Goal: Information Seeking & Learning: Find specific fact

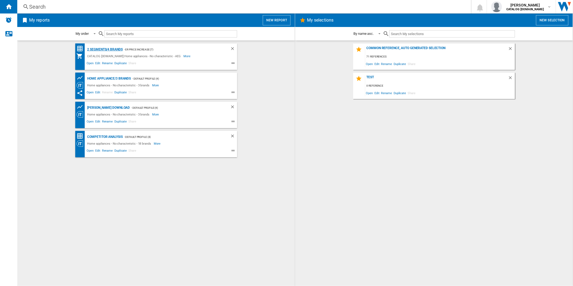
click at [112, 47] on div "2 segments/4 brands" at bounding box center [104, 49] width 37 height 7
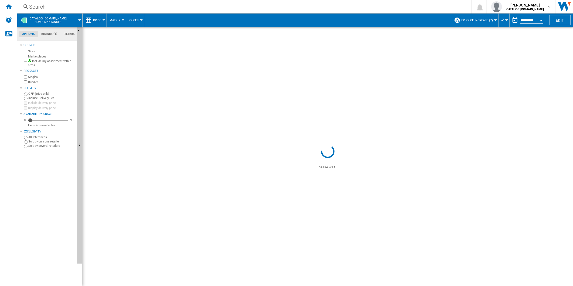
click at [185, 6] on div "Search" at bounding box center [243, 7] width 428 height 8
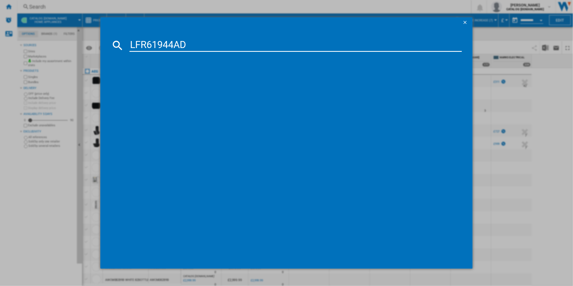
type input "LFR61944AD"
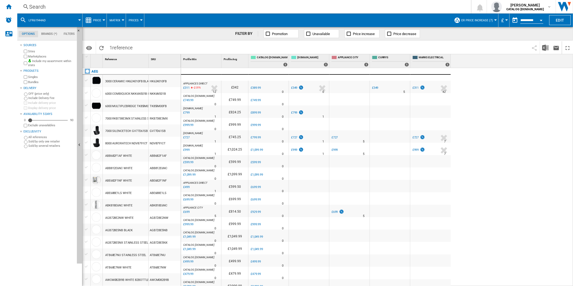
click at [472, 19] on span "ER Price Increase (7)" at bounding box center [477, 21] width 32 height 4
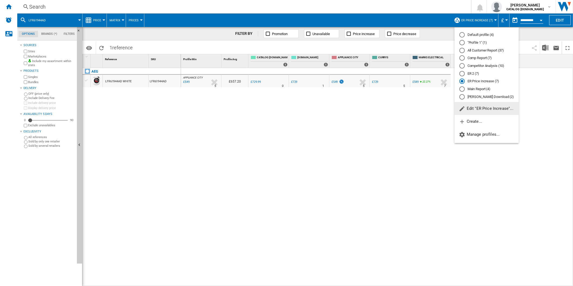
click at [478, 53] on md-radio-button "All Customer Report (37)" at bounding box center [487, 50] width 55 height 5
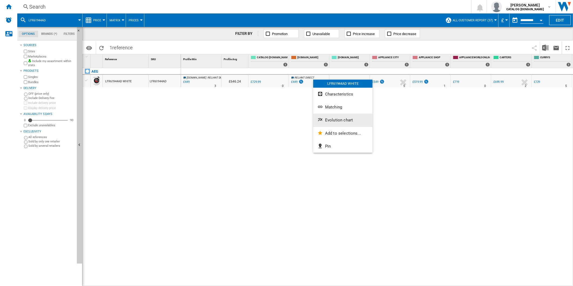
click at [334, 116] on button "Evolution chart" at bounding box center [342, 120] width 59 height 13
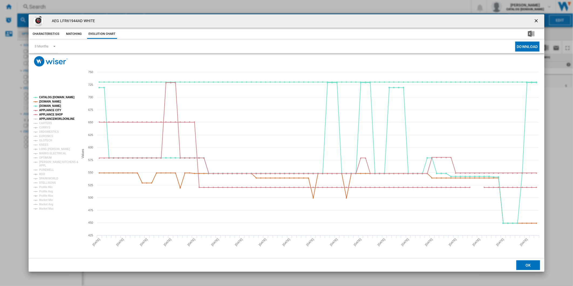
click at [55, 118] on tspan "APPLIANCEWORLDONLINE" at bounding box center [57, 118] width 36 height 3
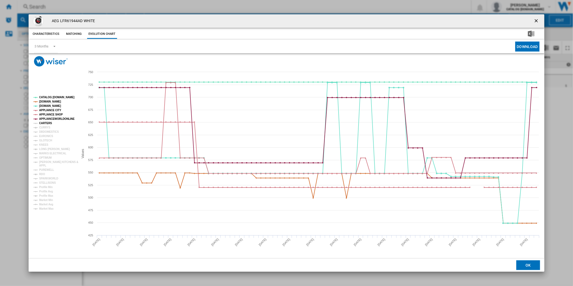
click at [44, 124] on tspan "CARTERS" at bounding box center [45, 123] width 13 height 3
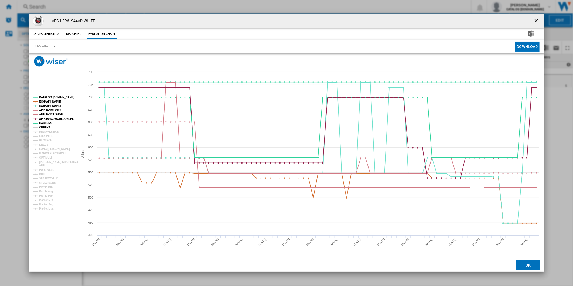
drag, startPoint x: 44, startPoint y: 127, endPoint x: 48, endPoint y: 132, distance: 6.3
click at [44, 128] on tspan "CURRYS" at bounding box center [44, 127] width 11 height 3
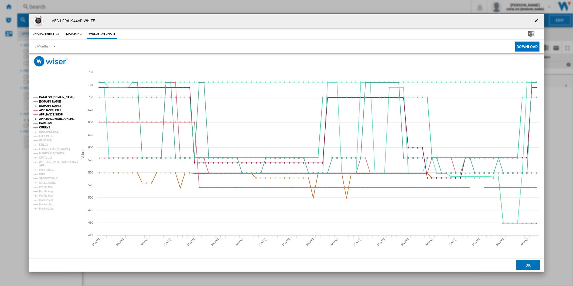
click at [540, 23] on ng-md-icon "getI18NText('BUTTONS.CLOSE_DIALOG')" at bounding box center [537, 21] width 6 height 6
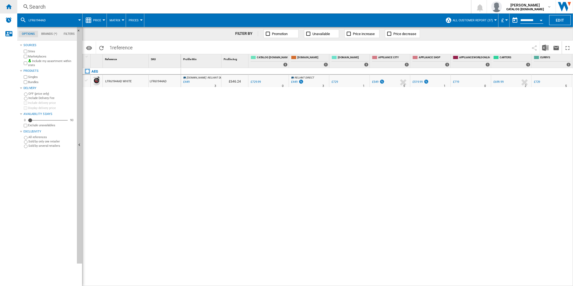
click at [9, 8] on ng-md-icon "Home" at bounding box center [8, 6] width 6 height 6
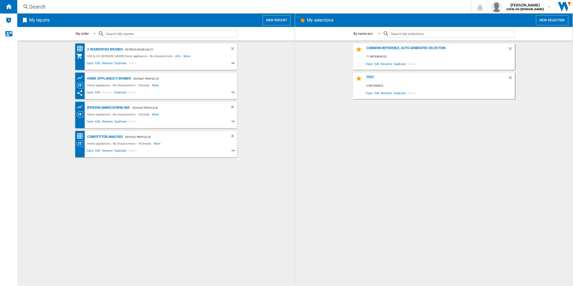
click at [273, 19] on button "New report" at bounding box center [277, 20] width 28 height 10
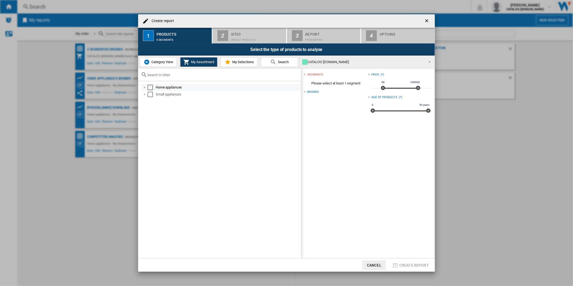
click at [151, 87] on div "Select" at bounding box center [150, 87] width 5 height 5
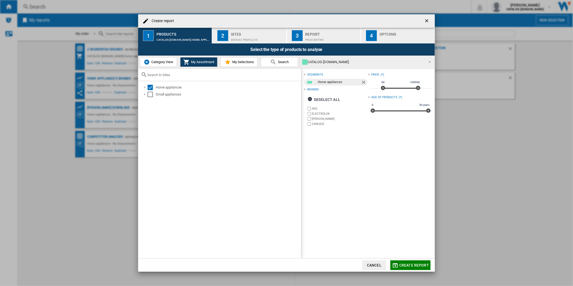
click at [234, 38] on div "Default profile (4)" at bounding box center [257, 39] width 53 height 6
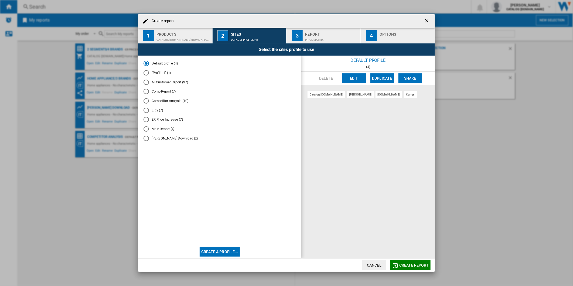
click at [357, 77] on button "Edit" at bounding box center [354, 78] width 24 height 10
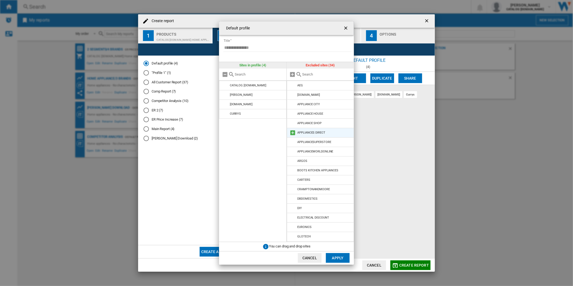
click at [292, 133] on md-icon at bounding box center [293, 133] width 6 height 6
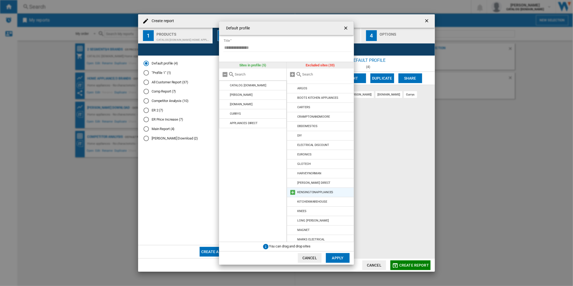
scroll to position [63, 0]
click at [293, 239] on md-icon at bounding box center [293, 239] width 6 height 6
click at [333, 260] on button "Apply" at bounding box center [338, 258] width 24 height 10
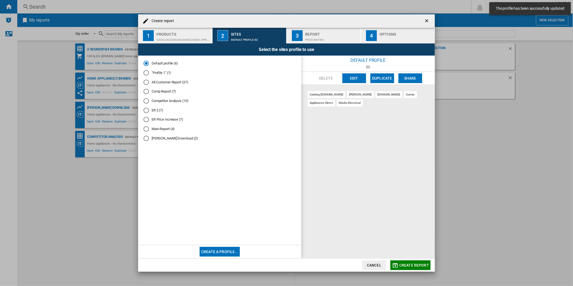
click at [396, 265] on md-icon "button" at bounding box center [395, 265] width 6 height 6
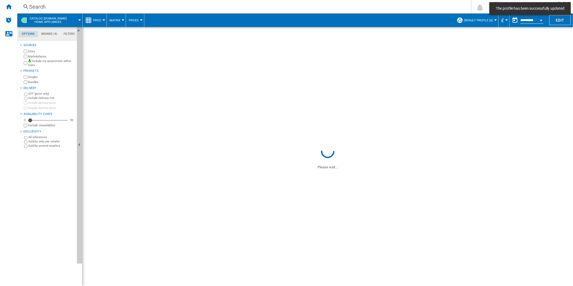
click at [283, 4] on div "Search" at bounding box center [243, 7] width 428 height 8
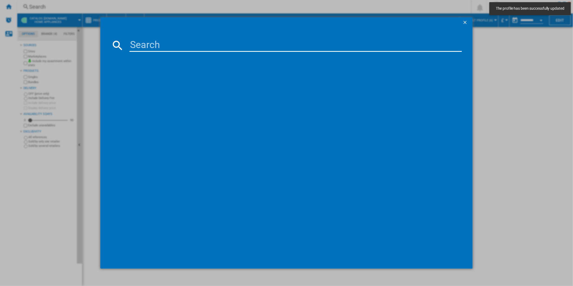
click at [217, 45] on input at bounding box center [296, 45] width 333 height 13
type input "TK8NK721T"
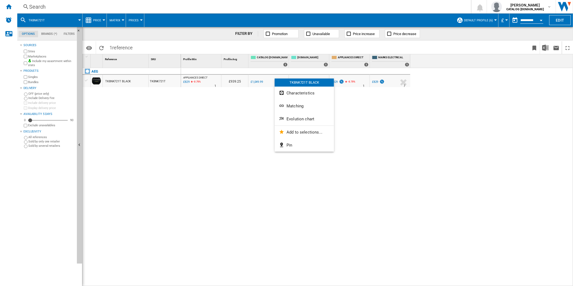
click at [309, 124] on button "Evolution chart" at bounding box center [304, 119] width 59 height 13
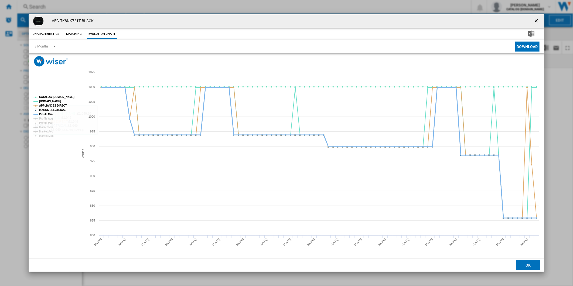
drag, startPoint x: 45, startPoint y: 114, endPoint x: 48, endPoint y: 111, distance: 4.0
click at [46, 114] on tspan "Profile Min" at bounding box center [45, 114] width 13 height 3
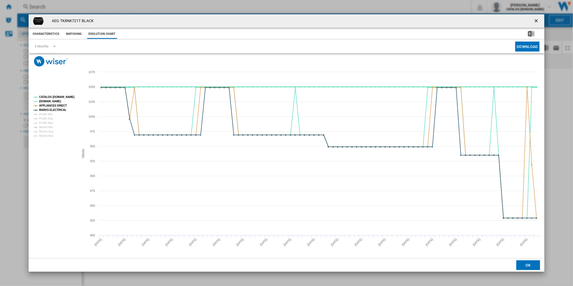
click at [54, 96] on tspan "CATALOG [DOMAIN_NAME]" at bounding box center [56, 97] width 35 height 3
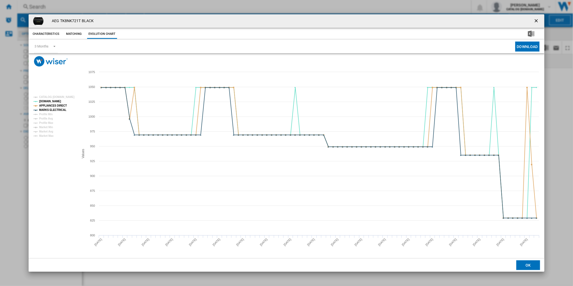
drag, startPoint x: 538, startPoint y: 17, endPoint x: 480, endPoint y: 16, distance: 57.2
click at [538, 17] on button "Product popup" at bounding box center [537, 21] width 11 height 11
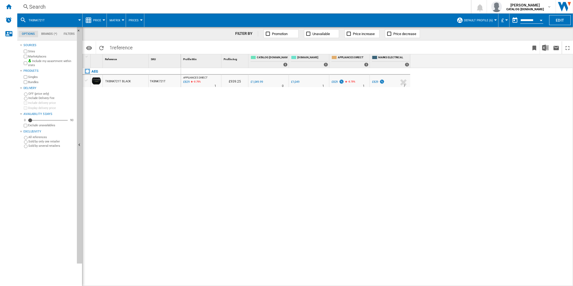
click at [369, 8] on div "Search" at bounding box center [243, 7] width 428 height 8
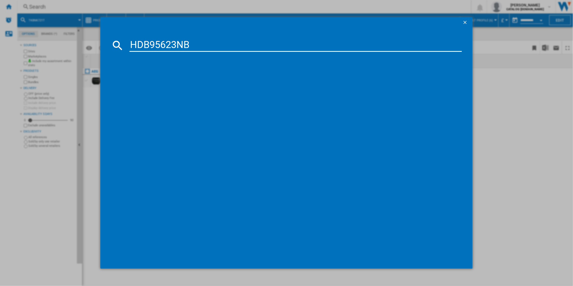
type input "HDB95623NB"
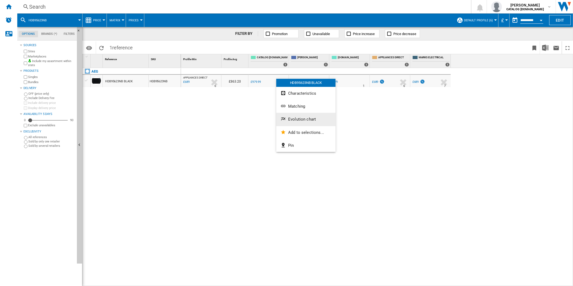
click at [305, 120] on span "Evolution chart" at bounding box center [302, 119] width 28 height 5
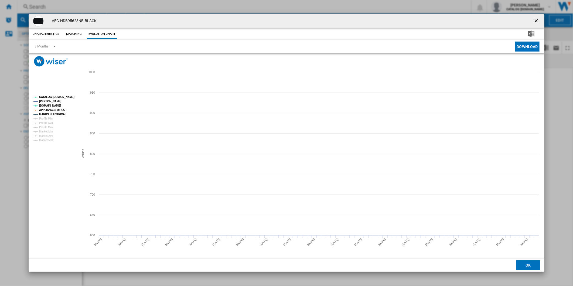
click at [55, 96] on tspan "CATALOG [DOMAIN_NAME]" at bounding box center [56, 97] width 35 height 3
click at [45, 101] on tspan "[PERSON_NAME]" at bounding box center [50, 101] width 22 height 3
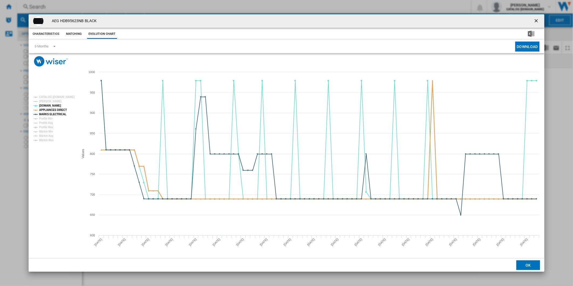
click at [56, 110] on tspan "APPLIANCES DIRECT" at bounding box center [53, 109] width 28 height 3
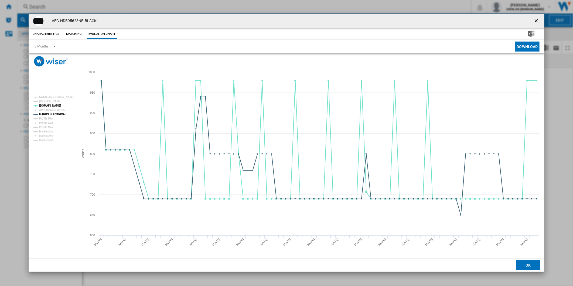
click at [56, 110] on tspan "APPLIANCES DIRECT" at bounding box center [53, 109] width 28 height 3
drag, startPoint x: 536, startPoint y: 21, endPoint x: 492, endPoint y: 31, distance: 44.8
click at [536, 21] on ng-md-icon "getI18NText('BUTTONS.CLOSE_DIALOG')" at bounding box center [537, 21] width 6 height 6
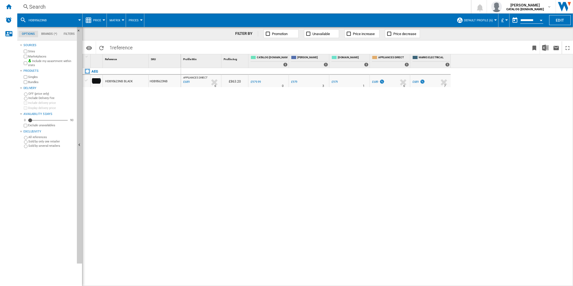
click at [251, 6] on div "Search" at bounding box center [243, 7] width 428 height 8
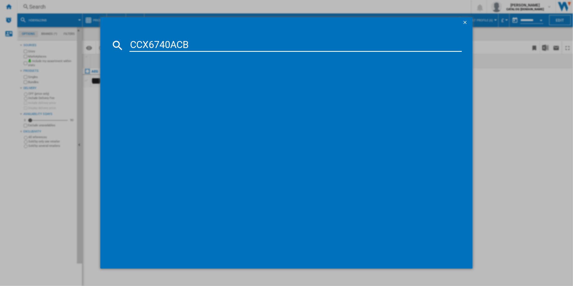
type input "CCX6740ACB"
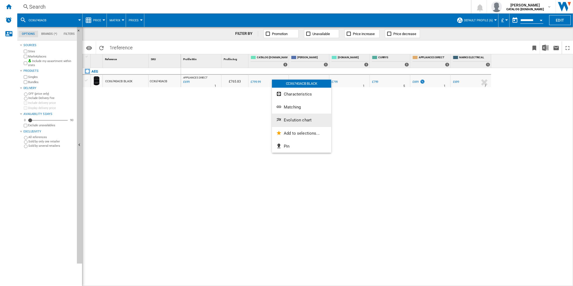
click at [297, 122] on span "Evolution chart" at bounding box center [298, 120] width 28 height 5
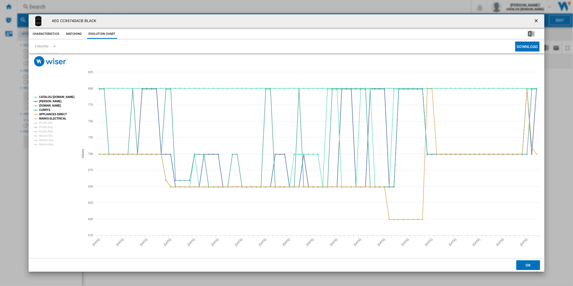
click at [54, 118] on tspan "MARKS ELECTRICAL" at bounding box center [52, 118] width 27 height 3
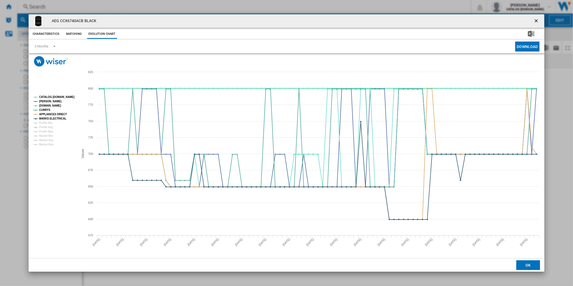
click at [58, 96] on tspan "CATALOG [DOMAIN_NAME]" at bounding box center [56, 97] width 35 height 3
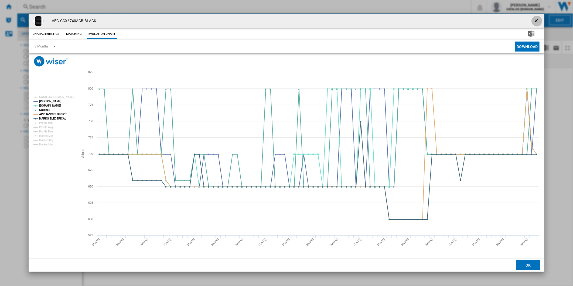
click at [539, 17] on button "Product popup" at bounding box center [537, 21] width 11 height 11
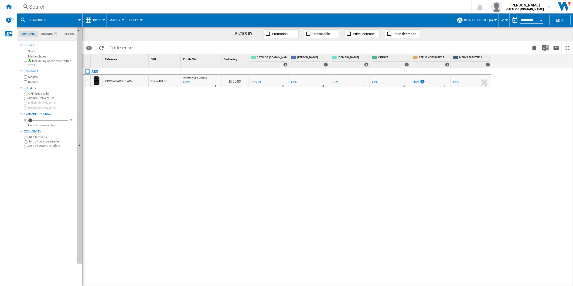
click at [344, 9] on div "Search" at bounding box center [243, 7] width 428 height 8
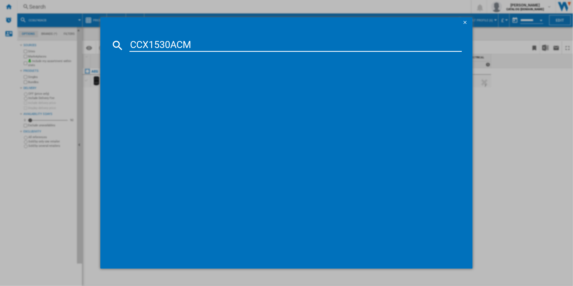
type input "CCX1530ACM"
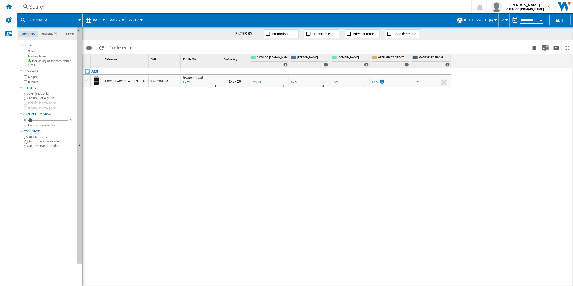
drag, startPoint x: 272, startPoint y: 76, endPoint x: 276, endPoint y: 80, distance: 5.2
click at [296, 117] on span "Evolution chart" at bounding box center [297, 116] width 28 height 5
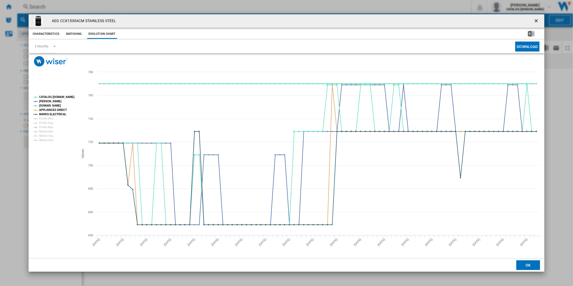
click at [52, 96] on tspan "CATALOG [DOMAIN_NAME]" at bounding box center [56, 97] width 35 height 3
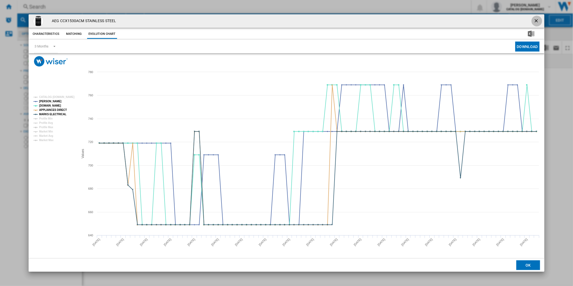
click at [532, 19] on button "Product popup" at bounding box center [537, 21] width 11 height 11
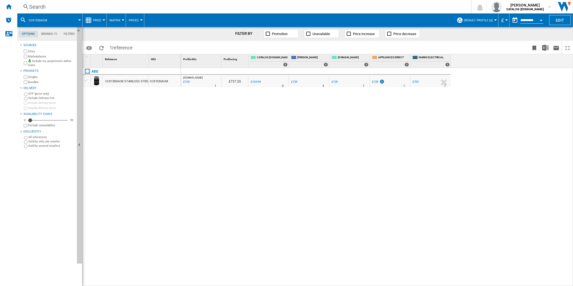
click at [332, 5] on div "Search" at bounding box center [243, 7] width 428 height 8
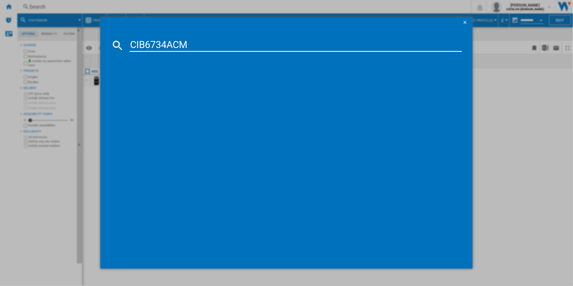
type input "CIB6734ACM"
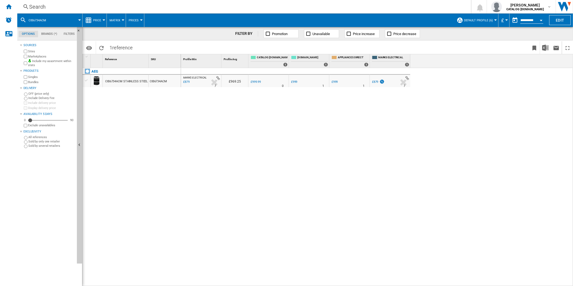
drag, startPoint x: 305, startPoint y: 78, endPoint x: 307, endPoint y: 82, distance: 4.4
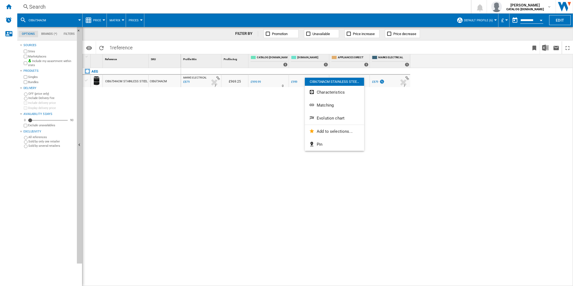
click at [325, 115] on button "Evolution chart" at bounding box center [334, 118] width 59 height 13
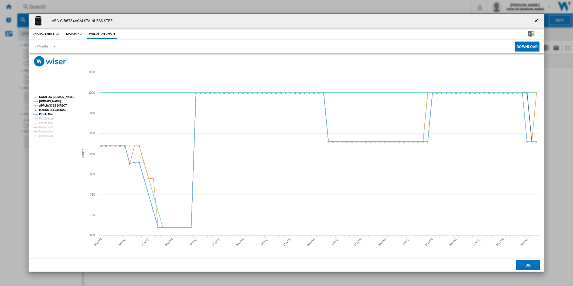
click at [56, 96] on tspan "CATALOG [DOMAIN_NAME]" at bounding box center [56, 97] width 35 height 3
click at [49, 114] on tspan "Profile Min" at bounding box center [45, 114] width 13 height 3
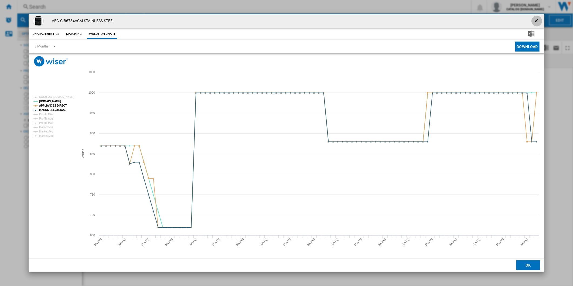
click at [537, 21] on ng-md-icon "getI18NText('BUTTONS.CLOSE_DIALOG')" at bounding box center [537, 21] width 6 height 6
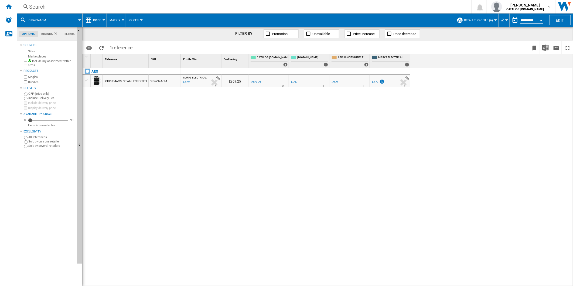
click at [360, 8] on div "Search" at bounding box center [243, 7] width 428 height 8
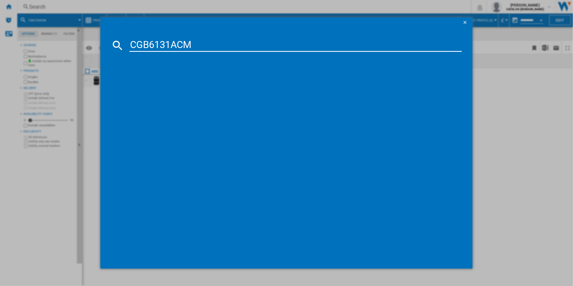
type input "CGB6131ACM"
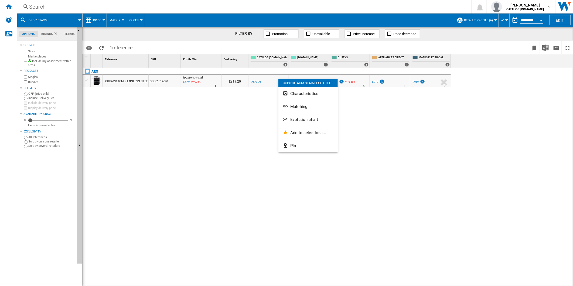
click at [302, 121] on button "Evolution chart" at bounding box center [307, 119] width 59 height 13
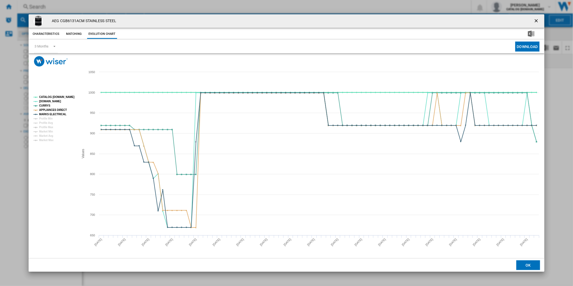
click at [52, 94] on rect "Product popup" at bounding box center [53, 119] width 45 height 50
click at [52, 96] on tspan "CATALOG [DOMAIN_NAME]" at bounding box center [56, 97] width 35 height 3
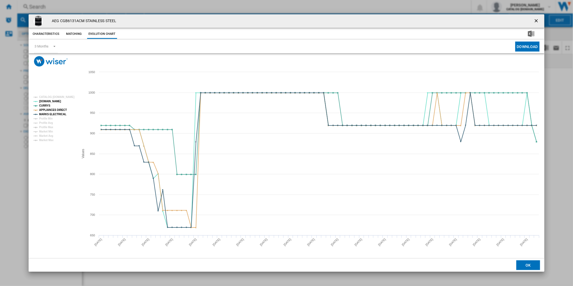
drag, startPoint x: 537, startPoint y: 18, endPoint x: 504, endPoint y: 17, distance: 33.2
click at [537, 18] on ng-md-icon "getI18NText('BUTTONS.CLOSE_DIALOG')" at bounding box center [537, 21] width 6 height 6
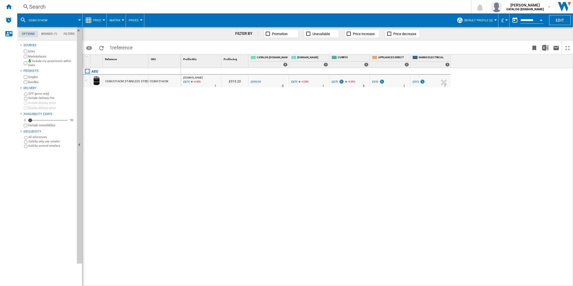
click at [338, 6] on div "Search" at bounding box center [243, 7] width 428 height 8
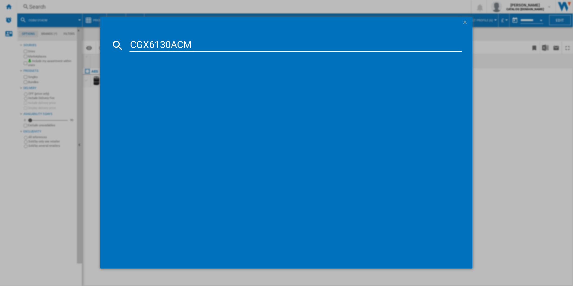
type input "CGX6130ACM"
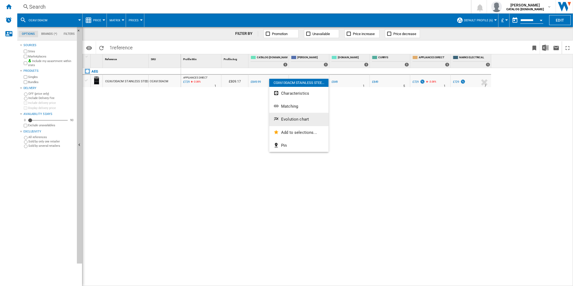
click at [293, 120] on span "Evolution chart" at bounding box center [295, 119] width 28 height 5
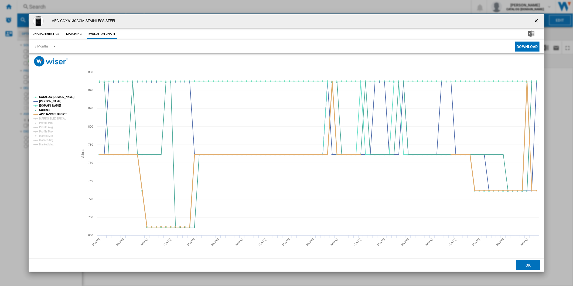
drag, startPoint x: 53, startPoint y: 117, endPoint x: 53, endPoint y: 115, distance: 2.8
click at [53, 118] on tspan "MARKS ELECTRICAL" at bounding box center [52, 118] width 27 height 3
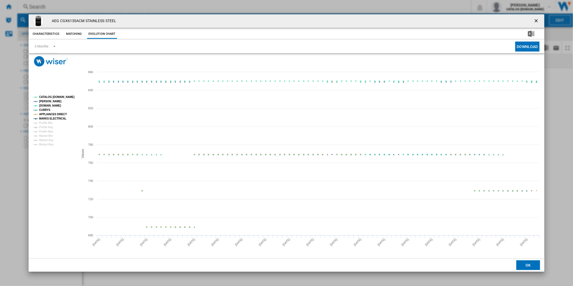
click at [57, 96] on tspan "CATALOG [DOMAIN_NAME]" at bounding box center [56, 97] width 35 height 3
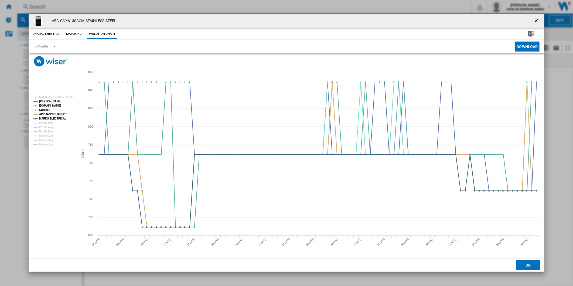
click at [536, 21] on ng-md-icon "getI18NText('BUTTONS.CLOSE_DIALOG')" at bounding box center [537, 21] width 6 height 6
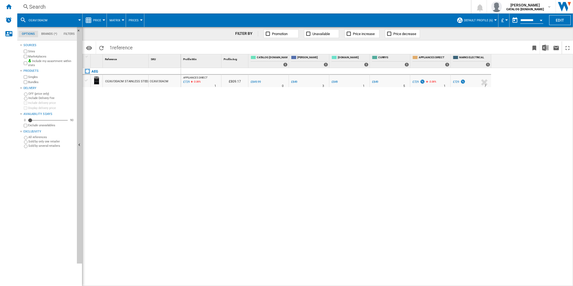
click at [344, 8] on div "Search" at bounding box center [243, 7] width 428 height 8
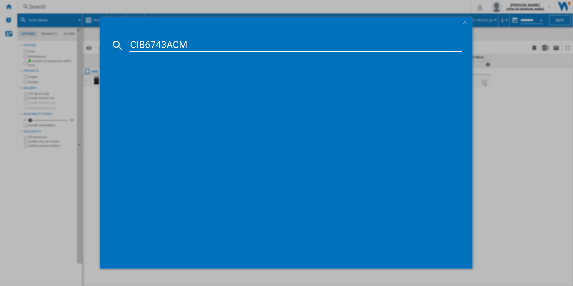
type input "CIB6743ACM"
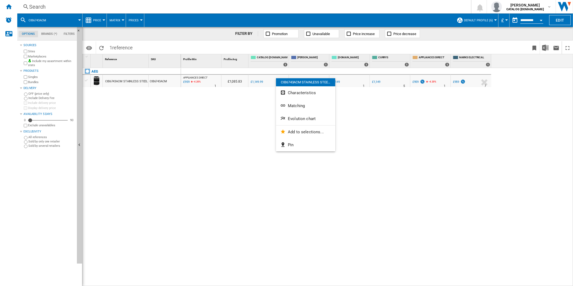
click at [304, 117] on span "Evolution chart" at bounding box center [302, 118] width 28 height 5
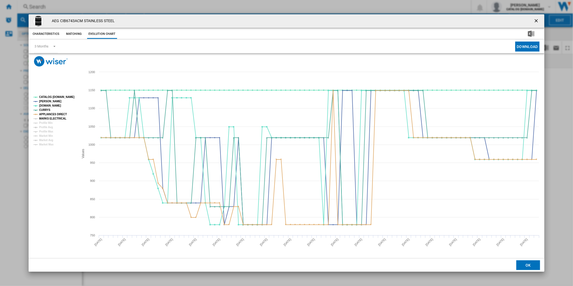
click at [59, 118] on tspan "MARKS ELECTRICAL" at bounding box center [52, 118] width 27 height 3
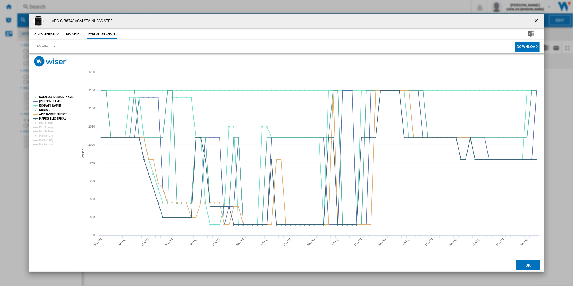
click at [62, 96] on tspan "CATALOG [DOMAIN_NAME]" at bounding box center [56, 97] width 35 height 3
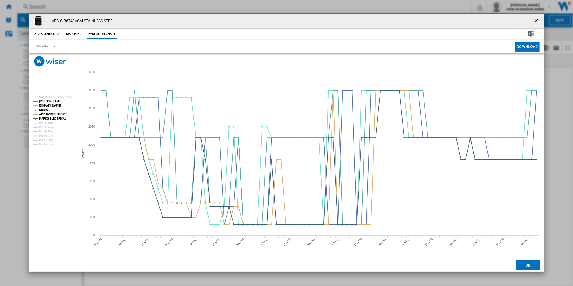
drag, startPoint x: 533, startPoint y: 20, endPoint x: 474, endPoint y: 16, distance: 59.3
click at [533, 20] on button "Product popup" at bounding box center [537, 21] width 11 height 11
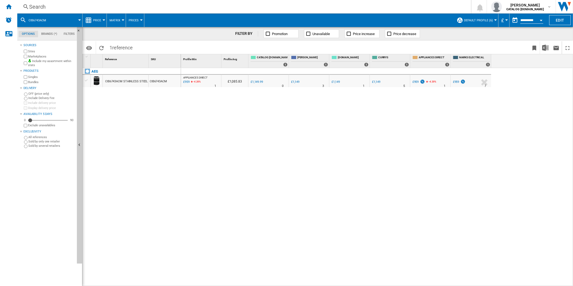
click at [346, 6] on div "Search" at bounding box center [243, 7] width 428 height 8
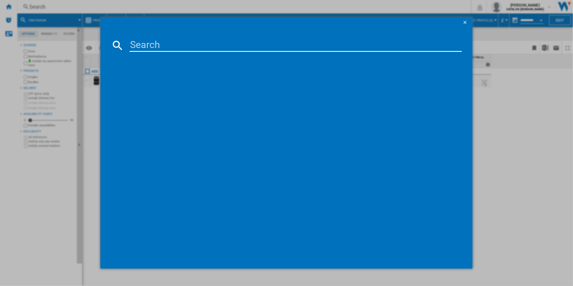
paste input "FFB73727PW"
type input "FFB73727PW"
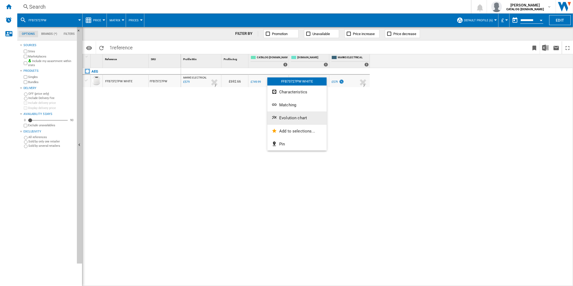
click at [289, 112] on button "Evolution chart" at bounding box center [296, 117] width 59 height 13
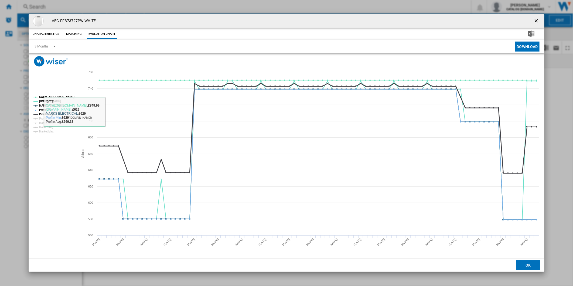
click at [44, 113] on tspan "Profile Avg" at bounding box center [46, 114] width 14 height 3
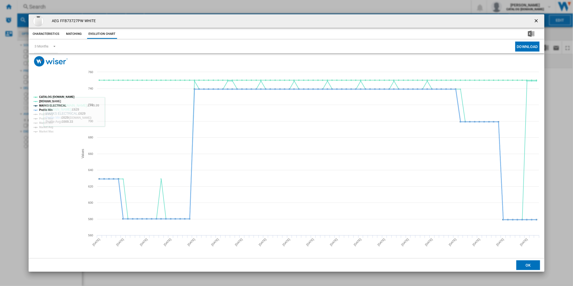
click at [45, 109] on tspan "Profile Min" at bounding box center [45, 109] width 13 height 3
click at [55, 97] on tspan "CATALOG [DOMAIN_NAME]" at bounding box center [56, 97] width 35 height 3
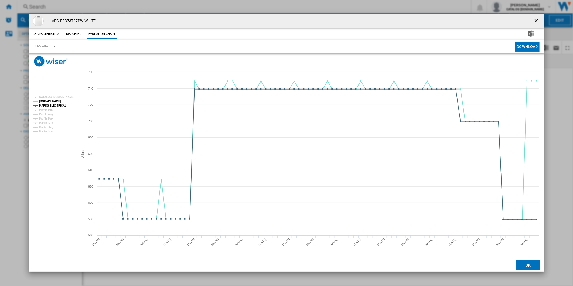
click at [539, 21] on ng-md-icon "getI18NText('BUTTONS.CLOSE_DIALOG')" at bounding box center [537, 21] width 6 height 6
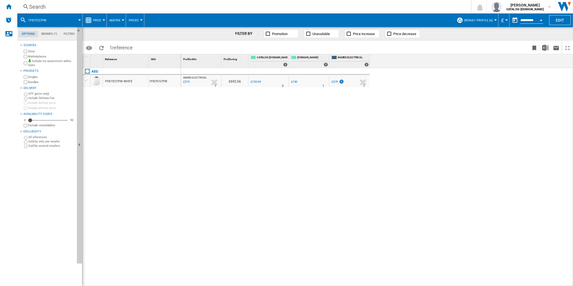
click at [371, 8] on div "Search" at bounding box center [243, 7] width 428 height 8
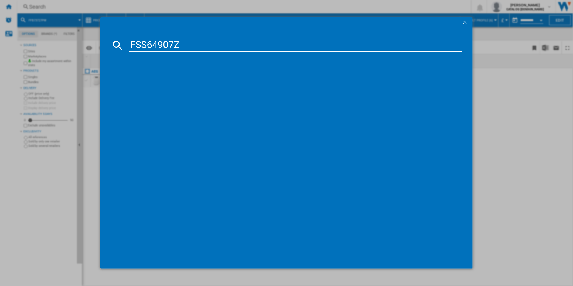
type input "FSS64907Z"
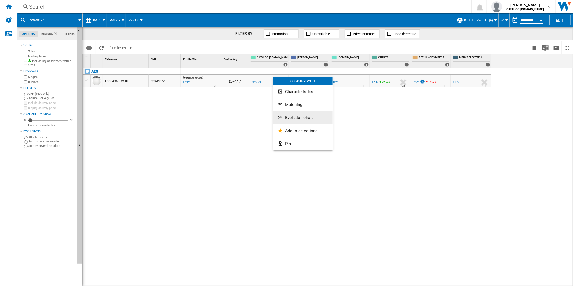
click at [299, 118] on span "Evolution chart" at bounding box center [299, 117] width 28 height 5
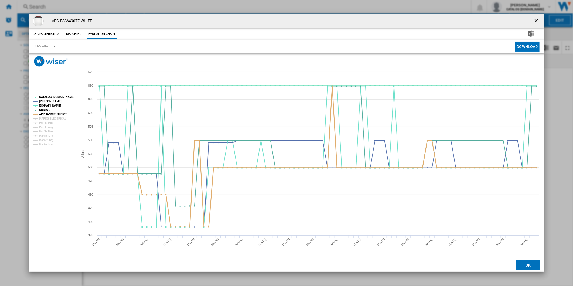
drag, startPoint x: 53, startPoint y: 115, endPoint x: 52, endPoint y: 118, distance: 3.1
click at [52, 117] on g "CATALOG ELECTROLUX.UK JOHN LEWIS AO.COM CURRYS APPLIANCES DIRECT MARKS ELECTRIC…" at bounding box center [53, 121] width 41 height 50
click at [52, 121] on tspan "Profile Min" at bounding box center [45, 122] width 13 height 3
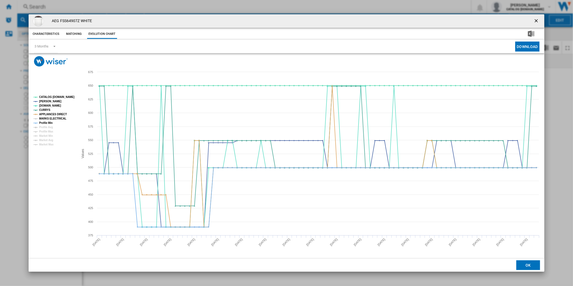
click at [52, 118] on tspan "MARKS ELECTRICAL" at bounding box center [52, 118] width 27 height 3
click at [49, 121] on tspan "Profile Min" at bounding box center [45, 122] width 13 height 3
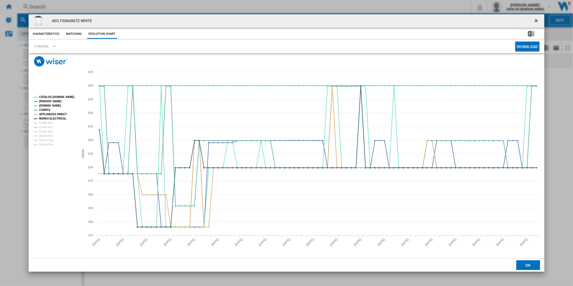
click at [57, 98] on tspan "CATALOG [DOMAIN_NAME]" at bounding box center [56, 97] width 35 height 3
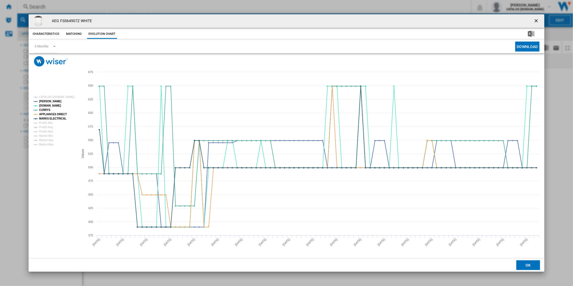
click at [536, 21] on ng-md-icon "getI18NText('BUTTONS.CLOSE_DIALOG')" at bounding box center [537, 21] width 6 height 6
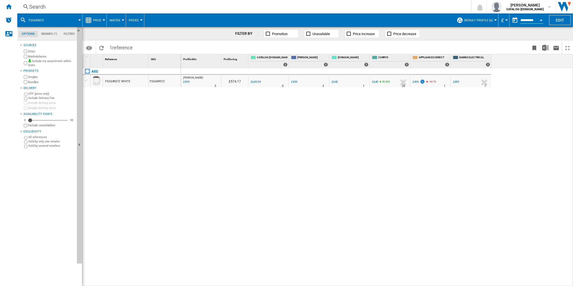
click at [356, 6] on div "Search" at bounding box center [243, 7] width 428 height 8
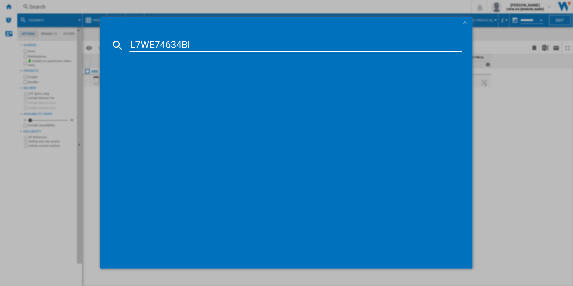
type input "L7WE74634BI"
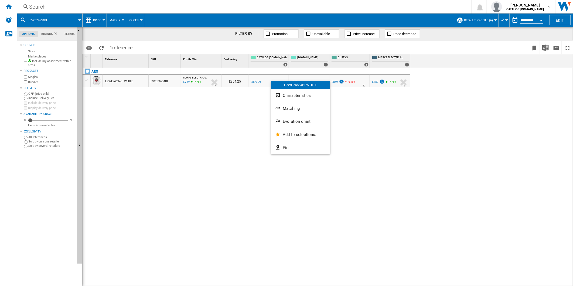
click at [286, 123] on span "Evolution chart" at bounding box center [297, 121] width 28 height 5
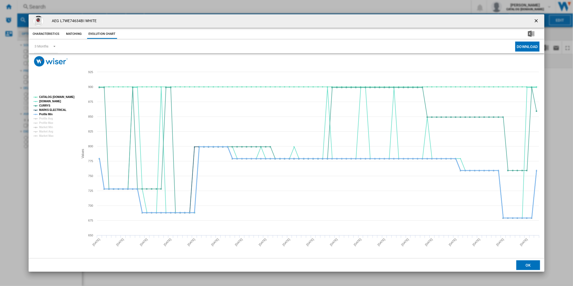
click at [46, 114] on tspan "Profile Min" at bounding box center [45, 114] width 13 height 3
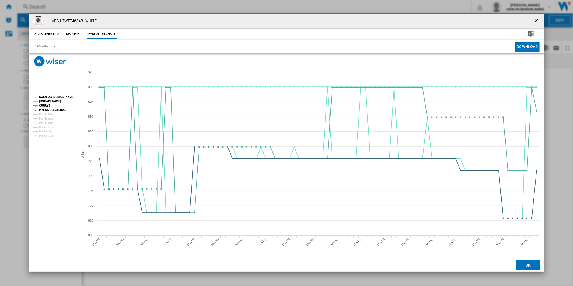
click at [52, 97] on tspan "CATALOG [DOMAIN_NAME]" at bounding box center [56, 97] width 35 height 3
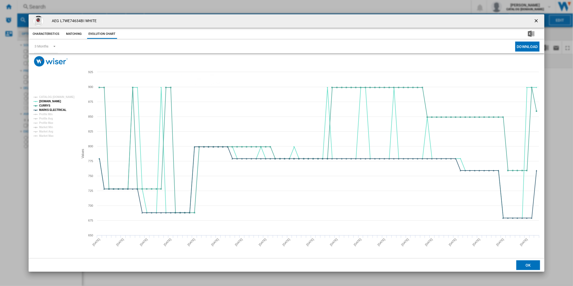
click at [536, 22] on ng-md-icon "getI18NText('BUTTONS.CLOSE_DIALOG')" at bounding box center [537, 21] width 6 height 6
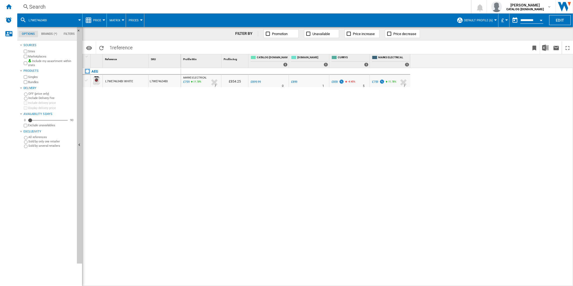
click at [324, 8] on div "Search" at bounding box center [243, 7] width 428 height 8
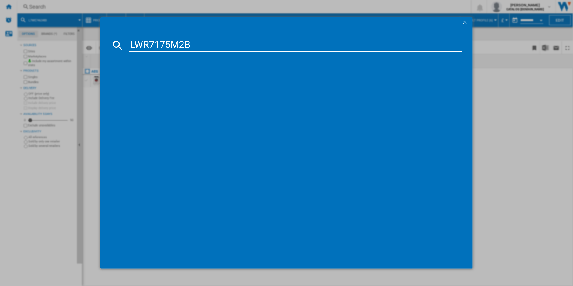
type input "LWR7175M2B"
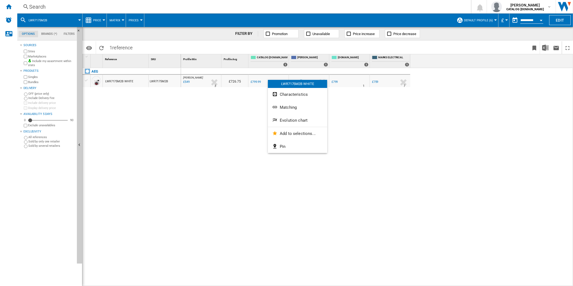
click at [287, 118] on span "Evolution chart" at bounding box center [294, 120] width 28 height 5
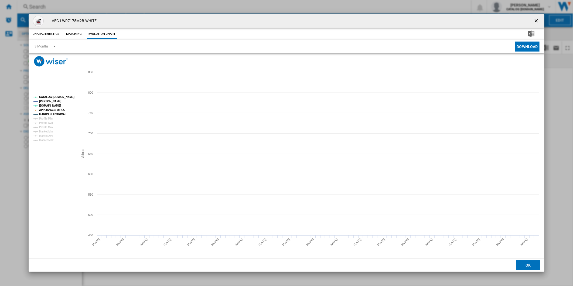
click at [61, 96] on tspan "CATALOG [DOMAIN_NAME]" at bounding box center [56, 97] width 35 height 3
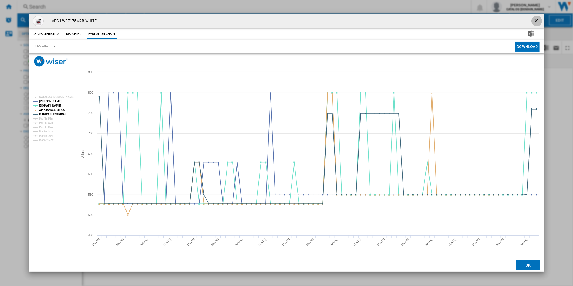
click at [538, 22] on ng-md-icon "getI18NText('BUTTONS.CLOSE_DIALOG')" at bounding box center [537, 21] width 6 height 6
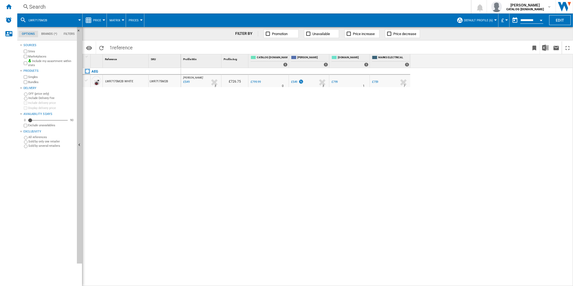
click at [307, 6] on div "Search" at bounding box center [243, 7] width 428 height 8
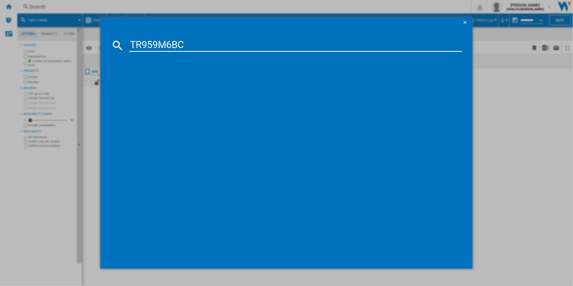
type input "TR959M6BC"
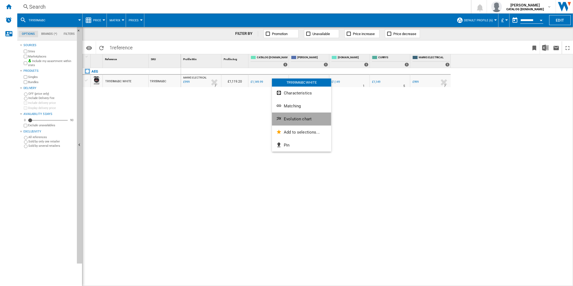
click at [292, 117] on span "Evolution chart" at bounding box center [298, 119] width 28 height 5
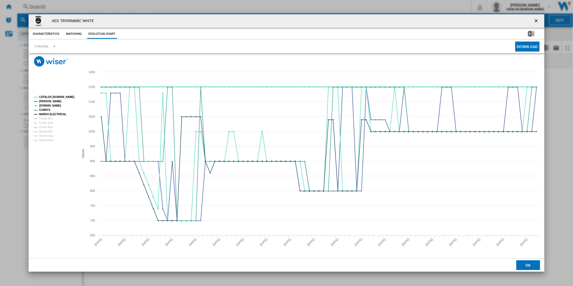
click at [62, 96] on tspan "CATALOG [DOMAIN_NAME]" at bounding box center [56, 97] width 35 height 3
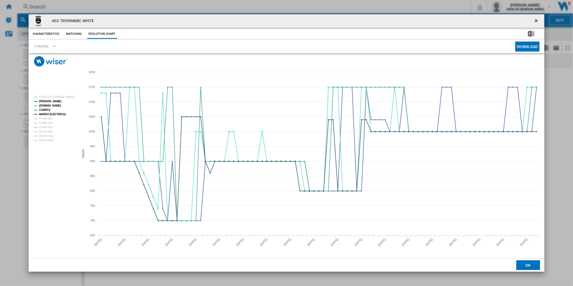
drag, startPoint x: 536, startPoint y: 16, endPoint x: 502, endPoint y: 19, distance: 33.6
click at [536, 16] on button "Product popup" at bounding box center [537, 21] width 11 height 11
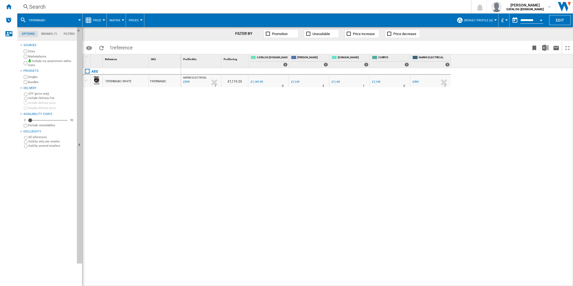
click at [347, 7] on div "Search" at bounding box center [243, 7] width 428 height 8
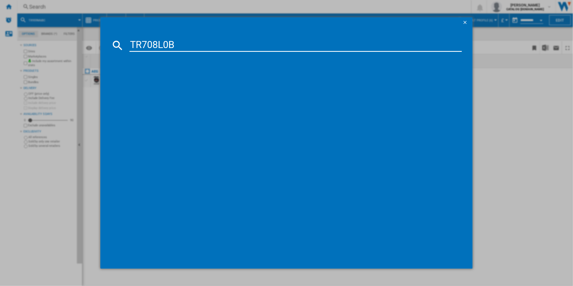
type input "TR708L0B"
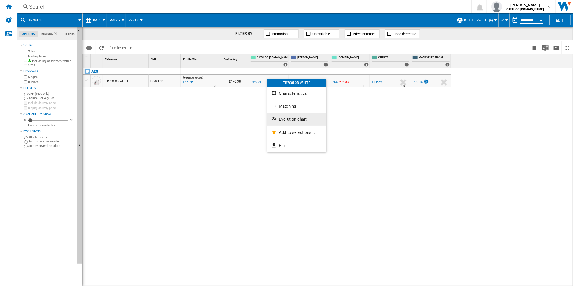
click at [290, 119] on span "Evolution chart" at bounding box center [293, 119] width 28 height 5
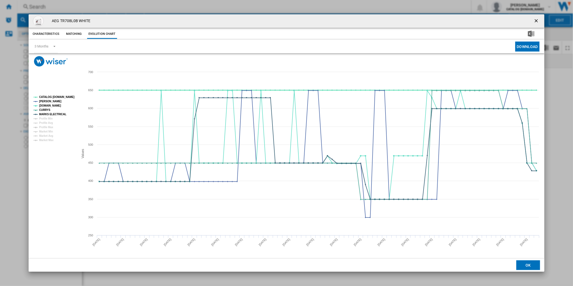
click at [55, 96] on tspan "CATALOG [DOMAIN_NAME]" at bounding box center [56, 97] width 35 height 3
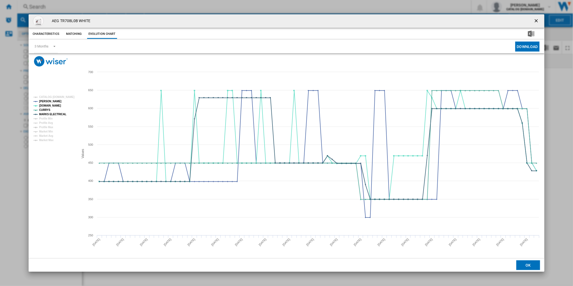
drag, startPoint x: 540, startPoint y: 20, endPoint x: 429, endPoint y: 17, distance: 111.2
click at [540, 20] on button "Product popup" at bounding box center [537, 21] width 11 height 11
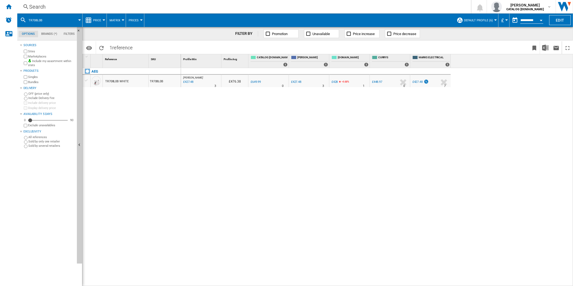
click at [347, 8] on div "Search" at bounding box center [243, 7] width 428 height 8
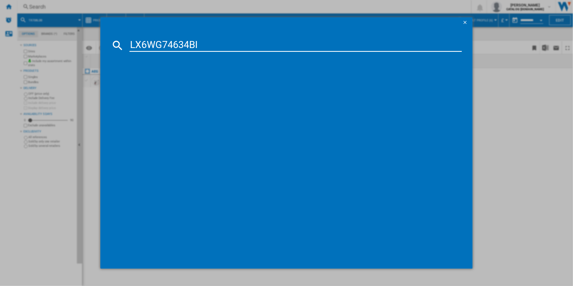
type input "LX6WG74634BI"
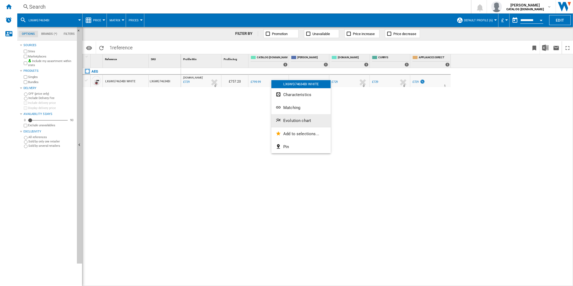
click at [294, 119] on span "Evolution chart" at bounding box center [297, 120] width 28 height 5
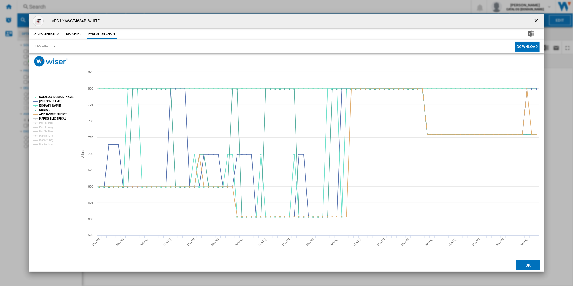
click at [53, 118] on tspan "MARKS ELECTRICAL" at bounding box center [52, 118] width 27 height 3
click at [63, 98] on tspan "CATALOG [DOMAIN_NAME]" at bounding box center [56, 97] width 35 height 3
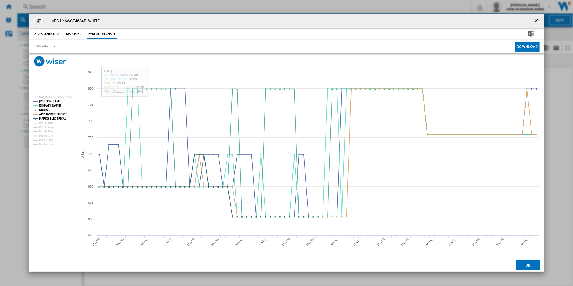
click at [537, 23] on ng-md-icon "getI18NText('BUTTONS.CLOSE_DIALOG')" at bounding box center [537, 21] width 6 height 6
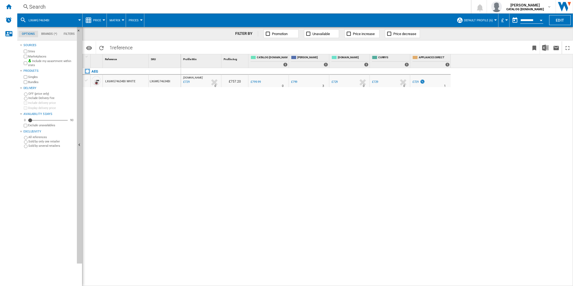
click at [354, 10] on div "Search" at bounding box center [243, 7] width 428 height 8
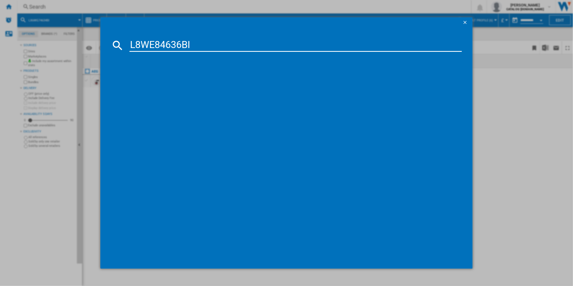
type input "L8WE84636BI"
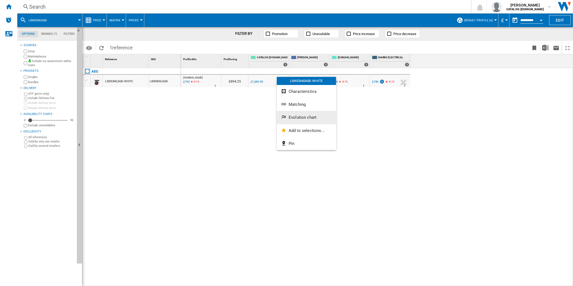
click at [299, 117] on span "Evolution chart" at bounding box center [303, 117] width 28 height 5
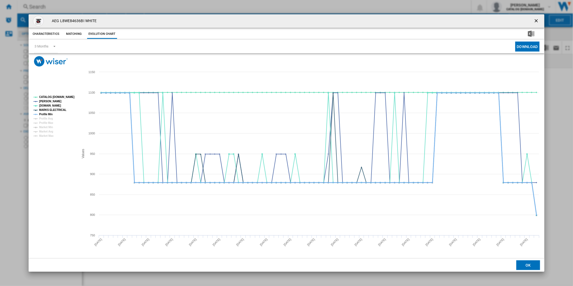
click at [49, 113] on tspan "Profile Min" at bounding box center [45, 114] width 13 height 3
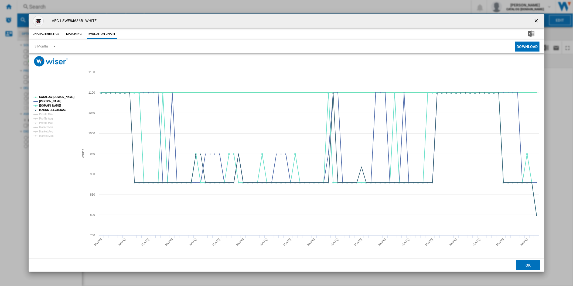
click at [55, 97] on tspan "CATALOG [DOMAIN_NAME]" at bounding box center [56, 97] width 35 height 3
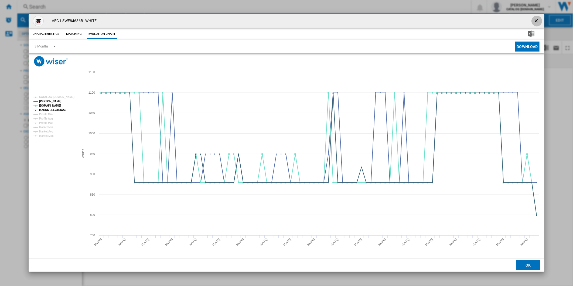
click at [536, 17] on button "Product popup" at bounding box center [537, 21] width 11 height 11
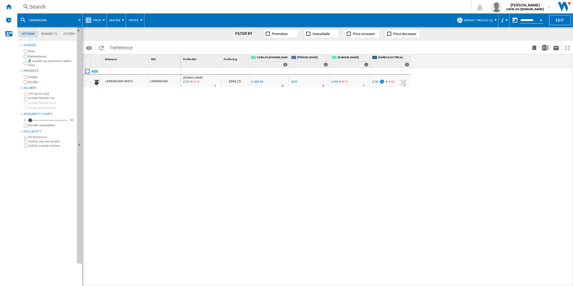
click at [332, 7] on div "Search" at bounding box center [243, 7] width 428 height 8
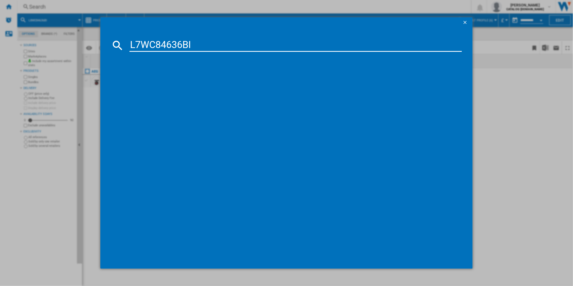
type input "L7WC84636BI"
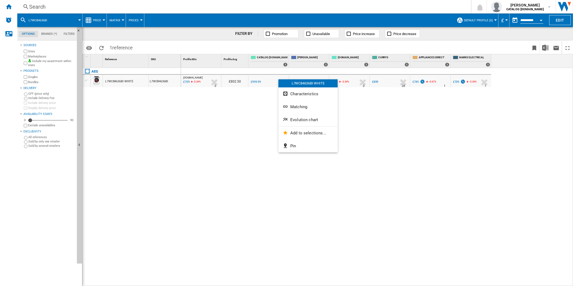
click at [299, 119] on span "Evolution chart" at bounding box center [304, 119] width 28 height 5
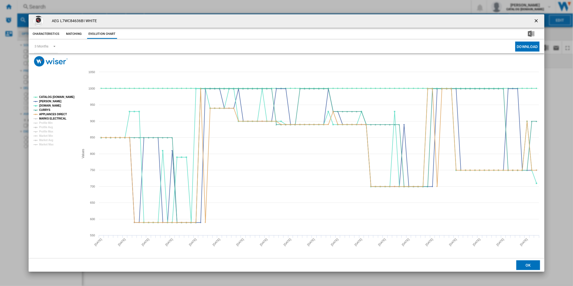
click at [50, 119] on tspan "MARKS ELECTRICAL" at bounding box center [52, 118] width 27 height 3
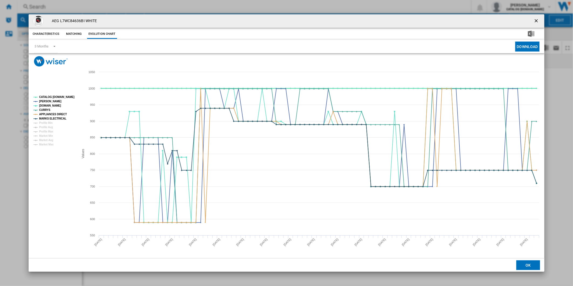
click at [59, 98] on tspan "CATALOG [DOMAIN_NAME]" at bounding box center [56, 97] width 35 height 3
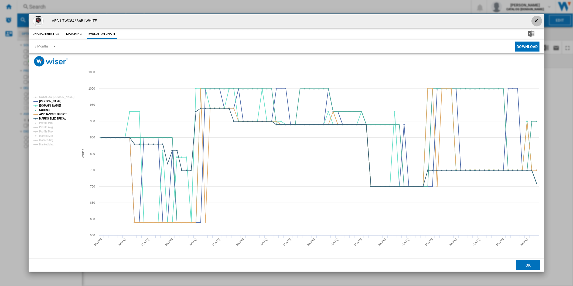
drag, startPoint x: 535, startPoint y: 20, endPoint x: 341, endPoint y: 7, distance: 195.0
click at [533, 20] on button "Product popup" at bounding box center [537, 21] width 11 height 11
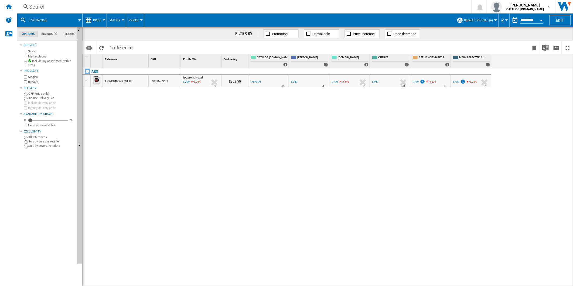
click at [322, 4] on div "Search" at bounding box center [243, 7] width 428 height 8
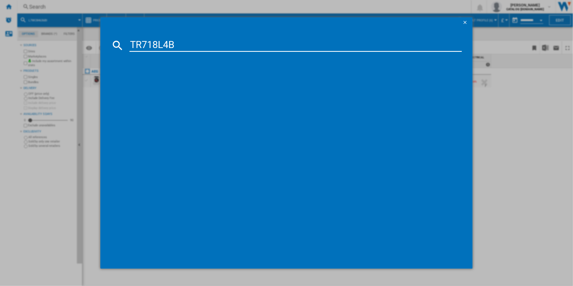
type input "TR718L4B"
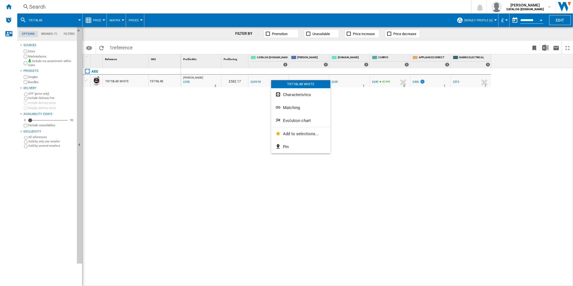
click at [300, 118] on span "Evolution chart" at bounding box center [297, 120] width 28 height 5
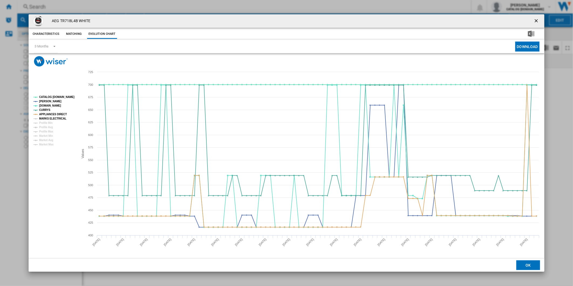
click at [49, 118] on tspan "MARKS ELECTRICAL" at bounding box center [52, 118] width 27 height 3
click at [52, 117] on tspan "MARKS ELECTRICAL" at bounding box center [52, 118] width 27 height 3
click at [56, 96] on tspan "CATALOG [DOMAIN_NAME]" at bounding box center [56, 97] width 35 height 3
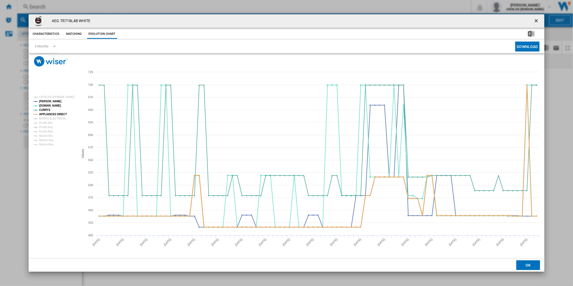
click at [53, 118] on tspan "MARKS ELECTRICAL" at bounding box center [52, 118] width 27 height 3
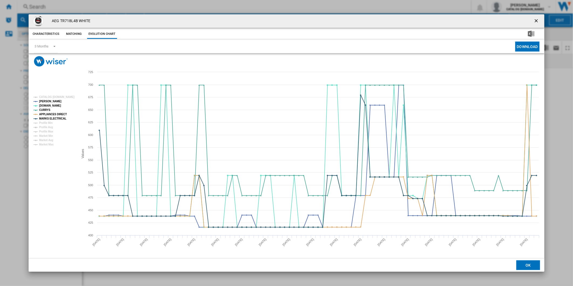
click at [536, 19] on ng-md-icon "getI18NText('BUTTONS.CLOSE_DIALOG')" at bounding box center [537, 21] width 6 height 6
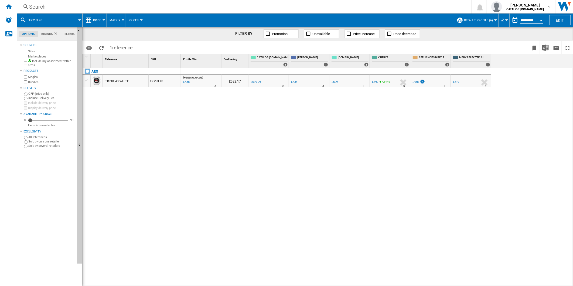
click at [334, 9] on div "Search" at bounding box center [243, 7] width 428 height 8
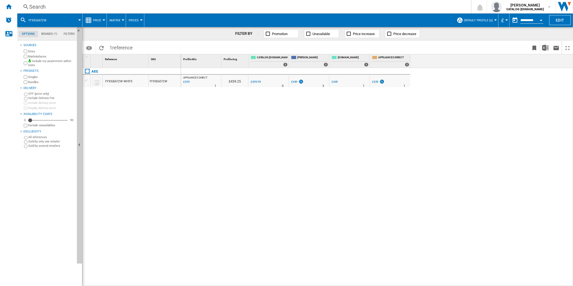
drag, startPoint x: 265, startPoint y: 79, endPoint x: 268, endPoint y: 79, distance: 3.0
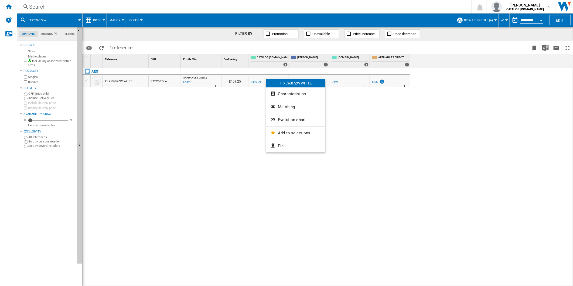
drag, startPoint x: 289, startPoint y: 121, endPoint x: 286, endPoint y: 119, distance: 3.7
click at [287, 120] on span "Evolution chart" at bounding box center [292, 119] width 28 height 5
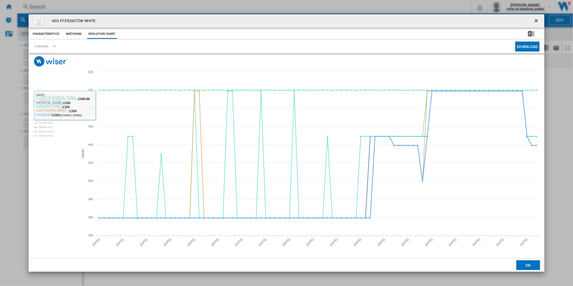
click at [47, 114] on tspan "Profile Min" at bounding box center [45, 114] width 13 height 3
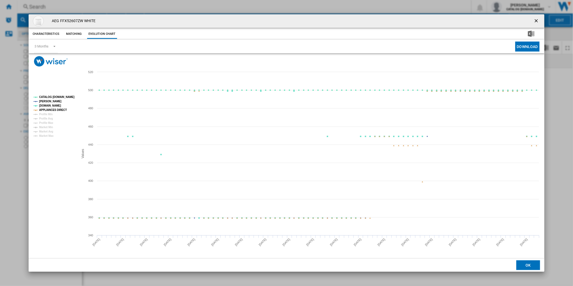
click at [55, 98] on tspan "CATALOG [DOMAIN_NAME]" at bounding box center [56, 97] width 35 height 3
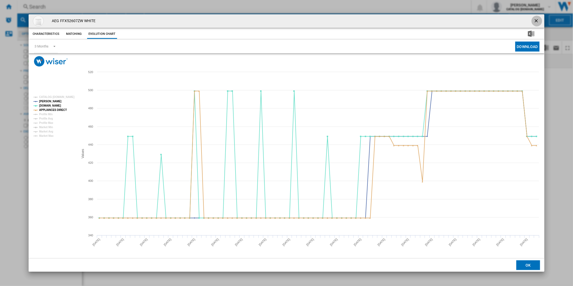
drag, startPoint x: 535, startPoint y: 20, endPoint x: 365, endPoint y: 16, distance: 170.3
click at [535, 20] on ng-md-icon "getI18NText('BUTTONS.CLOSE_DIALOG')" at bounding box center [537, 21] width 6 height 6
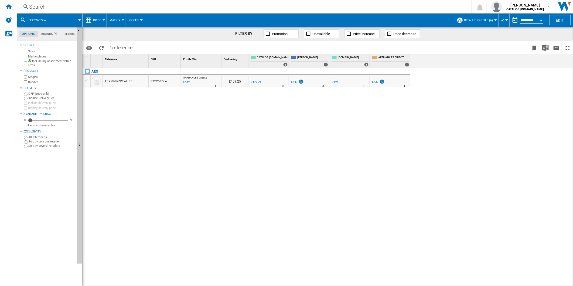
click at [312, 8] on div "Search" at bounding box center [243, 7] width 428 height 8
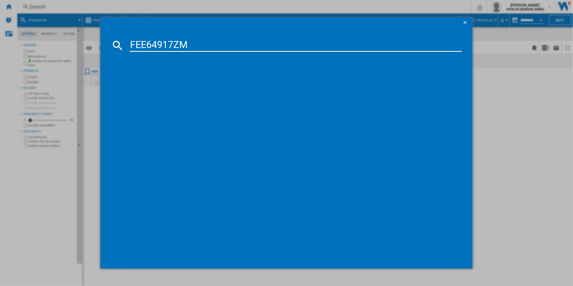
type input "FEE64917ZM"
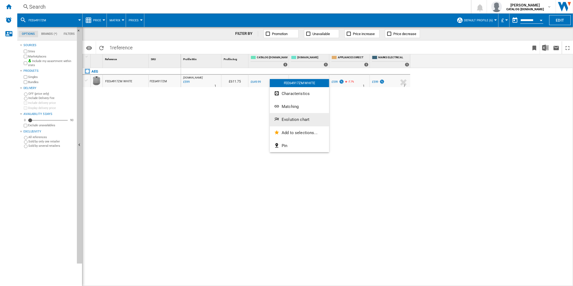
click at [296, 117] on span "Evolution chart" at bounding box center [296, 119] width 28 height 5
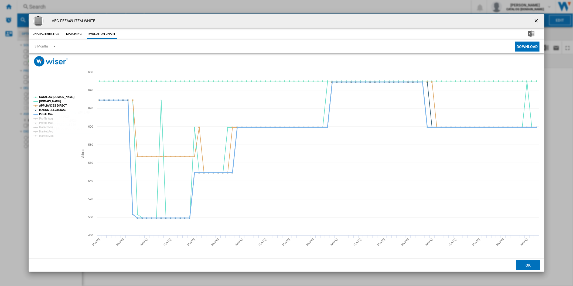
click at [48, 113] on tspan "Profile Min" at bounding box center [45, 114] width 13 height 3
click at [56, 96] on tspan "CATALOG [DOMAIN_NAME]" at bounding box center [56, 97] width 35 height 3
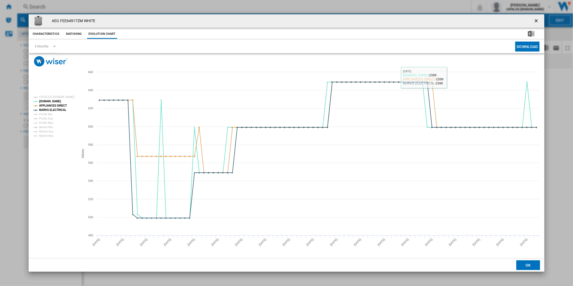
drag, startPoint x: 538, startPoint y: 16, endPoint x: 382, endPoint y: 15, distance: 155.7
click at [538, 16] on button "Product popup" at bounding box center [537, 21] width 11 height 11
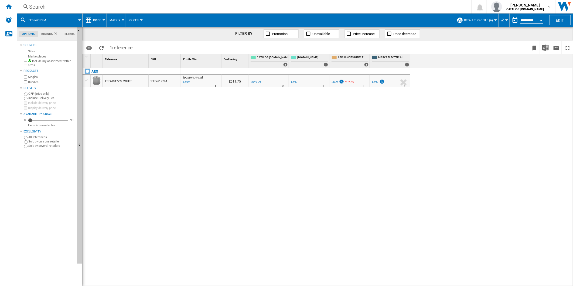
click at [329, 4] on div "Search" at bounding box center [243, 7] width 428 height 8
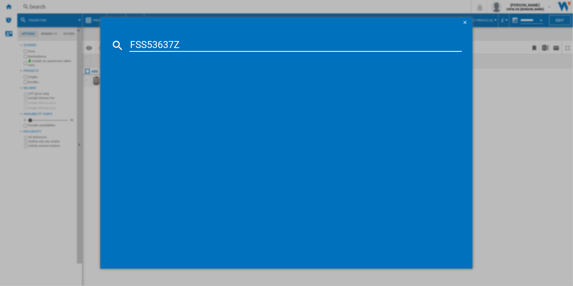
type input "FSS53637Z"
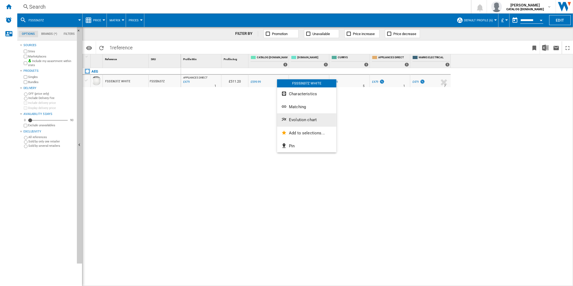
click at [296, 119] on span "Evolution chart" at bounding box center [303, 119] width 28 height 5
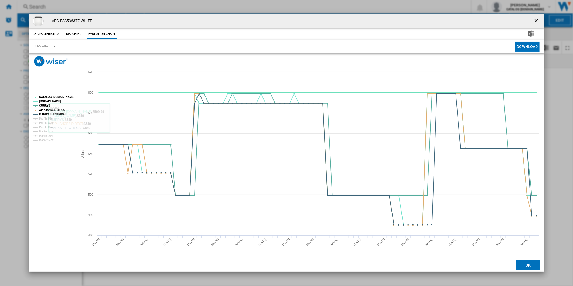
click at [53, 98] on tspan "CATALOG [DOMAIN_NAME]" at bounding box center [56, 97] width 35 height 3
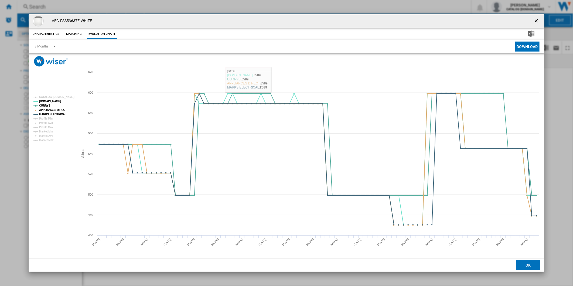
drag, startPoint x: 542, startPoint y: 21, endPoint x: 523, endPoint y: 20, distance: 19.7
click at [540, 21] on button "Product popup" at bounding box center [537, 21] width 11 height 11
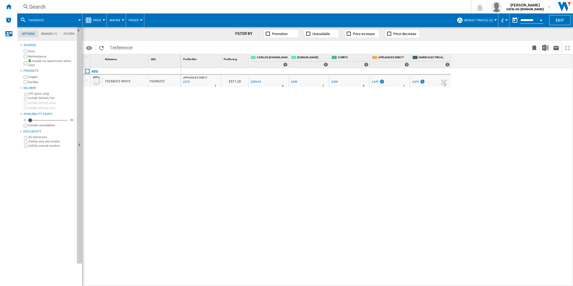
click at [327, 6] on div "Search" at bounding box center [243, 7] width 428 height 8
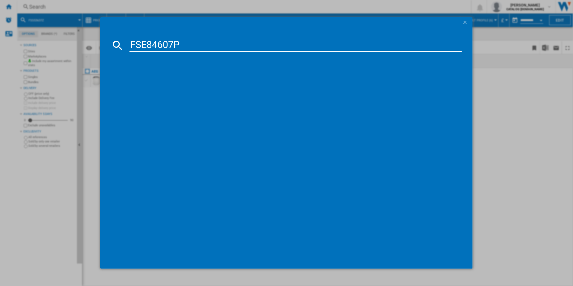
type input "FSE84607P"
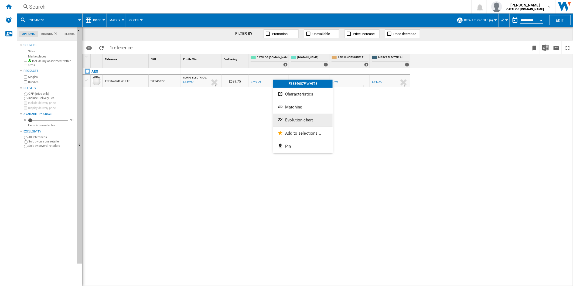
click at [297, 120] on span "Evolution chart" at bounding box center [299, 120] width 28 height 5
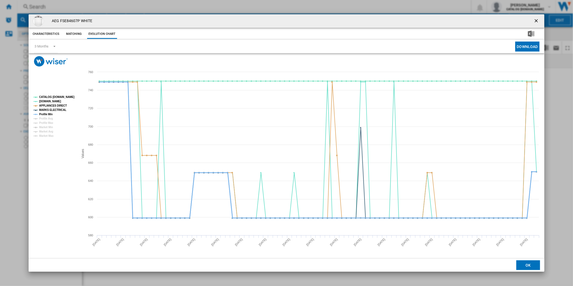
click at [50, 114] on tspan "Profile Min" at bounding box center [45, 114] width 13 height 3
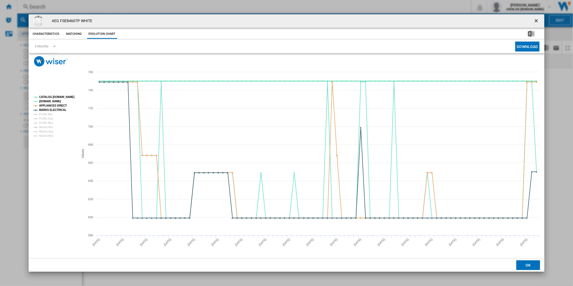
click at [57, 96] on tspan "CATALOG [DOMAIN_NAME]" at bounding box center [56, 97] width 35 height 3
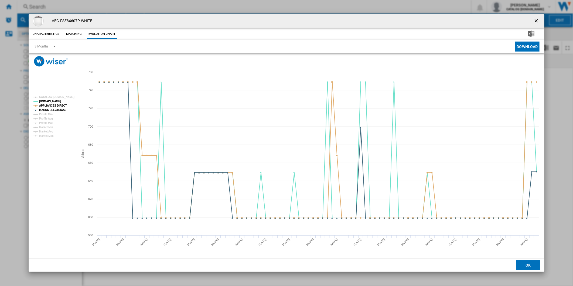
drag, startPoint x: 542, startPoint y: 22, endPoint x: 531, endPoint y: 21, distance: 11.1
click at [542, 22] on button "Product popup" at bounding box center [537, 21] width 11 height 11
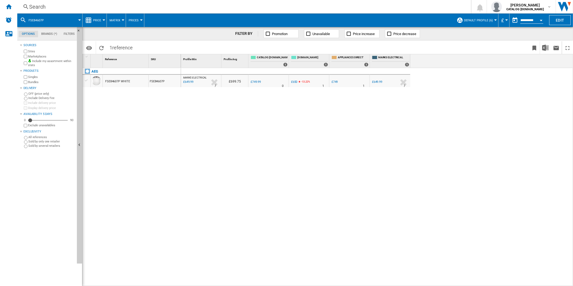
click at [332, 9] on div "Search" at bounding box center [243, 7] width 428 height 8
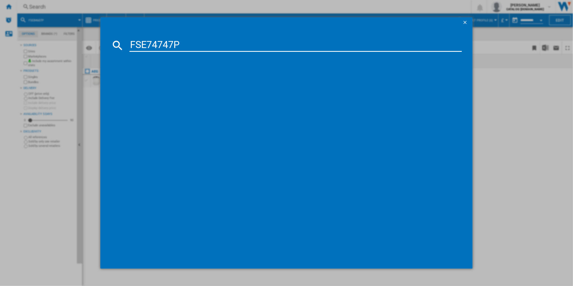
type input "FSE74747P"
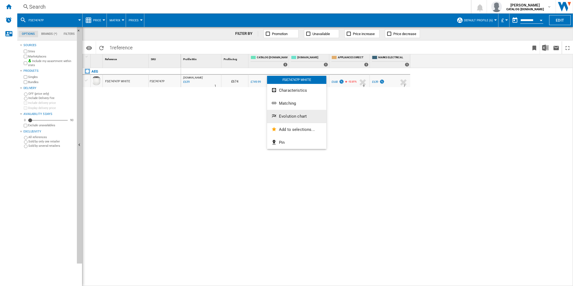
click at [291, 114] on span "Evolution chart" at bounding box center [293, 116] width 28 height 5
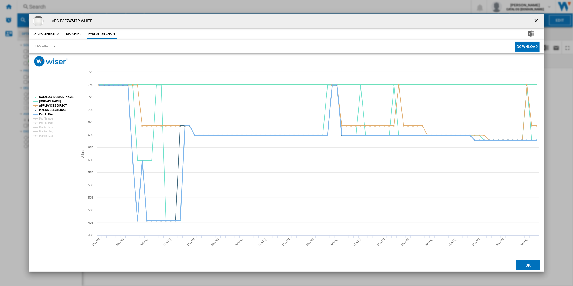
click at [48, 113] on tspan "Profile Min" at bounding box center [45, 114] width 13 height 3
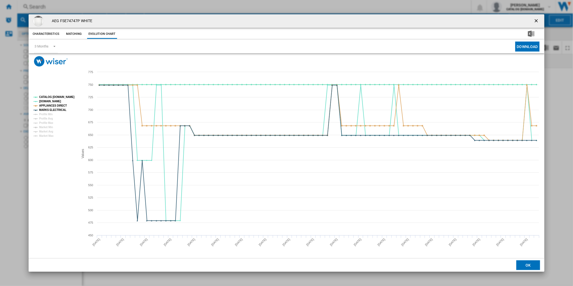
click at [57, 97] on tspan "CATALOG [DOMAIN_NAME]" at bounding box center [56, 97] width 35 height 3
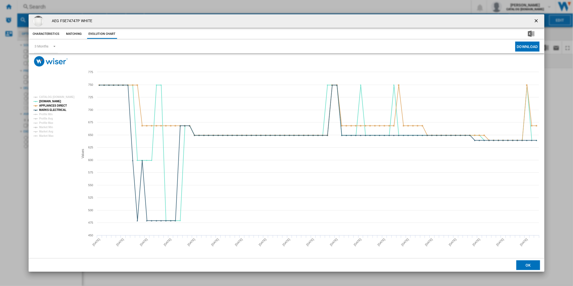
drag, startPoint x: 539, startPoint y: 20, endPoint x: 504, endPoint y: 20, distance: 35.6
click at [532, 20] on button "Product popup" at bounding box center [537, 21] width 11 height 11
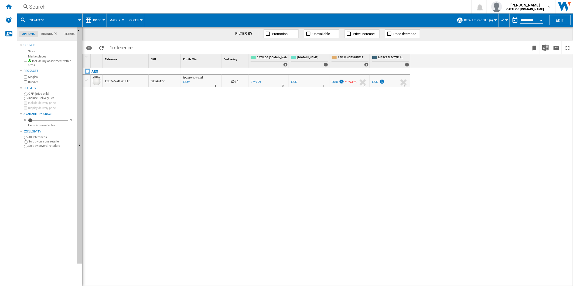
click at [312, 9] on div "Search" at bounding box center [243, 7] width 428 height 8
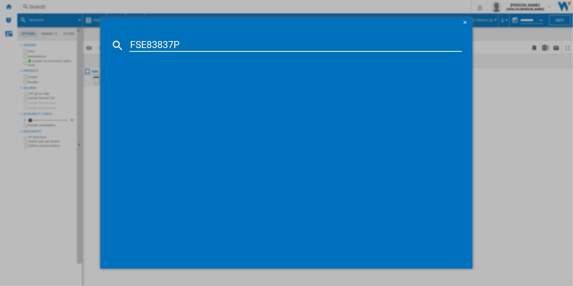
type input "FSE83837P"
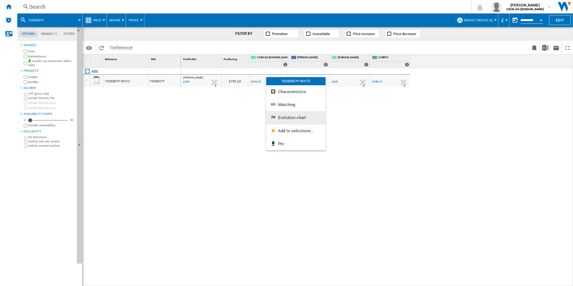
click at [292, 116] on span "Evolution chart" at bounding box center [292, 117] width 28 height 5
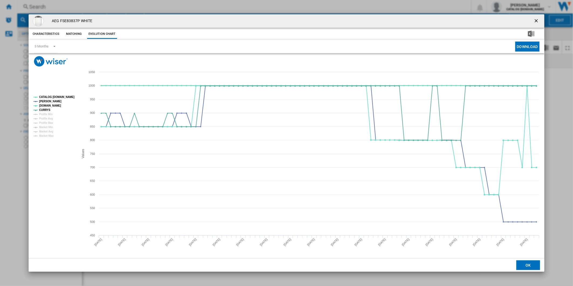
click at [57, 96] on tspan "CATALOG [DOMAIN_NAME]" at bounding box center [56, 97] width 35 height 3
click at [532, 21] on button "Product popup" at bounding box center [537, 21] width 11 height 11
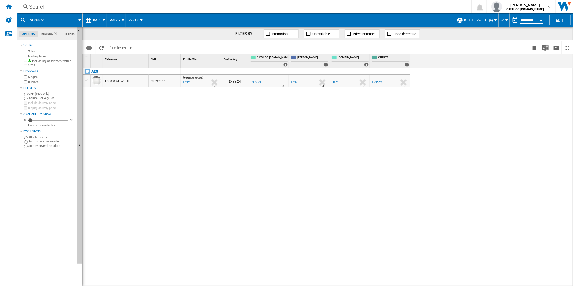
click at [319, 9] on div "Search" at bounding box center [243, 7] width 428 height 8
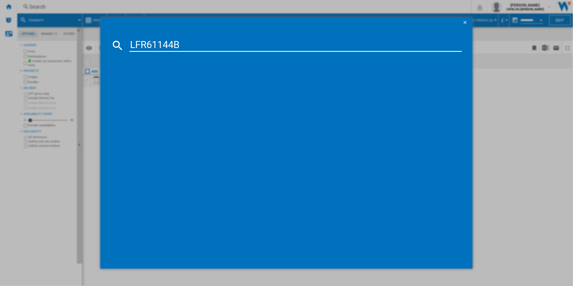
type input "LFR61144B"
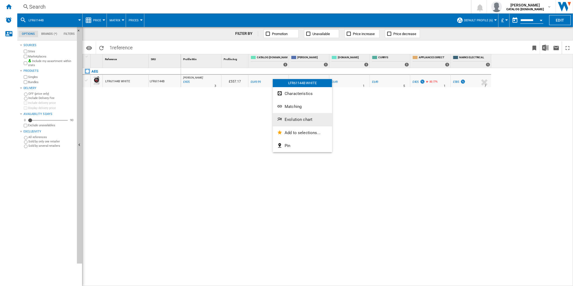
click at [294, 115] on button "Evolution chart" at bounding box center [302, 119] width 59 height 13
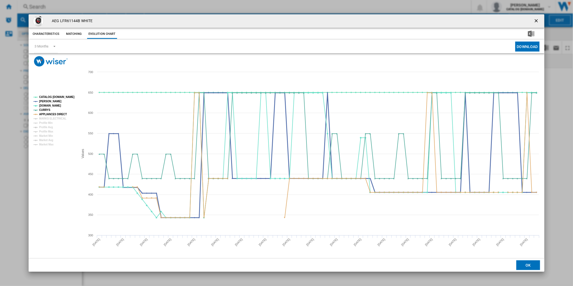
click at [53, 97] on tspan "CATALOG [DOMAIN_NAME]" at bounding box center [56, 97] width 35 height 3
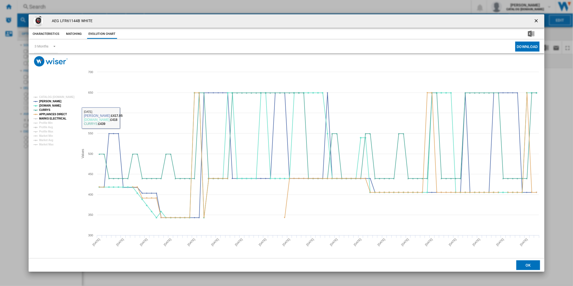
click at [55, 117] on tspan "MARKS ELECTRICAL" at bounding box center [52, 118] width 27 height 3
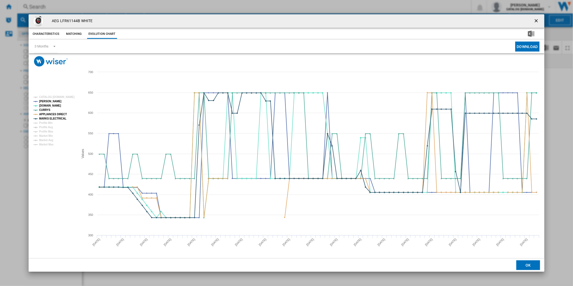
click at [535, 22] on ng-md-icon "getI18NText('BUTTONS.CLOSE_DIALOG')" at bounding box center [537, 21] width 6 height 6
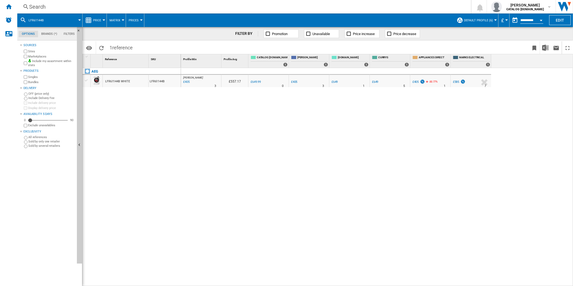
click at [366, 6] on div "Search" at bounding box center [243, 7] width 428 height 8
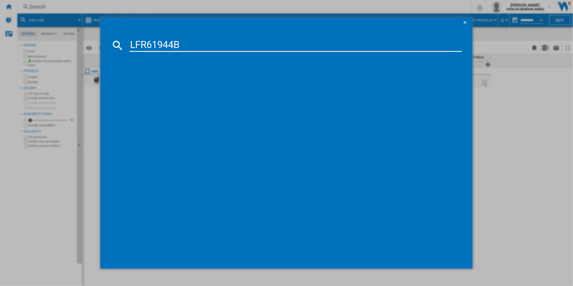
type input "LFR61944B"
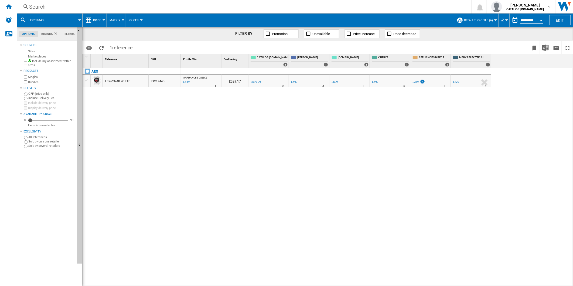
click at [325, 8] on div "Search" at bounding box center [243, 7] width 428 height 8
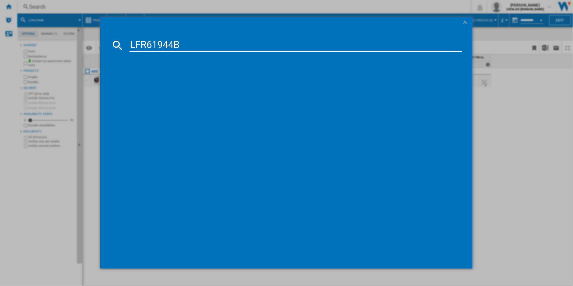
type input "LFR61944B"
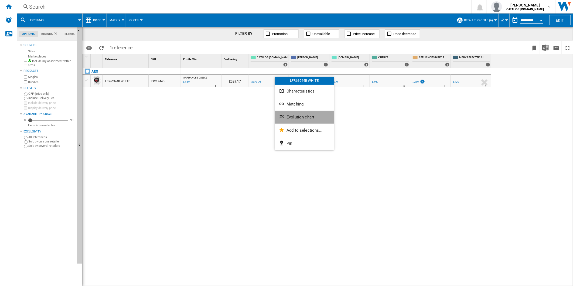
click at [295, 114] on button "Evolution chart" at bounding box center [304, 117] width 59 height 13
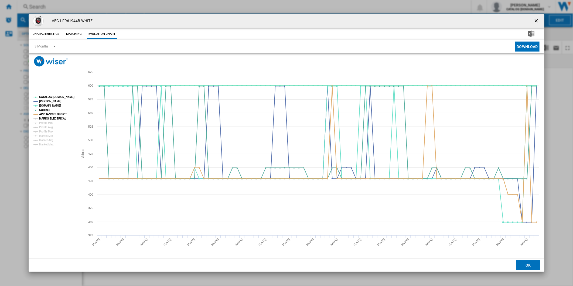
click at [45, 117] on tspan "MARKS ELECTRICAL" at bounding box center [52, 118] width 27 height 3
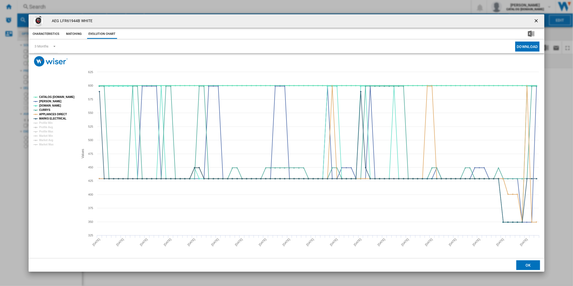
click at [61, 96] on tspan "CATALOG [DOMAIN_NAME]" at bounding box center [56, 97] width 35 height 3
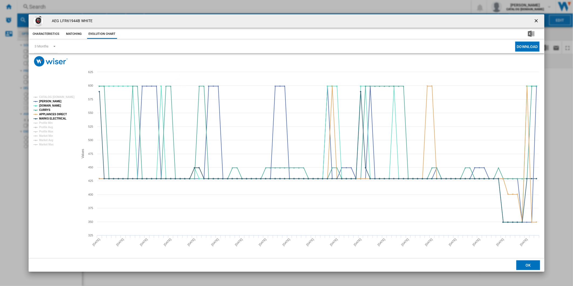
click at [540, 19] on ng-md-icon "getI18NText('BUTTONS.CLOSE_DIALOG')" at bounding box center [537, 21] width 6 height 6
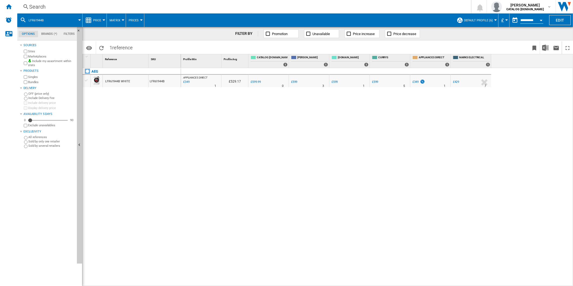
drag, startPoint x: 370, startPoint y: 8, endPoint x: 367, endPoint y: 9, distance: 3.5
click at [367, 9] on div "Search" at bounding box center [243, 7] width 428 height 8
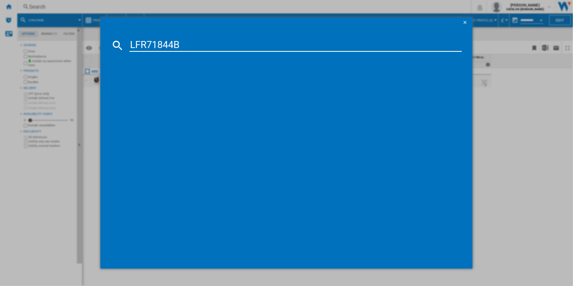
type input "LFR71844B"
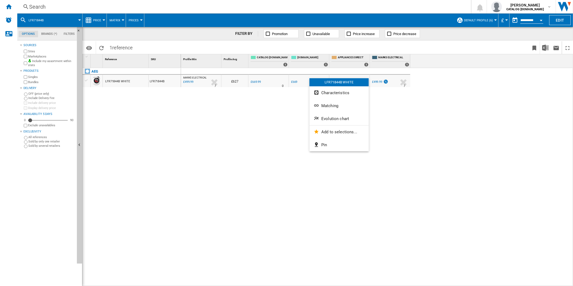
click at [349, 120] on button "Evolution chart" at bounding box center [339, 118] width 59 height 13
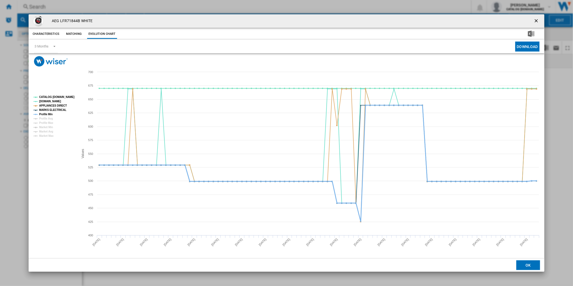
click at [48, 114] on tspan "Profile Min" at bounding box center [45, 114] width 13 height 3
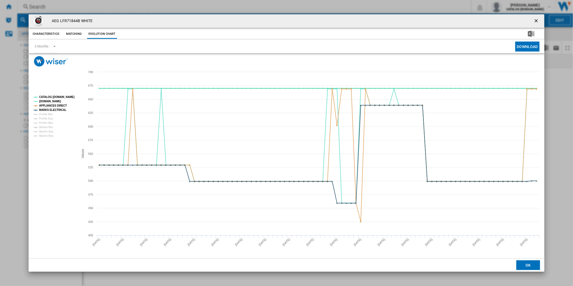
click at [55, 96] on tspan "CATALOG [DOMAIN_NAME]" at bounding box center [56, 97] width 35 height 3
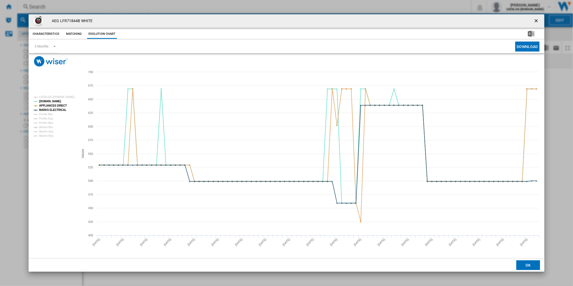
click at [538, 21] on ng-md-icon "getI18NText('BUTTONS.CLOSE_DIALOG')" at bounding box center [537, 21] width 6 height 6
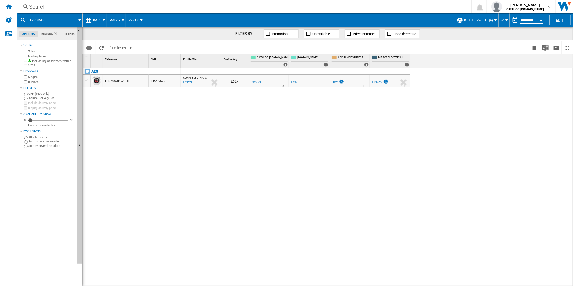
click at [324, 8] on div "Search" at bounding box center [243, 7] width 428 height 8
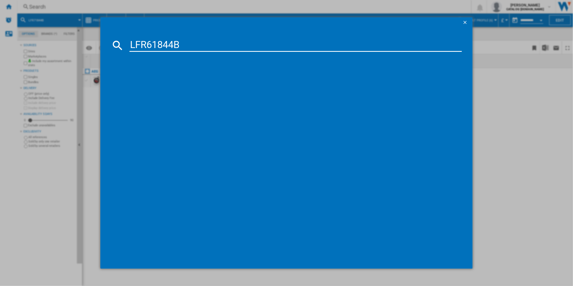
type input "LFR61844B"
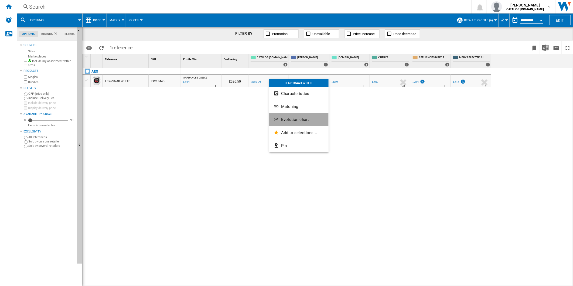
click at [300, 122] on button "Evolution chart" at bounding box center [298, 119] width 59 height 13
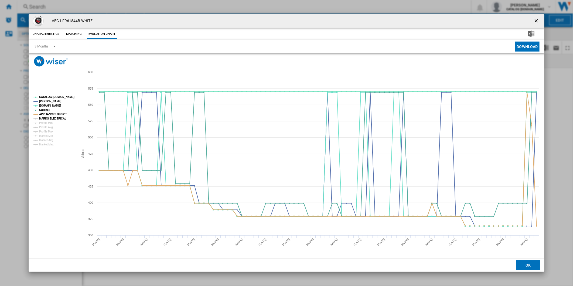
click at [58, 118] on tspan "MARKS ELECTRICAL" at bounding box center [52, 118] width 27 height 3
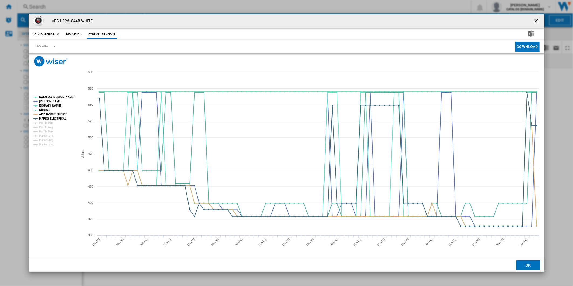
click at [57, 97] on tspan "CATALOG [DOMAIN_NAME]" at bounding box center [56, 97] width 35 height 3
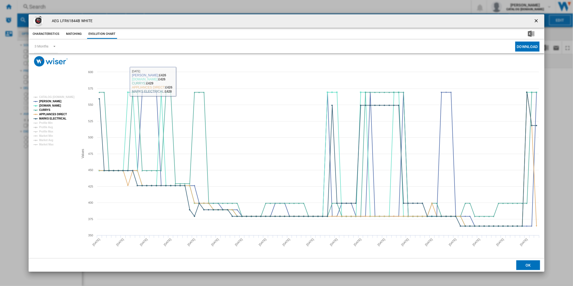
drag, startPoint x: 536, startPoint y: 21, endPoint x: 446, endPoint y: 15, distance: 90.0
click at [535, 21] on ng-md-icon "getI18NText('BUTTONS.CLOSE_DIALOG')" at bounding box center [537, 21] width 6 height 6
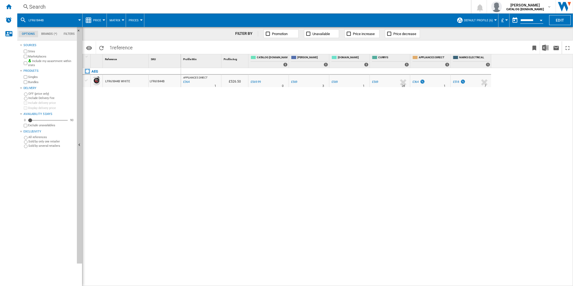
click at [351, 9] on div "Search" at bounding box center [243, 7] width 428 height 8
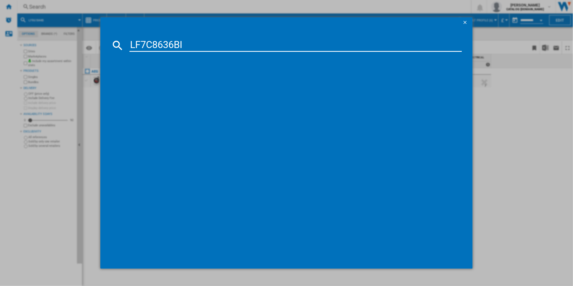
type input "LF7C8636BI"
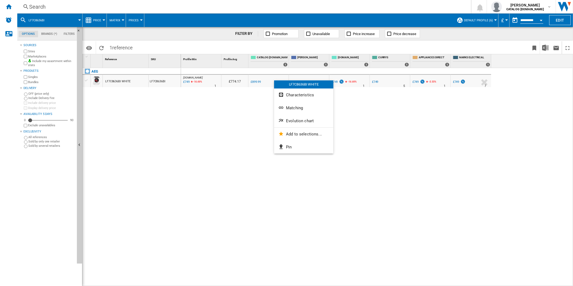
click at [294, 118] on button "Evolution chart" at bounding box center [303, 120] width 59 height 13
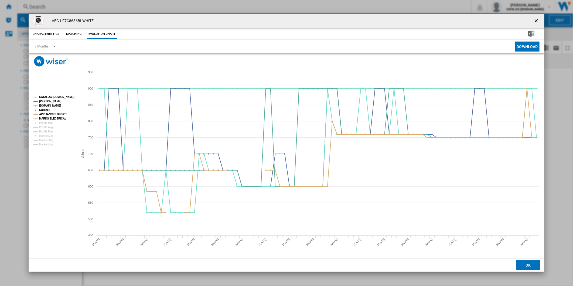
click at [52, 117] on tspan "MARKS ELECTRICAL" at bounding box center [52, 118] width 27 height 3
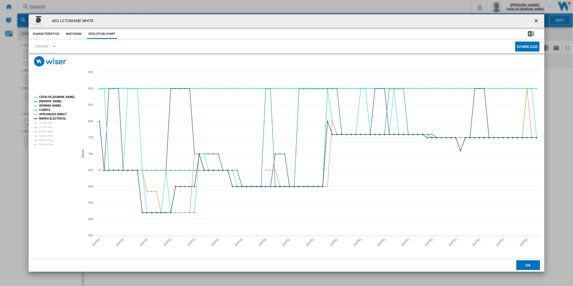
click at [54, 98] on tspan "CATALOG [DOMAIN_NAME]" at bounding box center [56, 97] width 35 height 3
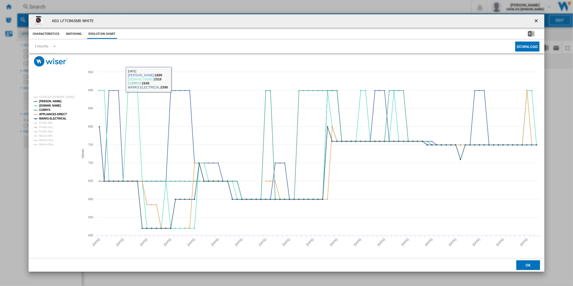
click at [540, 20] on ng-md-icon "getI18NText('BUTTONS.CLOSE_DIALOG')" at bounding box center [537, 21] width 6 height 6
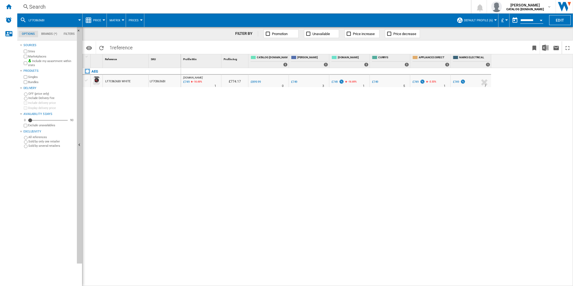
click at [369, 8] on div "Search" at bounding box center [243, 7] width 428 height 8
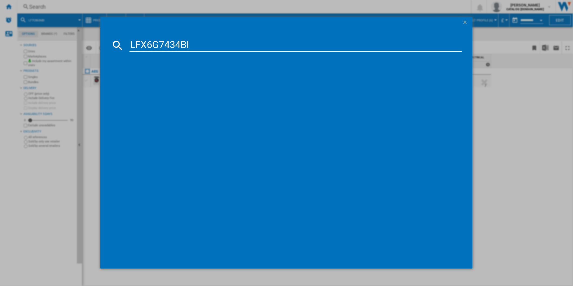
type input "LFX6G7434BI"
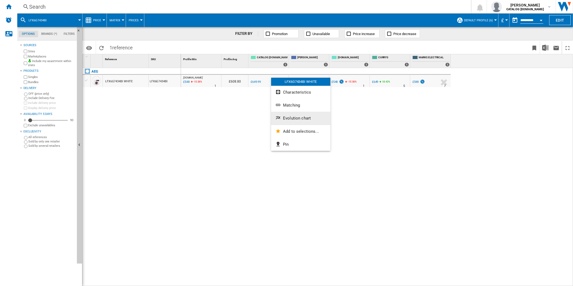
click at [300, 121] on button "Evolution chart" at bounding box center [300, 118] width 59 height 13
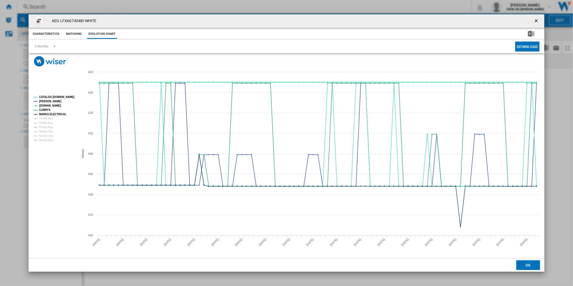
click at [54, 97] on tspan "CATALOG [DOMAIN_NAME]" at bounding box center [56, 97] width 35 height 3
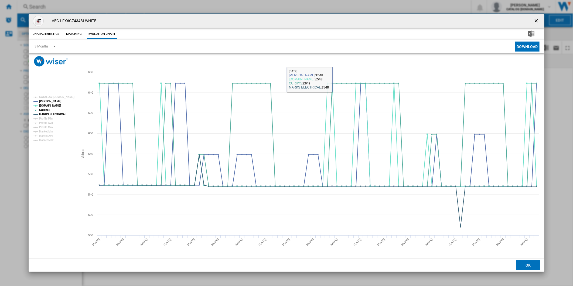
click at [540, 21] on ng-md-icon "getI18NText('BUTTONS.CLOSE_DIALOG')" at bounding box center [537, 21] width 6 height 6
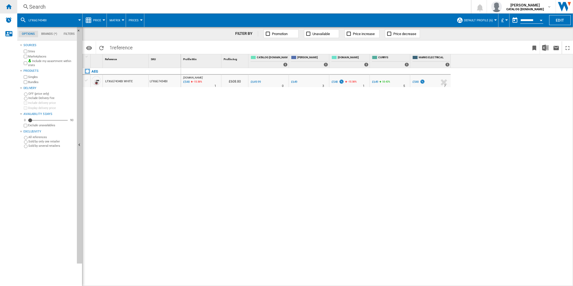
click at [7, 4] on ng-md-icon "Home" at bounding box center [8, 6] width 6 height 6
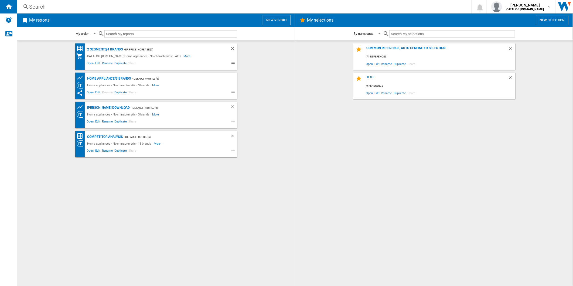
click at [282, 21] on button "New report" at bounding box center [277, 20] width 28 height 10
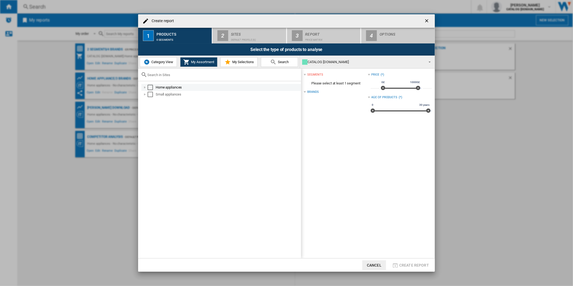
click at [152, 87] on div "Select" at bounding box center [150, 87] width 5 height 5
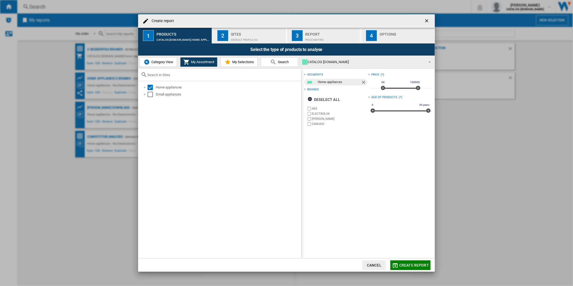
click at [254, 37] on div "Default profile (6)" at bounding box center [257, 39] width 53 height 6
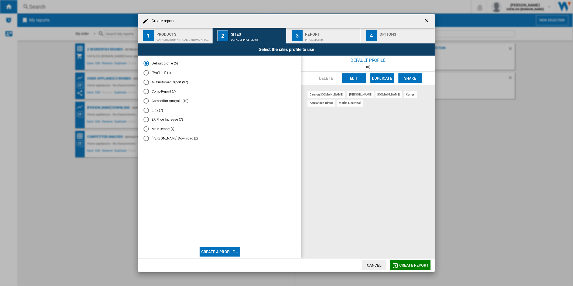
click at [347, 74] on button "Edit" at bounding box center [354, 78] width 24 height 10
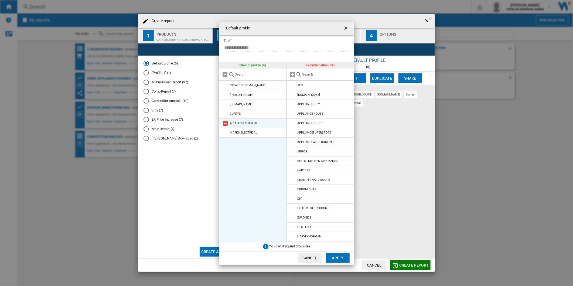
click at [226, 123] on md-icon "Default profile ..." at bounding box center [225, 123] width 6 height 6
click at [341, 261] on button "Apply" at bounding box center [338, 258] width 24 height 10
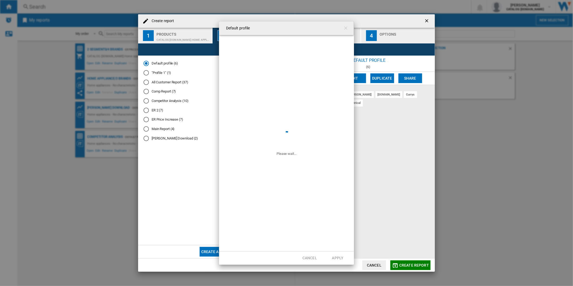
click at [340, 259] on md-dialog-actions "Cancel Create report" at bounding box center [286, 264] width 297 height 13
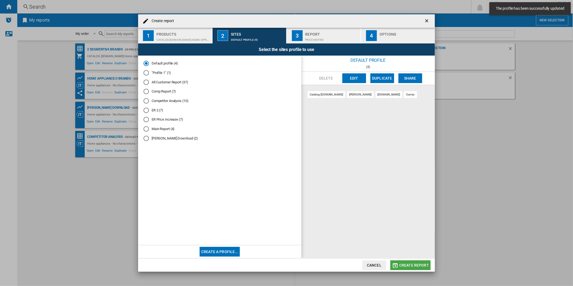
drag, startPoint x: 409, startPoint y: 261, endPoint x: 353, endPoint y: 244, distance: 58.8
click at [409, 261] on button "Create report" at bounding box center [410, 265] width 40 height 10
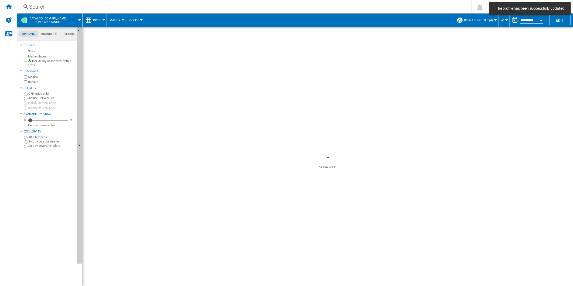
click at [279, 8] on div "Search" at bounding box center [243, 7] width 428 height 8
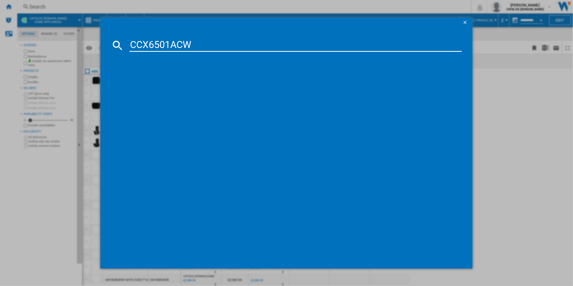
type input "CCX6501ACW"
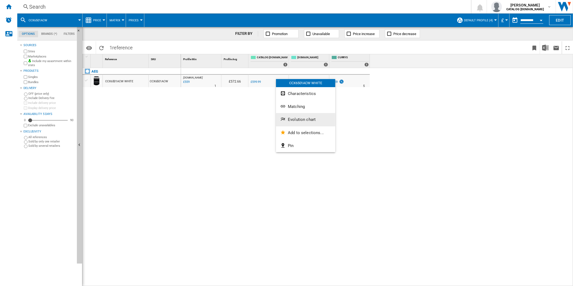
click at [300, 119] on span "Evolution chart" at bounding box center [302, 119] width 28 height 5
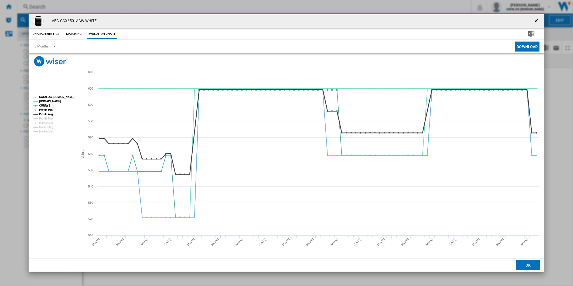
click at [49, 113] on tspan "Profile Avg" at bounding box center [46, 114] width 14 height 3
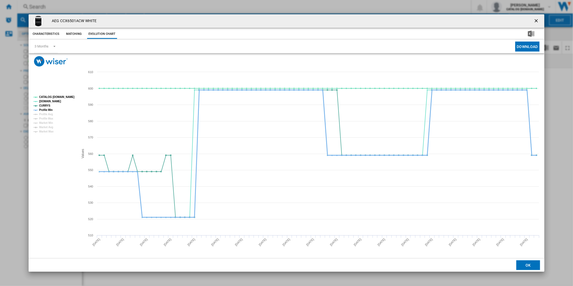
click at [49, 111] on tspan "Profile Min" at bounding box center [45, 109] width 13 height 3
click at [55, 96] on tspan "CATALOG [DOMAIN_NAME]" at bounding box center [56, 97] width 35 height 3
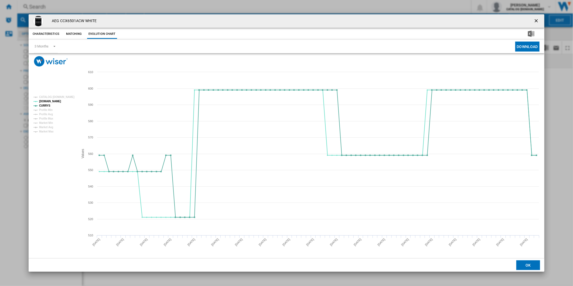
drag, startPoint x: 539, startPoint y: 21, endPoint x: 408, endPoint y: 15, distance: 131.0
click at [525, 20] on div "AEG CCX6501ACW WHITE" at bounding box center [287, 20] width 516 height 13
click at [367, 7] on div "AEG CCX6501ACW WHITE Characteristics Matching Evolution chart price £599.99 del…" at bounding box center [286, 143] width 573 height 286
click at [541, 21] on button "Product popup" at bounding box center [537, 21] width 11 height 11
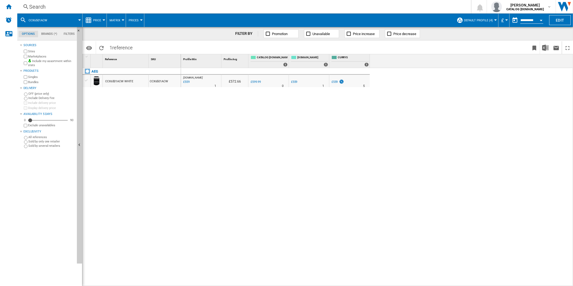
click at [342, 6] on div "Search" at bounding box center [243, 7] width 428 height 8
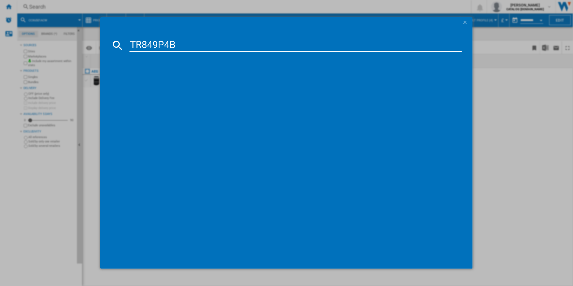
type input "TR849P4B"
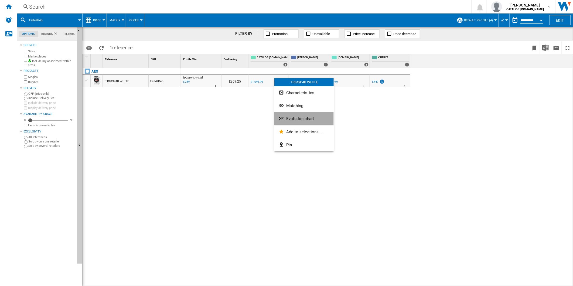
click at [303, 115] on button "Evolution chart" at bounding box center [303, 118] width 59 height 13
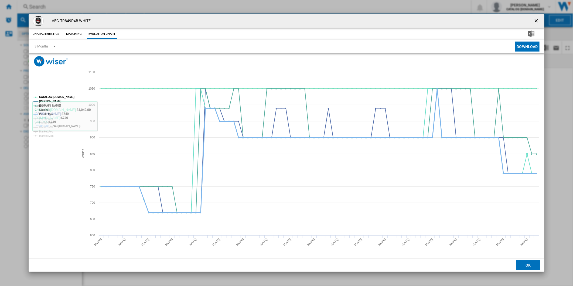
click at [47, 113] on tspan "Profile Min" at bounding box center [45, 114] width 13 height 3
click at [57, 97] on tspan "CATALOG [DOMAIN_NAME]" at bounding box center [56, 97] width 35 height 3
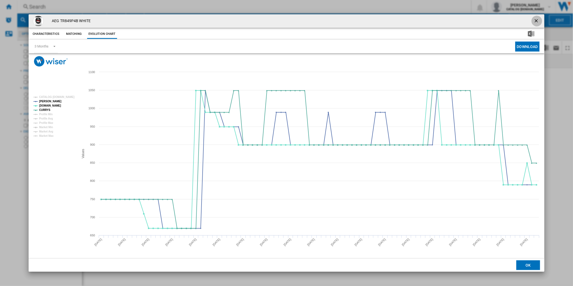
click at [541, 20] on button "Product popup" at bounding box center [537, 21] width 11 height 11
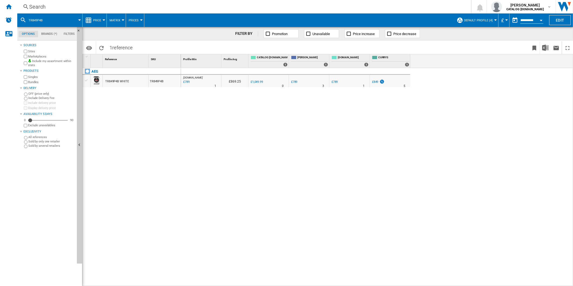
click at [359, 7] on div "Search" at bounding box center [243, 7] width 428 height 8
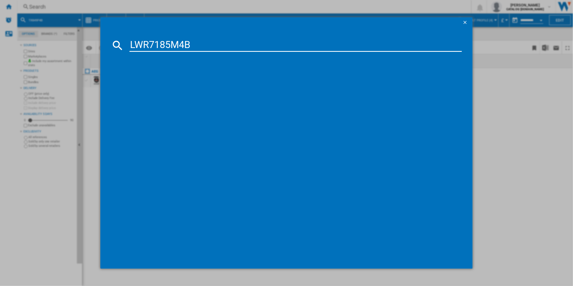
type input "LWR7185M4B"
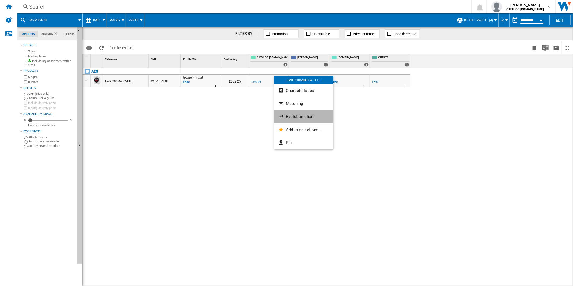
click at [302, 118] on span "Evolution chart" at bounding box center [300, 116] width 28 height 5
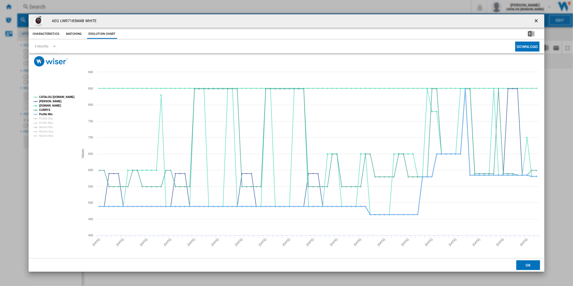
click at [47, 113] on tspan "Profile Min" at bounding box center [45, 114] width 13 height 3
click at [53, 97] on tspan "CATALOG [DOMAIN_NAME]" at bounding box center [56, 97] width 35 height 3
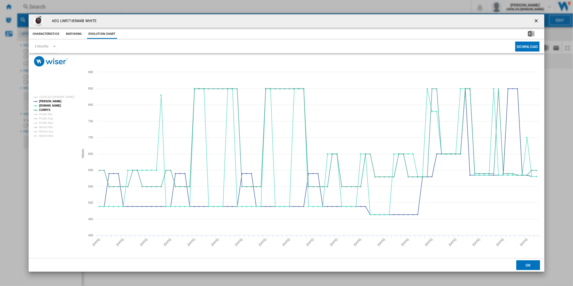
drag, startPoint x: 539, startPoint y: 19, endPoint x: 388, endPoint y: 17, distance: 150.6
click at [536, 19] on ng-md-icon "getI18NText('BUTTONS.CLOSE_DIALOG')" at bounding box center [537, 21] width 6 height 6
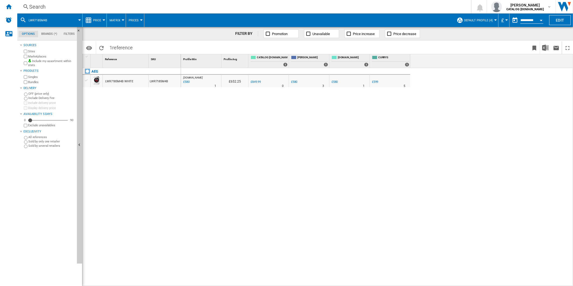
click at [338, 9] on div "Search" at bounding box center [243, 7] width 428 height 8
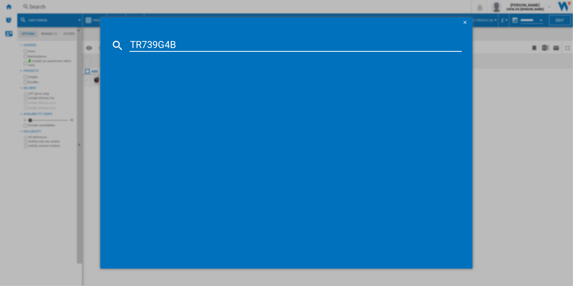
type input "TR739G4B"
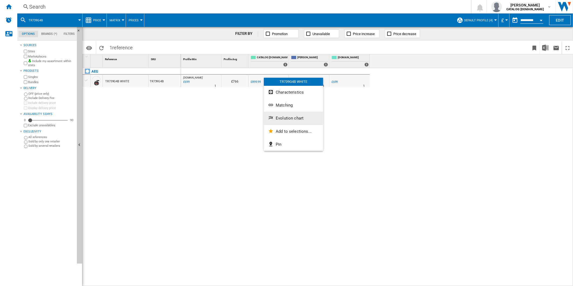
click at [292, 112] on button "Evolution chart" at bounding box center [293, 118] width 59 height 13
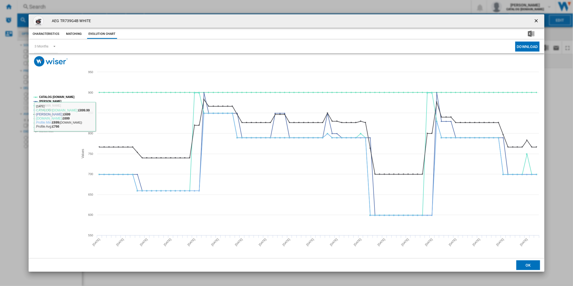
drag, startPoint x: 55, startPoint y: 115, endPoint x: 46, endPoint y: 110, distance: 10.3
click at [55, 114] on rect "Product popup" at bounding box center [53, 115] width 45 height 42
click at [45, 109] on tspan "Profile Min" at bounding box center [45, 109] width 13 height 3
click at [45, 113] on tspan "Profile Avg" at bounding box center [46, 114] width 14 height 3
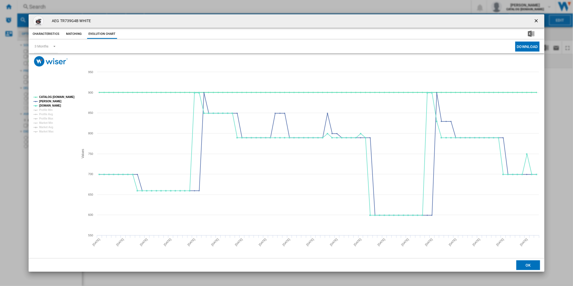
click at [56, 96] on tspan "CATALOG [DOMAIN_NAME]" at bounding box center [56, 97] width 35 height 3
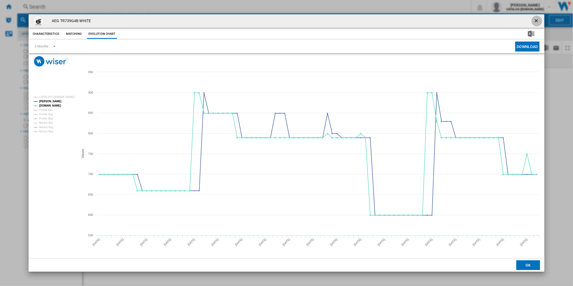
click at [537, 22] on ng-md-icon "getI18NText('BUTTONS.CLOSE_DIALOG')" at bounding box center [537, 21] width 6 height 6
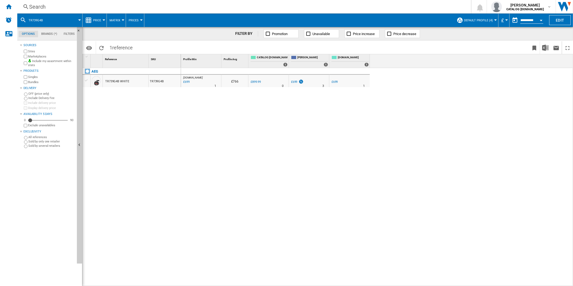
click at [352, 7] on div "Search" at bounding box center [243, 7] width 428 height 8
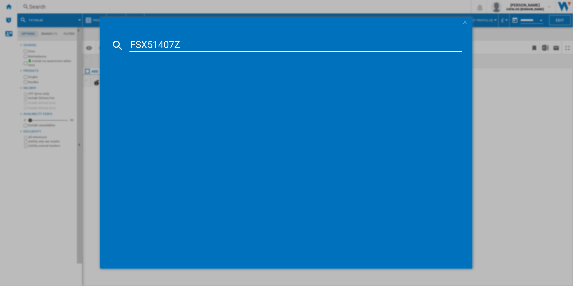
type input "FSX51407Z"
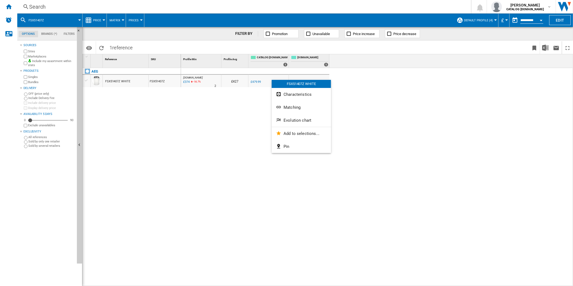
click at [299, 118] on span "Evolution chart" at bounding box center [298, 120] width 28 height 5
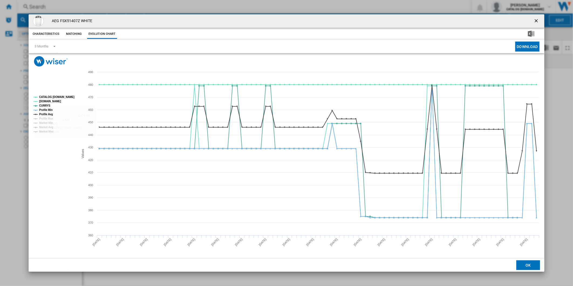
click at [55, 98] on tspan "CATALOG [DOMAIN_NAME]" at bounding box center [56, 97] width 35 height 3
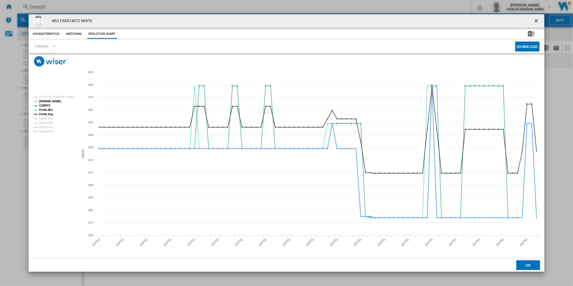
click at [42, 110] on tspan "Profile Min" at bounding box center [45, 109] width 13 height 3
click at [46, 115] on tspan "Profile Avg" at bounding box center [46, 114] width 14 height 3
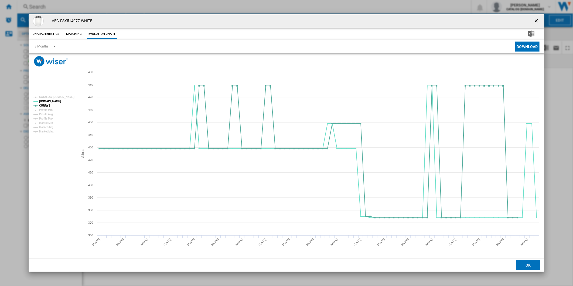
click at [539, 18] on ng-md-icon "getI18NText('BUTTONS.CLOSE_DIALOG')" at bounding box center [537, 21] width 6 height 6
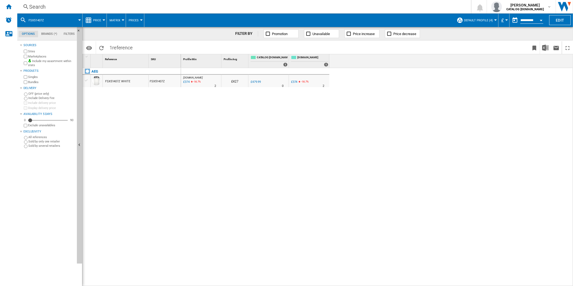
click at [344, 5] on div "Search" at bounding box center [243, 7] width 428 height 8
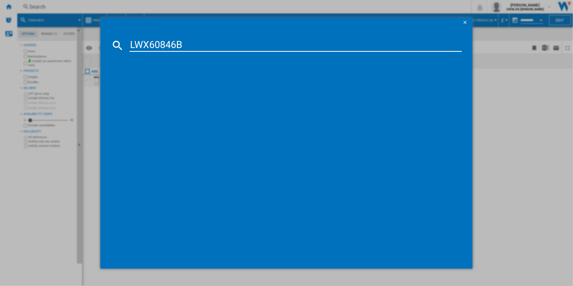
type input "LWX60846B"
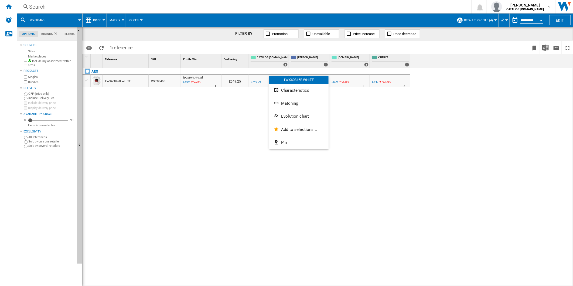
click at [296, 120] on button "Evolution chart" at bounding box center [298, 116] width 59 height 13
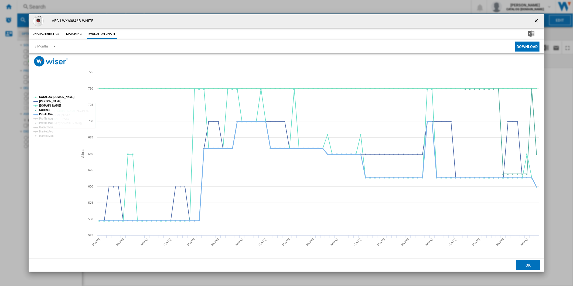
click at [46, 114] on tspan "Profile Min" at bounding box center [45, 114] width 13 height 3
click at [55, 96] on tspan "CATALOG [DOMAIN_NAME]" at bounding box center [56, 97] width 35 height 3
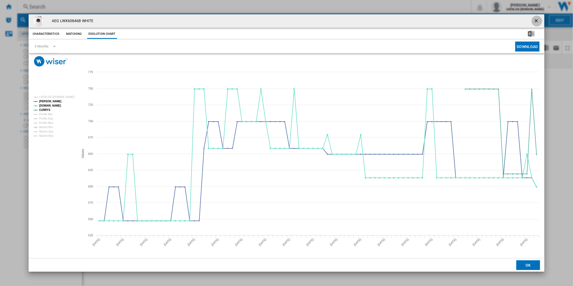
click at [536, 18] on ng-md-icon "getI18NText('BUTTONS.CLOSE_DIALOG')" at bounding box center [537, 21] width 6 height 6
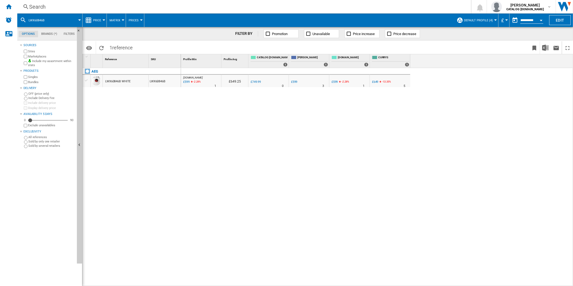
click at [277, 9] on div "Search" at bounding box center [243, 7] width 428 height 8
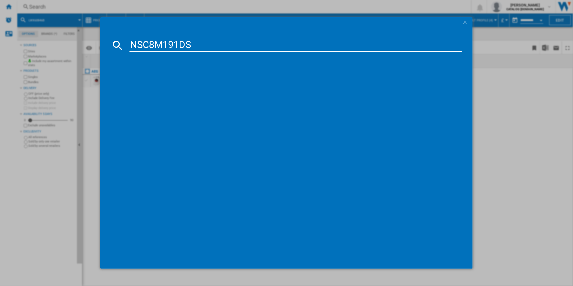
type input "NSC8M191DS"
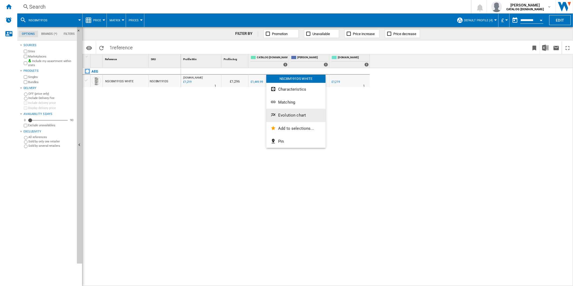
click at [292, 119] on button "Evolution chart" at bounding box center [295, 115] width 59 height 13
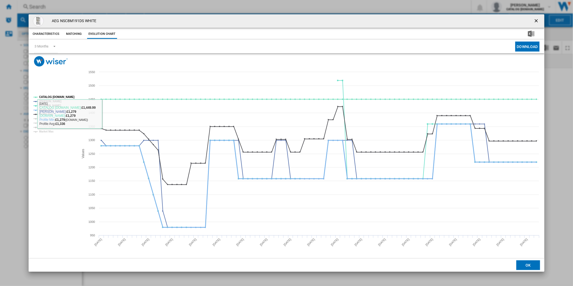
click at [45, 111] on tspan "Profile Min" at bounding box center [45, 109] width 13 height 3
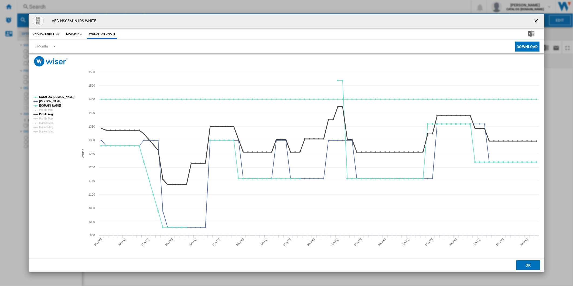
click at [48, 114] on tspan "Profile Avg" at bounding box center [46, 114] width 14 height 3
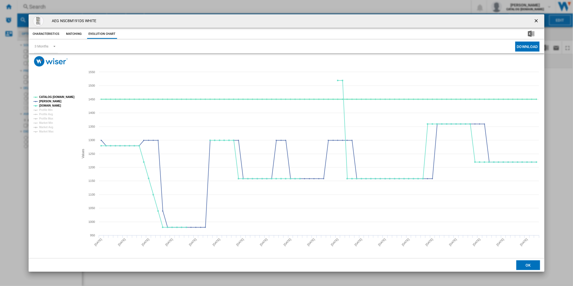
click at [61, 97] on tspan "CATALOG [DOMAIN_NAME]" at bounding box center [56, 97] width 35 height 3
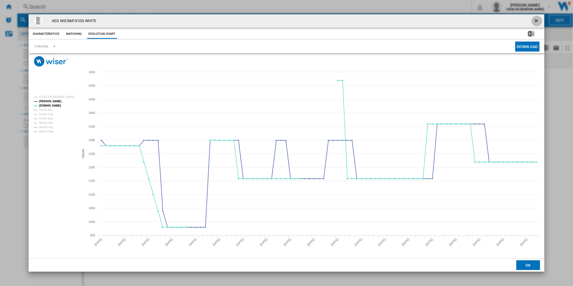
click at [540, 20] on button "Product popup" at bounding box center [537, 21] width 11 height 11
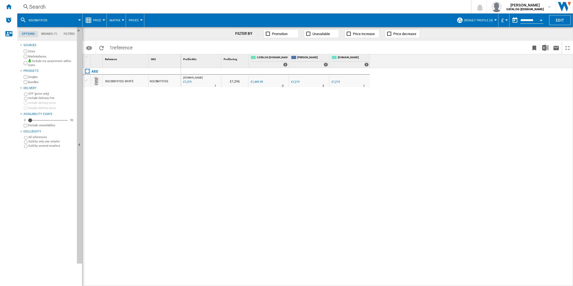
click at [352, 6] on div "Search" at bounding box center [243, 7] width 428 height 8
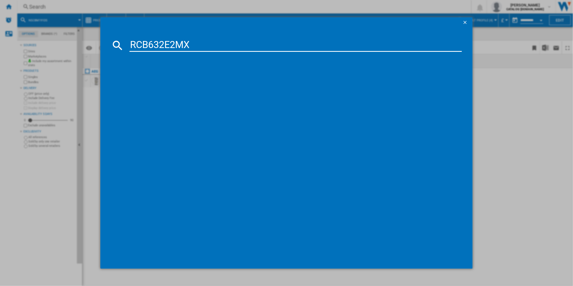
type input "RCB632E2MX"
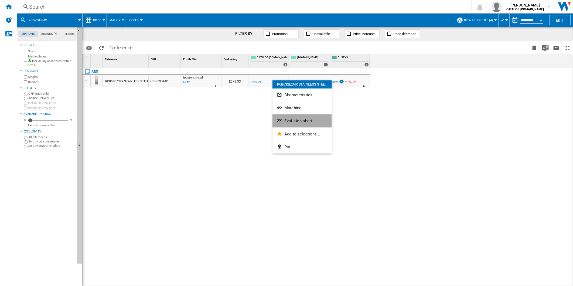
click at [290, 118] on button "Evolution chart" at bounding box center [302, 120] width 59 height 13
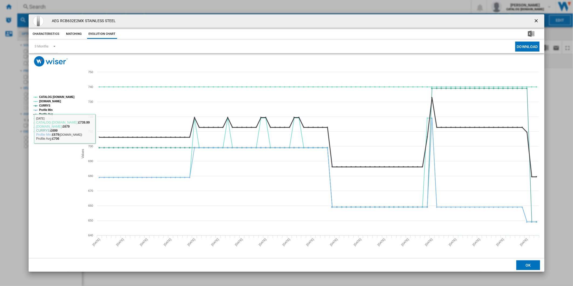
click at [48, 113] on tspan "Profile Avg" at bounding box center [46, 114] width 14 height 3
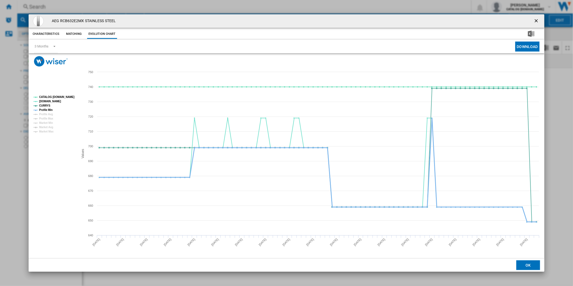
click at [49, 110] on tspan "Profile Min" at bounding box center [45, 109] width 13 height 3
click at [55, 96] on tspan "CATALOG [DOMAIN_NAME]" at bounding box center [56, 97] width 35 height 3
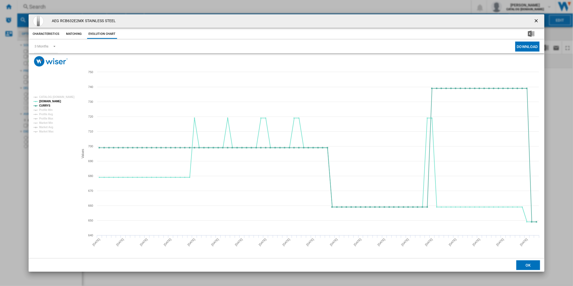
click at [535, 21] on ng-md-icon "getI18NText('BUTTONS.CLOSE_DIALOG')" at bounding box center [537, 21] width 6 height 6
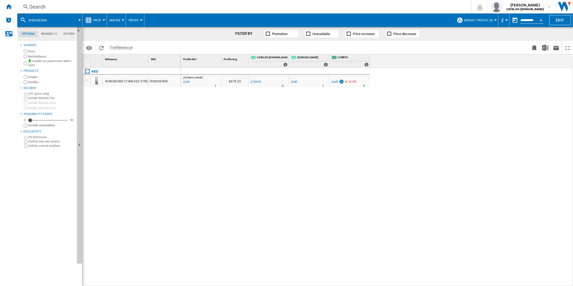
click at [337, 6] on div "Search" at bounding box center [243, 7] width 428 height 8
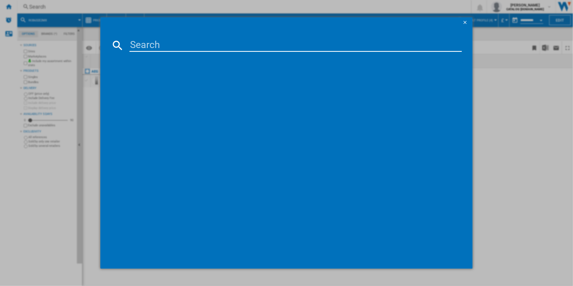
paste input "ORC5S331EW"
type input "ORC5S331EW"
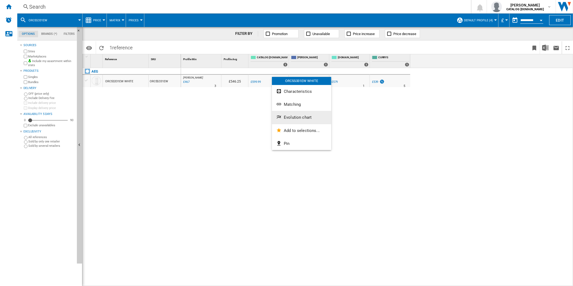
click at [296, 114] on button "Evolution chart" at bounding box center [301, 117] width 59 height 13
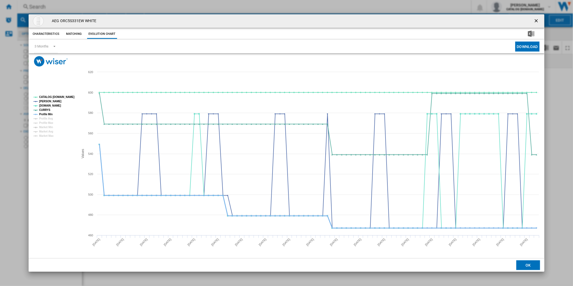
click at [49, 113] on tspan "Profile Min" at bounding box center [45, 114] width 13 height 3
click at [55, 98] on tspan "CATALOG [DOMAIN_NAME]" at bounding box center [56, 97] width 35 height 3
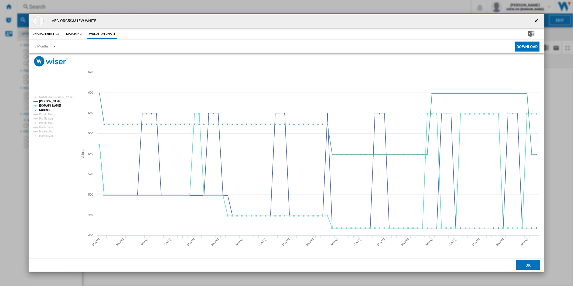
drag, startPoint x: 538, startPoint y: 18, endPoint x: 509, endPoint y: 17, distance: 28.9
click at [530, 18] on div "AEG ORC5S331EW WHITE" at bounding box center [287, 20] width 516 height 13
click at [536, 20] on ng-md-icon "getI18NText('BUTTONS.CLOSE_DIALOG')" at bounding box center [537, 21] width 6 height 6
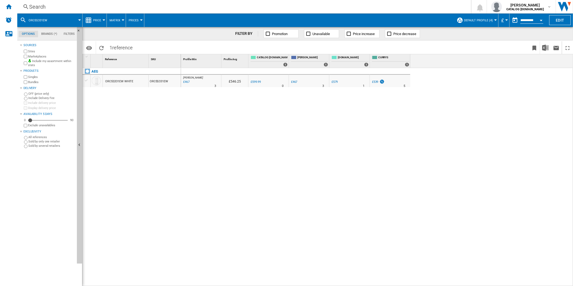
click at [341, 10] on div "Search" at bounding box center [243, 7] width 428 height 8
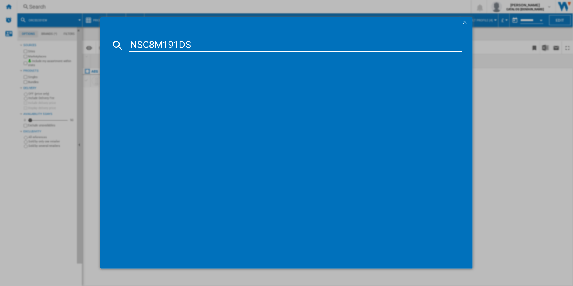
type input "NSC8M191DS"
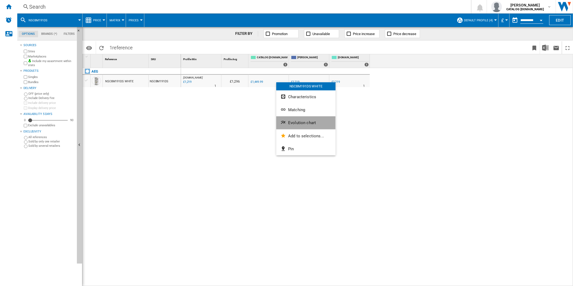
click at [300, 121] on span "Evolution chart" at bounding box center [302, 122] width 28 height 5
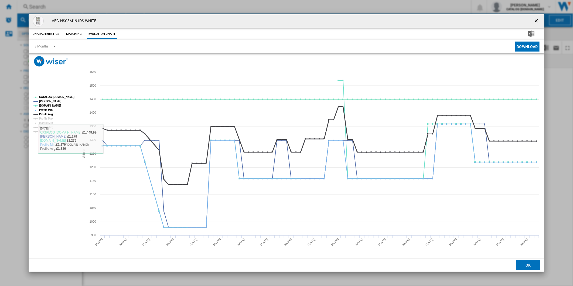
click at [49, 114] on tspan "Profile Avg" at bounding box center [46, 114] width 14 height 3
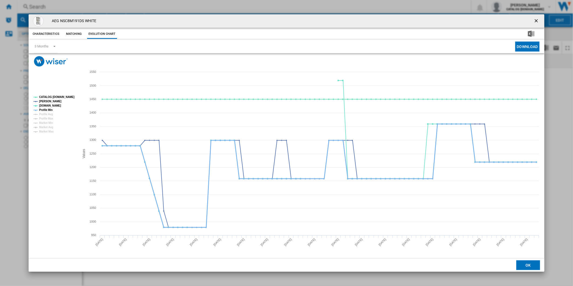
click at [48, 110] on tspan "Profile Min" at bounding box center [45, 109] width 13 height 3
click at [57, 96] on tspan "CATALOG [DOMAIN_NAME]" at bounding box center [56, 97] width 35 height 3
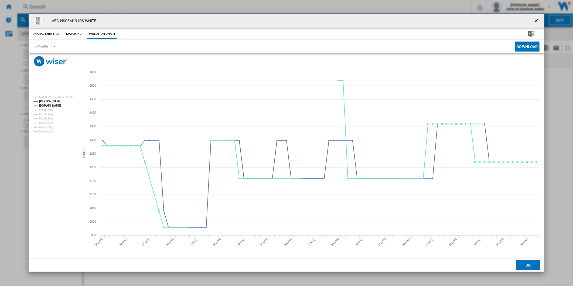
click at [535, 17] on button "Product popup" at bounding box center [537, 21] width 11 height 11
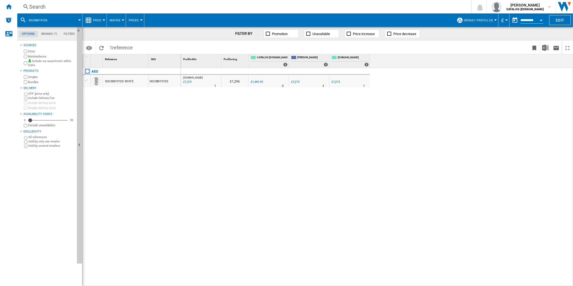
click at [302, 8] on div "Search" at bounding box center [243, 7] width 428 height 8
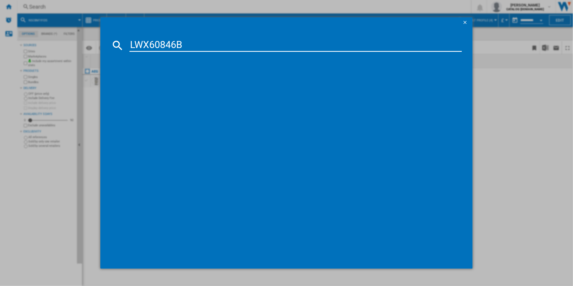
type input "LWX60846B"
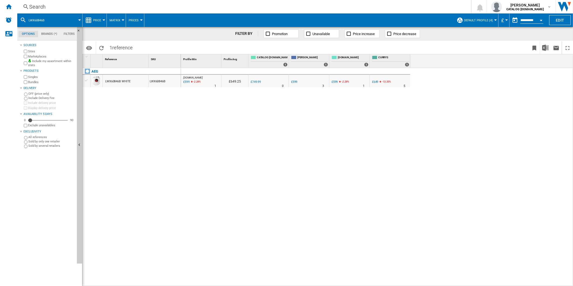
click at [312, 4] on div "Search" at bounding box center [243, 7] width 428 height 8
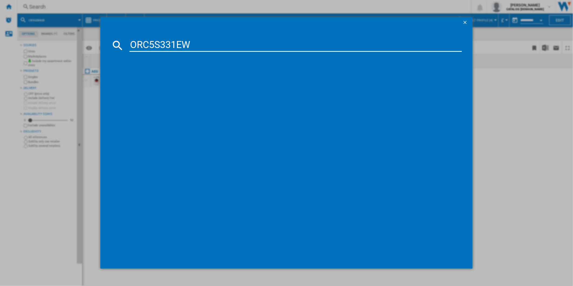
type input "ORC5S331EW"
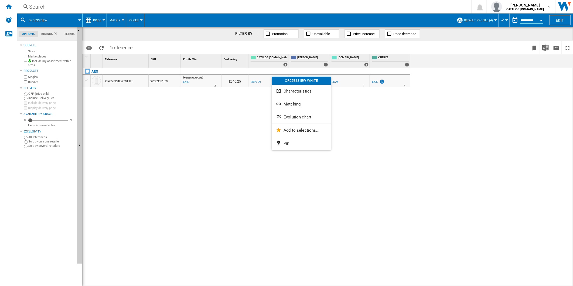
click at [305, 5] on div at bounding box center [286, 143] width 573 height 286
click at [284, 8] on div "Search" at bounding box center [243, 7] width 428 height 8
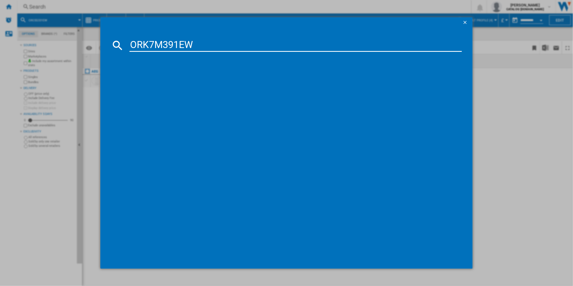
type input "ORK7M391EW"
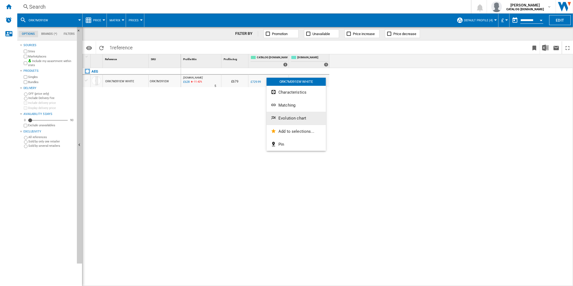
click at [288, 119] on span "Evolution chart" at bounding box center [292, 118] width 28 height 5
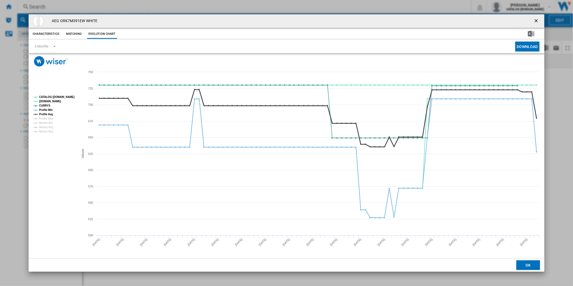
click at [47, 113] on tspan "Profile Avg" at bounding box center [46, 114] width 14 height 3
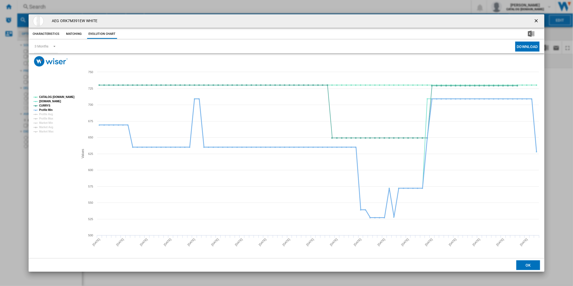
click at [47, 111] on tspan "Profile Min" at bounding box center [45, 109] width 13 height 3
click at [56, 98] on tspan "CATALOG [DOMAIN_NAME]" at bounding box center [56, 97] width 35 height 3
drag, startPoint x: 534, startPoint y: 20, endPoint x: 530, endPoint y: 21, distance: 3.8
click at [535, 20] on ng-md-icon "getI18NText('BUTTONS.CLOSE_DIALOG')" at bounding box center [537, 21] width 6 height 6
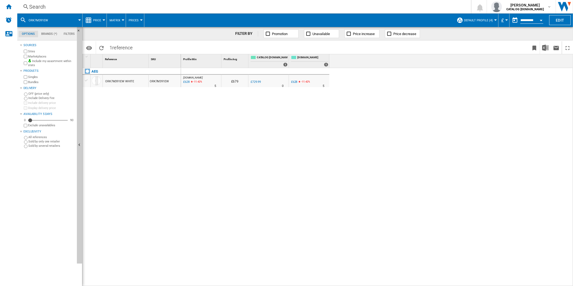
click at [292, 8] on div "Search" at bounding box center [243, 7] width 428 height 8
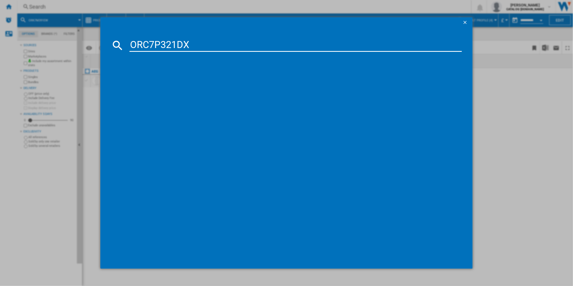
type input "ORC7P321DX"
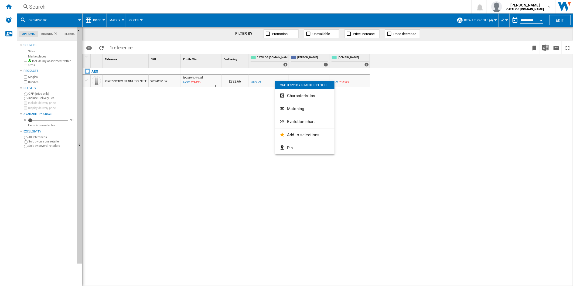
click at [293, 120] on span "Evolution chart" at bounding box center [301, 121] width 28 height 5
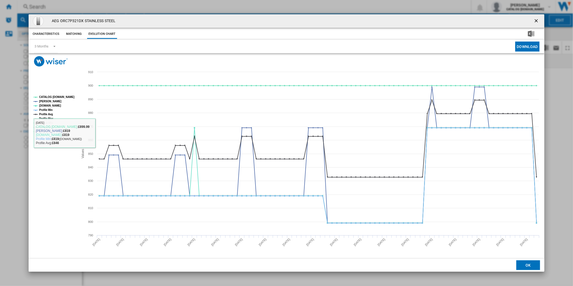
click at [45, 115] on tspan "Profile Avg" at bounding box center [46, 114] width 14 height 3
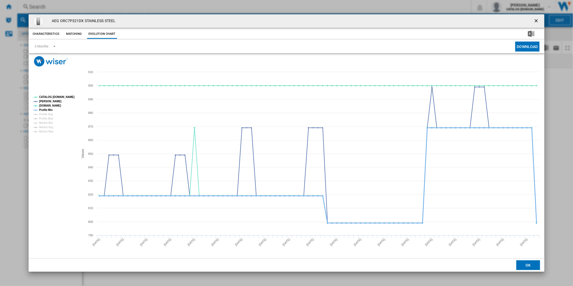
drag, startPoint x: 47, startPoint y: 111, endPoint x: 51, endPoint y: 108, distance: 4.6
click at [47, 111] on tspan "Profile Min" at bounding box center [45, 109] width 13 height 3
click at [57, 97] on tspan "CATALOG [DOMAIN_NAME]" at bounding box center [56, 97] width 35 height 3
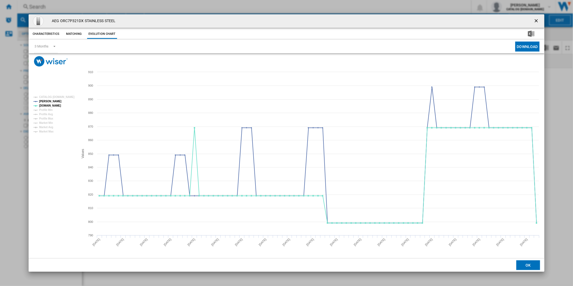
drag, startPoint x: 507, startPoint y: 20, endPoint x: 511, endPoint y: 19, distance: 3.5
click at [508, 20] on div "AEG ORC7P321DX STAINLESS STEEL" at bounding box center [287, 20] width 516 height 13
click at [543, 22] on div "AEG ORC7P321DX STAINLESS STEEL" at bounding box center [287, 20] width 516 height 13
click at [538, 21] on ng-md-icon "getI18NText('BUTTONS.CLOSE_DIALOG')" at bounding box center [537, 21] width 6 height 6
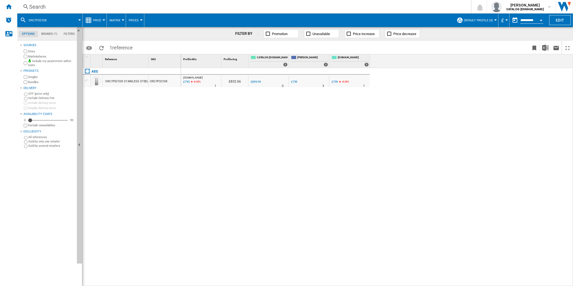
drag, startPoint x: 353, startPoint y: 12, endPoint x: 343, endPoint y: 9, distance: 10.4
click at [351, 11] on div "Search Search 0 [PERSON_NAME] CATALOG [DOMAIN_NAME] CATALOG [DOMAIN_NAME] My se…" at bounding box center [295, 6] width 556 height 13
click at [342, 9] on div "Search" at bounding box center [243, 7] width 428 height 8
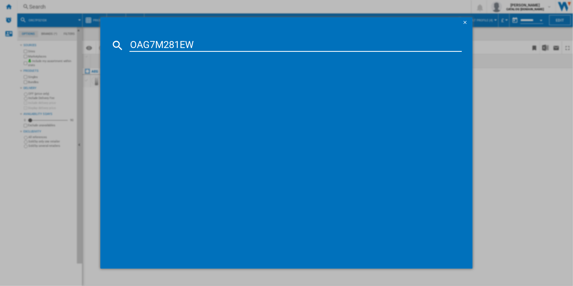
type input "OAG7M281EW"
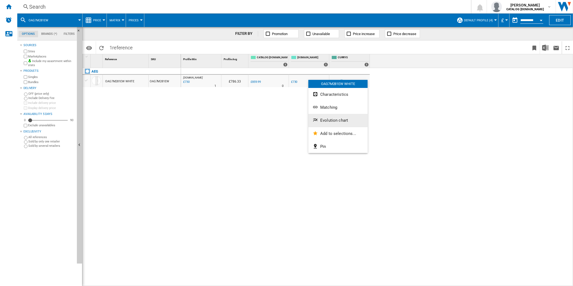
click at [346, 119] on span "Evolution chart" at bounding box center [334, 120] width 28 height 5
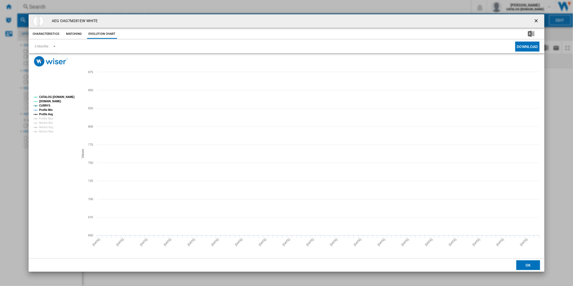
click at [47, 115] on tspan "Profile Avg" at bounding box center [46, 114] width 14 height 3
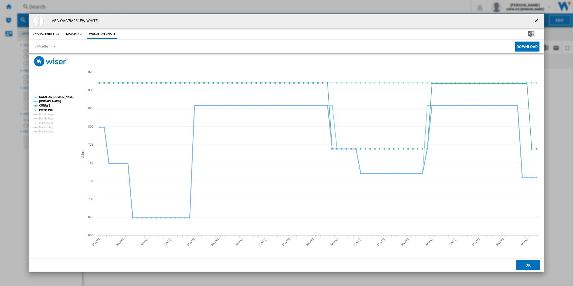
click at [47, 111] on tspan "Profile Min" at bounding box center [45, 109] width 13 height 3
drag, startPoint x: 57, startPoint y: 98, endPoint x: 82, endPoint y: 90, distance: 26.4
click at [57, 98] on tspan "CATALOG [DOMAIN_NAME]" at bounding box center [56, 97] width 35 height 3
click at [536, 23] on ng-md-icon "getI18NText('BUTTONS.CLOSE_DIALOG')" at bounding box center [537, 21] width 6 height 6
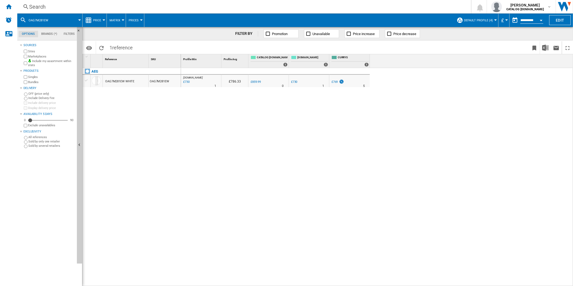
click at [313, 7] on div "Search" at bounding box center [243, 7] width 428 height 8
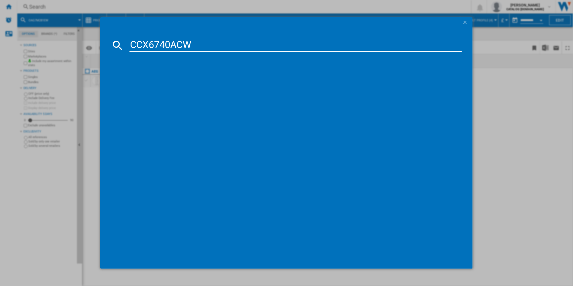
type input "CCX6740ACW"
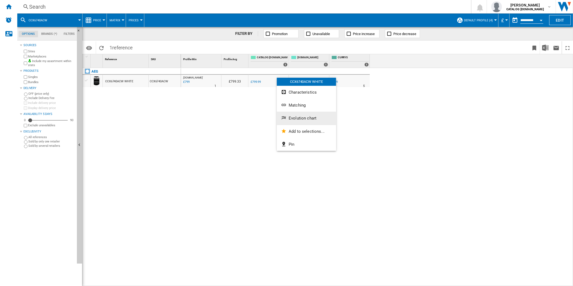
click at [300, 120] on span "Evolution chart" at bounding box center [303, 118] width 28 height 5
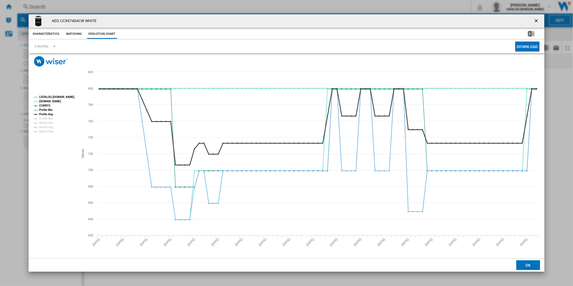
click at [46, 113] on tspan "Profile Avg" at bounding box center [46, 114] width 14 height 3
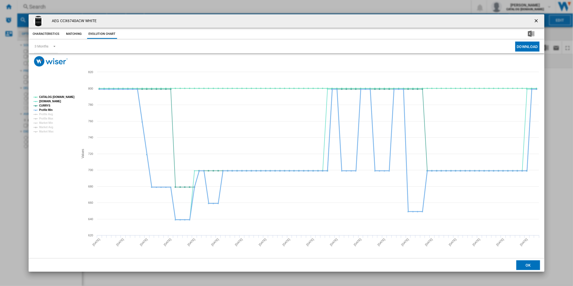
click at [47, 111] on tspan "Profile Min" at bounding box center [45, 109] width 13 height 3
click at [58, 98] on tspan "CATALOG [DOMAIN_NAME]" at bounding box center [56, 97] width 35 height 3
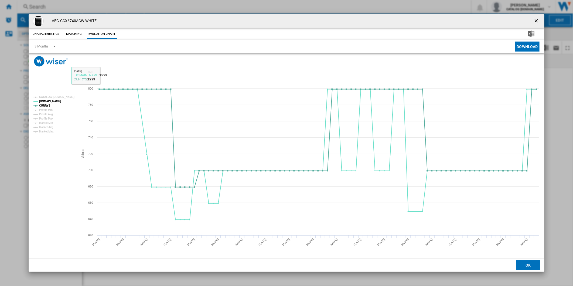
drag, startPoint x: 537, startPoint y: 21, endPoint x: 501, endPoint y: 20, distance: 35.6
click at [537, 21] on ng-md-icon "getI18NText('BUTTONS.CLOSE_DIALOG')" at bounding box center [537, 21] width 6 height 6
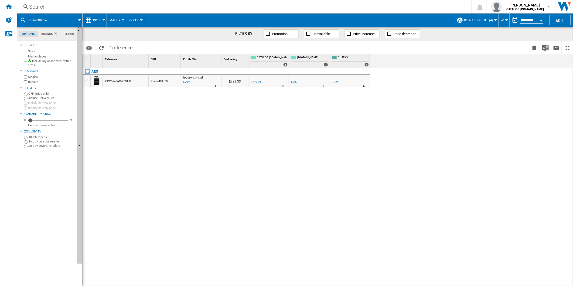
click at [347, 4] on div "Search" at bounding box center [243, 7] width 428 height 8
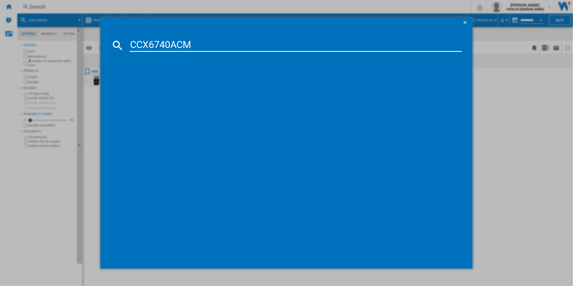
type input "CCX6740ACM"
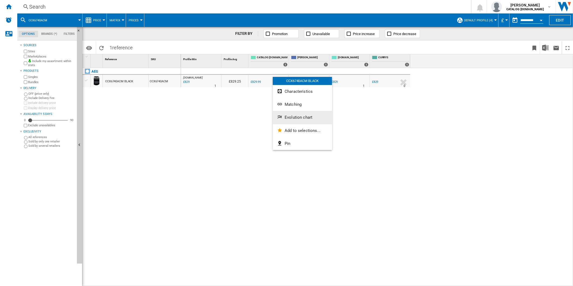
click at [297, 112] on button "Evolution chart" at bounding box center [302, 117] width 59 height 13
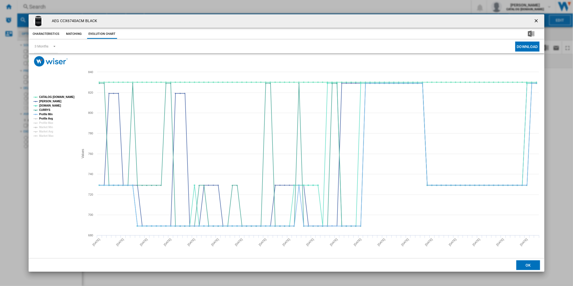
click at [50, 115] on g "CATALOG ELECTROLUX.UK JOHN LEWIS AO.COM CURRYS Profile Min Profile Avg Profile …" at bounding box center [53, 117] width 41 height 42
click at [50, 114] on tspan "Profile Min" at bounding box center [45, 114] width 13 height 3
click at [58, 96] on tspan "CATALOG [DOMAIN_NAME]" at bounding box center [56, 97] width 35 height 3
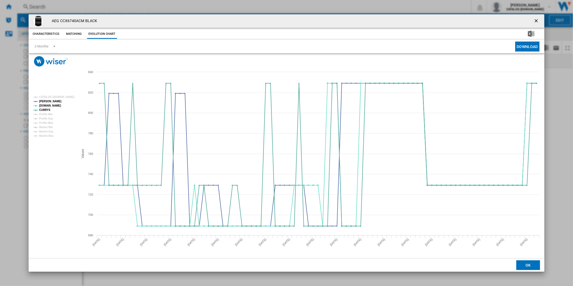
drag, startPoint x: 535, startPoint y: 18, endPoint x: 380, endPoint y: 16, distance: 154.9
click at [535, 18] on ng-md-icon "getI18NText('BUTTONS.CLOSE_DIALOG')" at bounding box center [537, 21] width 6 height 6
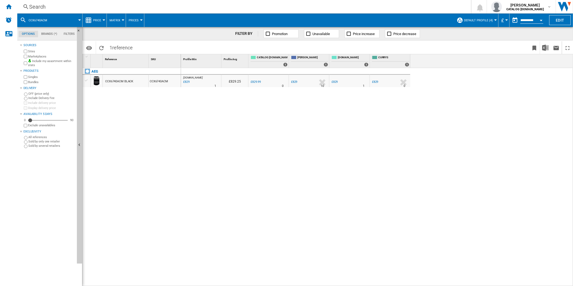
click at [320, 6] on div "Search" at bounding box center [243, 7] width 428 height 8
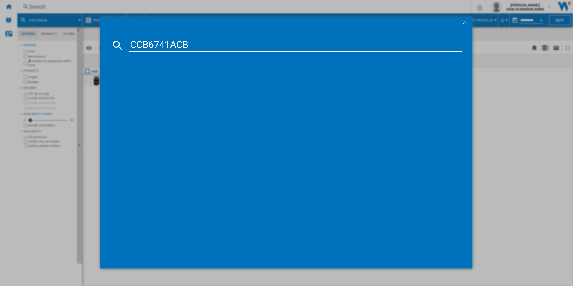
type input "CCB6741ACB"
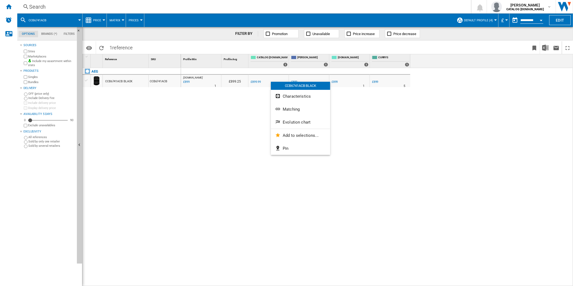
click at [295, 120] on button "Evolution chart" at bounding box center [300, 122] width 59 height 13
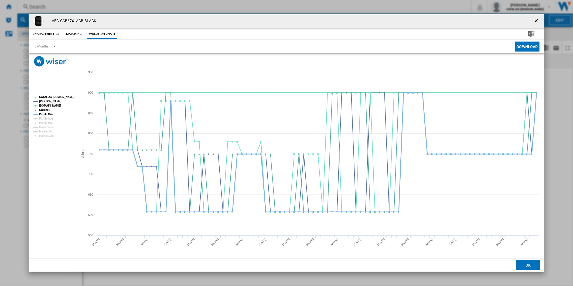
click at [47, 115] on tspan "Profile Min" at bounding box center [45, 114] width 13 height 3
click at [57, 98] on tspan "CATALOG [DOMAIN_NAME]" at bounding box center [56, 97] width 35 height 3
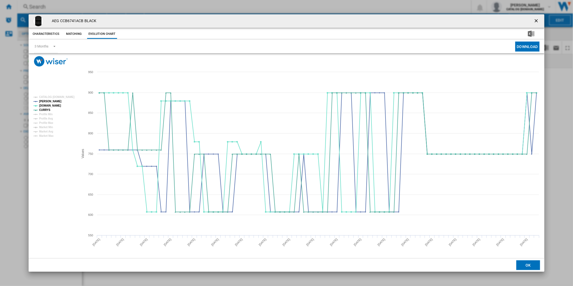
click at [540, 18] on ng-md-icon "getI18NText('BUTTONS.CLOSE_DIALOG')" at bounding box center [537, 21] width 6 height 6
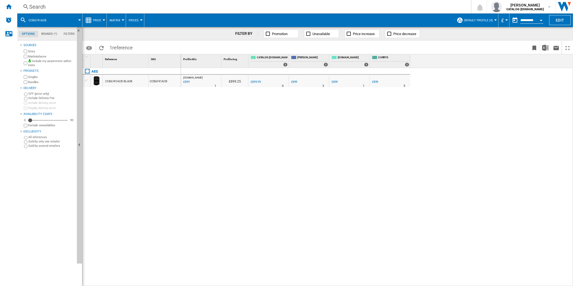
click at [322, 7] on div "Search" at bounding box center [243, 7] width 428 height 8
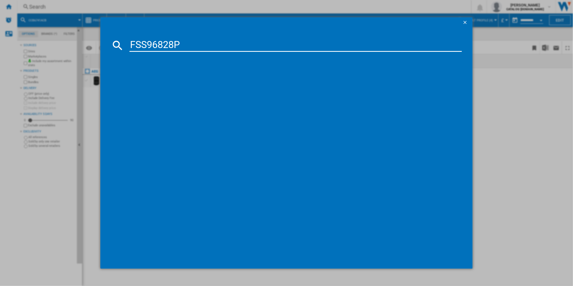
type input "FSS96828P"
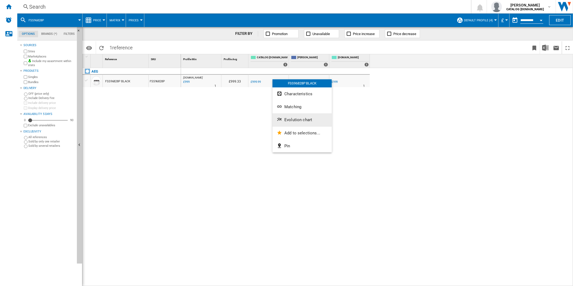
click at [297, 120] on span "Evolution chart" at bounding box center [298, 119] width 28 height 5
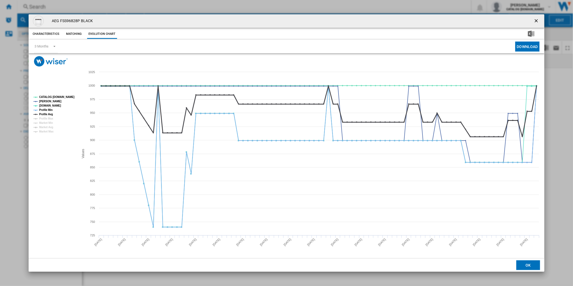
click at [49, 113] on tspan "Profile Avg" at bounding box center [46, 114] width 14 height 3
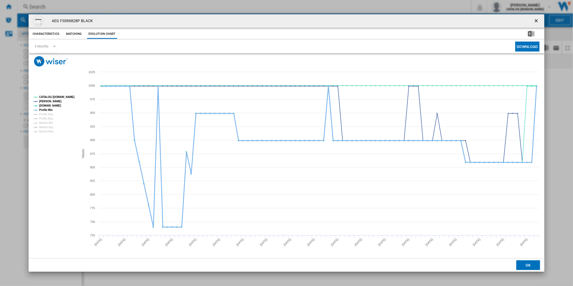
click at [49, 111] on tspan "Profile Min" at bounding box center [45, 109] width 13 height 3
click at [59, 96] on tspan "CATALOG [DOMAIN_NAME]" at bounding box center [56, 97] width 35 height 3
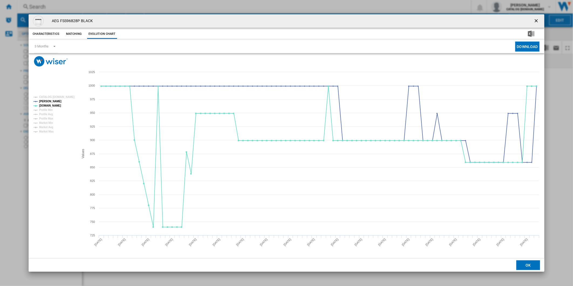
click at [536, 19] on ng-md-icon "getI18NText('BUTTONS.CLOSE_DIALOG')" at bounding box center [537, 21] width 6 height 6
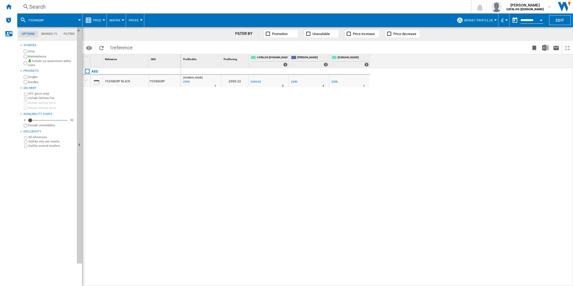
click at [338, 8] on div "Search" at bounding box center [243, 7] width 428 height 8
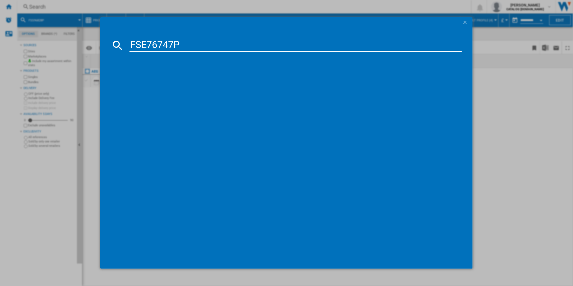
type input "FSE76747P"
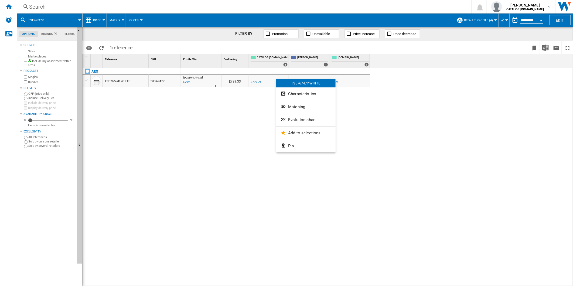
click at [300, 121] on span "Evolution chart" at bounding box center [302, 119] width 28 height 5
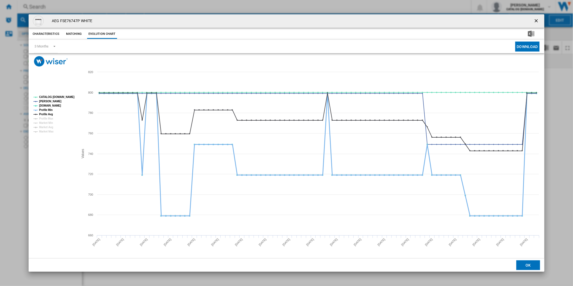
click at [47, 111] on tspan "Profile Min" at bounding box center [45, 109] width 13 height 3
click at [48, 117] on tspan "Profile Max" at bounding box center [46, 118] width 14 height 3
click at [49, 115] on tspan "Profile Avg" at bounding box center [46, 114] width 14 height 3
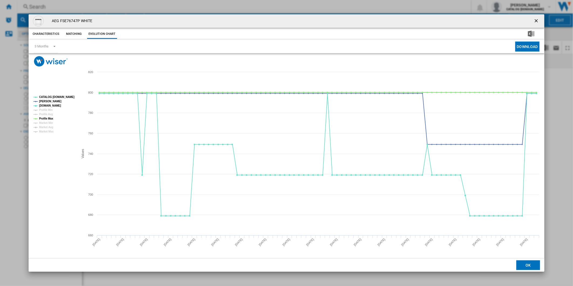
click at [49, 117] on tspan "Profile Max" at bounding box center [46, 118] width 14 height 3
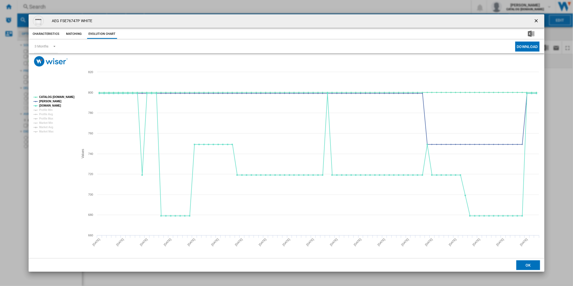
click at [58, 97] on tspan "CATALOG [DOMAIN_NAME]" at bounding box center [56, 97] width 35 height 3
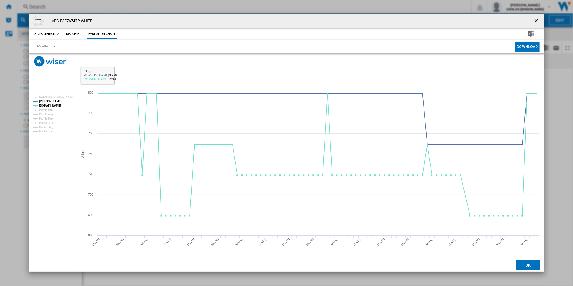
drag, startPoint x: 538, startPoint y: 18, endPoint x: 530, endPoint y: 18, distance: 7.8
click at [538, 18] on ng-md-icon "getI18NText('BUTTONS.CLOSE_DIALOG')" at bounding box center [537, 21] width 6 height 6
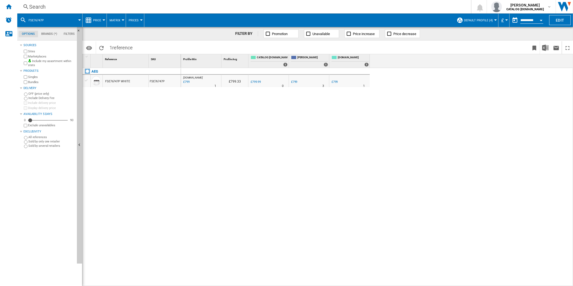
click at [311, 9] on div "Search" at bounding box center [243, 7] width 428 height 8
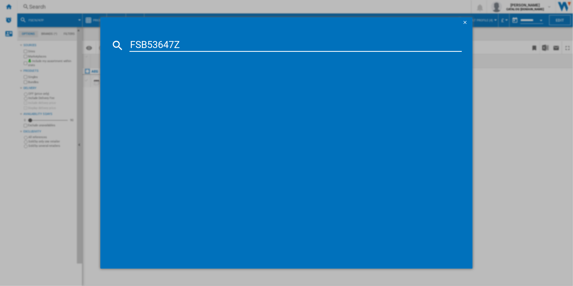
type input "FSB53647Z"
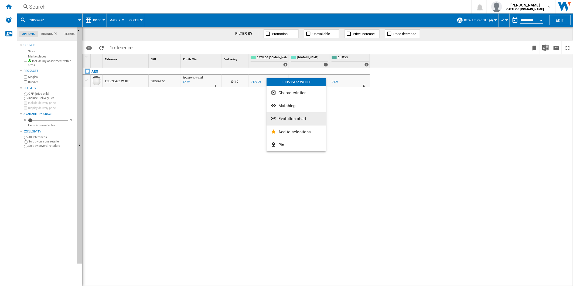
click at [286, 121] on span "Evolution chart" at bounding box center [292, 118] width 28 height 5
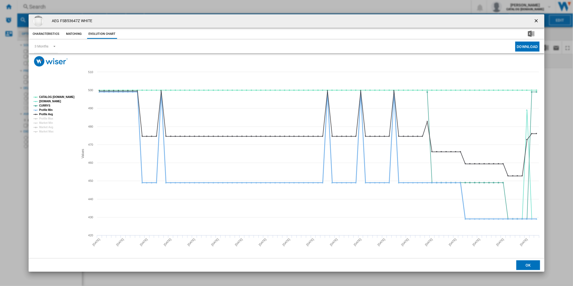
drag, startPoint x: 46, startPoint y: 111, endPoint x: 46, endPoint y: 114, distance: 3.0
click at [46, 110] on tspan "Profile Min" at bounding box center [45, 109] width 13 height 3
click at [46, 114] on tspan "Profile Avg" at bounding box center [46, 114] width 14 height 3
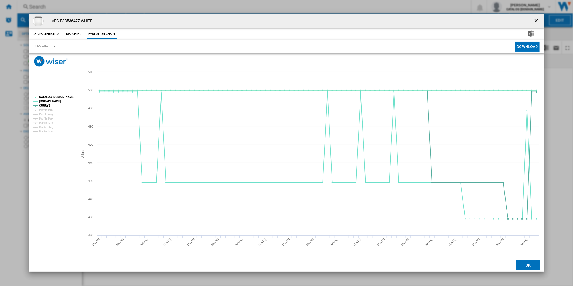
click at [52, 98] on tspan "CATALOG [DOMAIN_NAME]" at bounding box center [56, 97] width 35 height 3
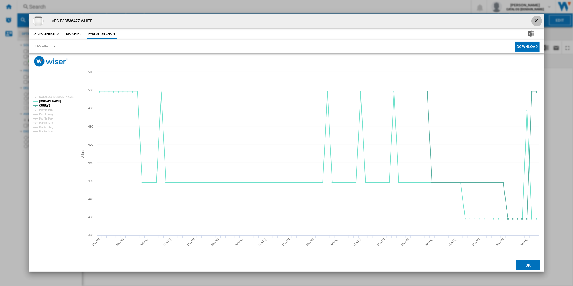
click at [538, 20] on ng-md-icon "getI18NText('BUTTONS.CLOSE_DIALOG')" at bounding box center [537, 21] width 6 height 6
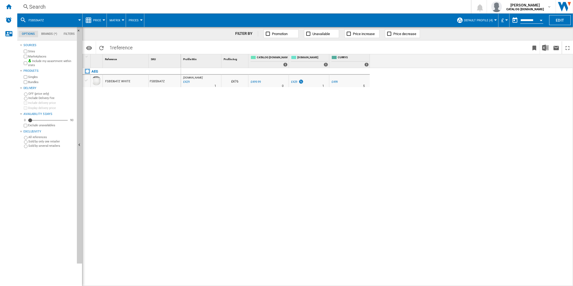
drag, startPoint x: 318, startPoint y: 2, endPoint x: 317, endPoint y: 6, distance: 3.7
click at [318, 5] on div "Search Search 0 [PERSON_NAME] CATALOG [DOMAIN_NAME] CATALOG [DOMAIN_NAME] My se…" at bounding box center [295, 6] width 556 height 13
click at [315, 8] on div "Search" at bounding box center [243, 7] width 428 height 8
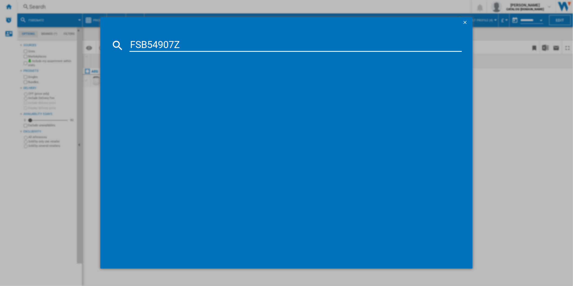
type input "FSB54907Z"
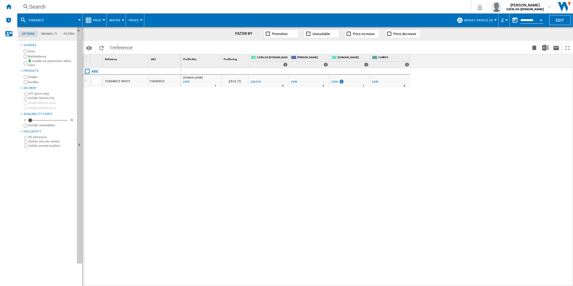
drag, startPoint x: 273, startPoint y: 82, endPoint x: 276, endPoint y: 83, distance: 2.8
drag, startPoint x: 300, startPoint y: 123, endPoint x: 296, endPoint y: 122, distance: 3.8
click at [297, 122] on span "Evolution chart" at bounding box center [298, 121] width 28 height 5
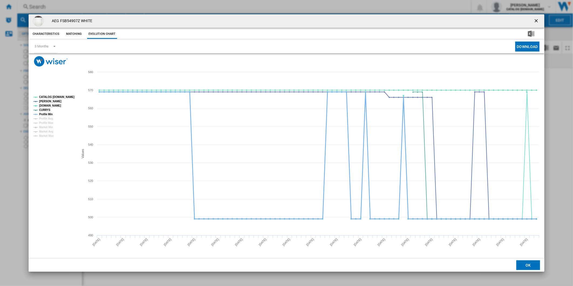
click at [47, 115] on tspan "Profile Min" at bounding box center [45, 114] width 13 height 3
click at [56, 97] on tspan "CATALOG [DOMAIN_NAME]" at bounding box center [56, 97] width 35 height 3
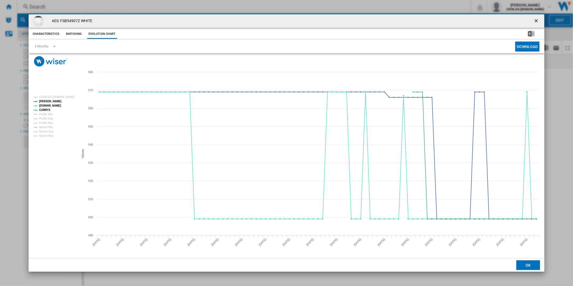
drag, startPoint x: 535, startPoint y: 21, endPoint x: 376, endPoint y: 17, distance: 158.7
click at [535, 21] on ng-md-icon "getI18NText('BUTTONS.CLOSE_DIALOG')" at bounding box center [537, 21] width 6 height 6
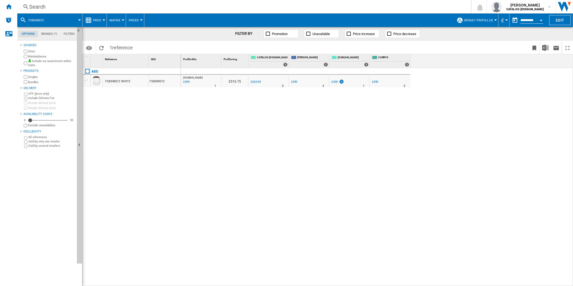
click at [312, 9] on div "Search" at bounding box center [243, 7] width 428 height 8
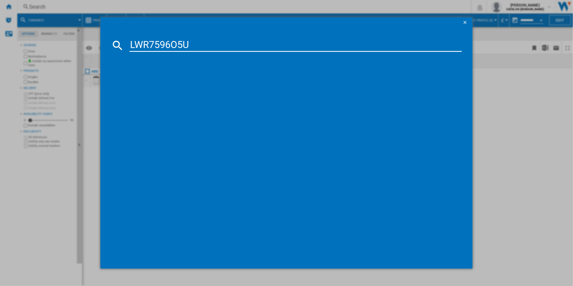
type input "LWR7596O5U"
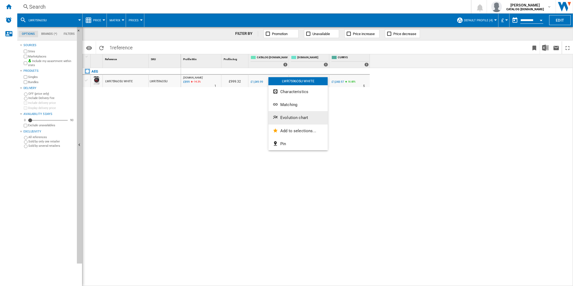
click at [294, 119] on span "Evolution chart" at bounding box center [294, 117] width 28 height 5
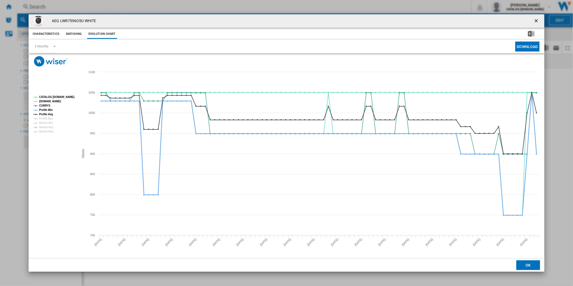
click at [42, 111] on tspan "Profile Min" at bounding box center [45, 109] width 13 height 3
click at [46, 112] on g "CATALOG ELECTROLUX.UK AO.COM CURRYS Profile Min Profile Avg Profile Max Market …" at bounding box center [53, 115] width 41 height 38
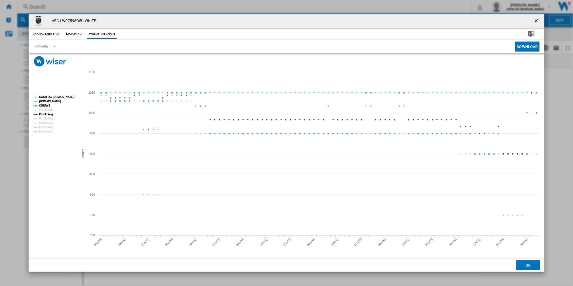
drag, startPoint x: 50, startPoint y: 113, endPoint x: 53, endPoint y: 106, distance: 8.0
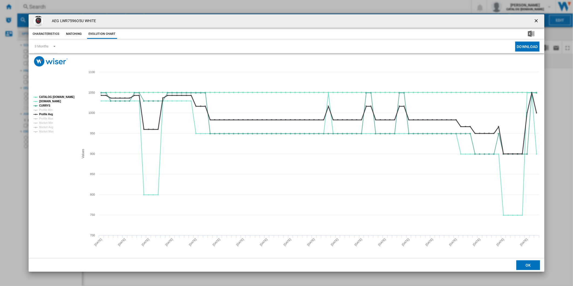
click at [50, 114] on tspan "Profile Avg" at bounding box center [46, 114] width 14 height 3
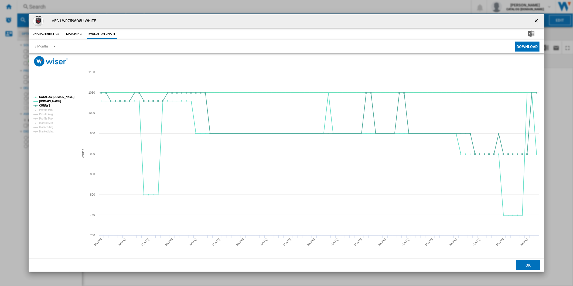
click at [55, 97] on tspan "CATALOG [DOMAIN_NAME]" at bounding box center [56, 97] width 35 height 3
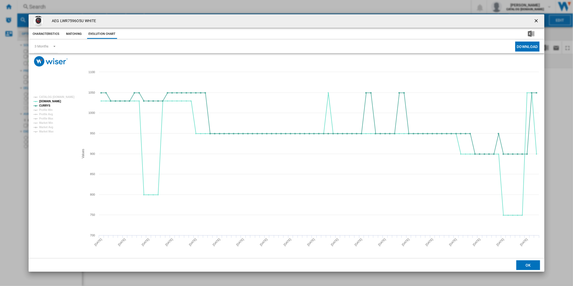
click at [534, 21] on ng-md-icon "getI18NText('BUTTONS.CLOSE_DIALOG')" at bounding box center [537, 21] width 6 height 6
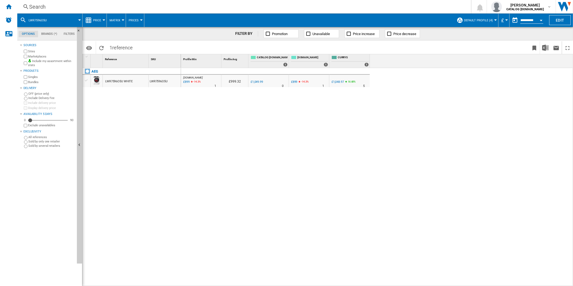
click at [279, 9] on div "Search" at bounding box center [243, 7] width 428 height 8
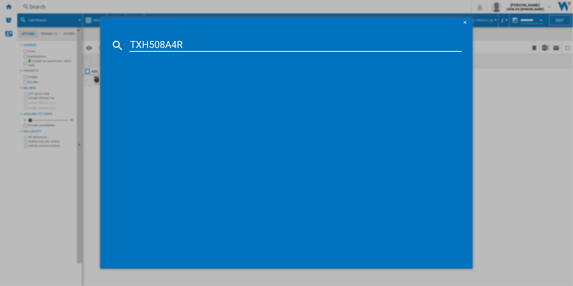
type input "TXH508A4R"
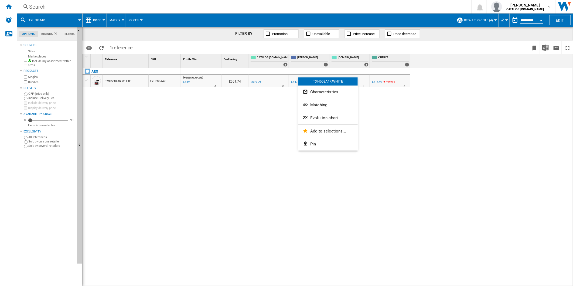
click at [334, 117] on span "Evolution chart" at bounding box center [324, 117] width 28 height 5
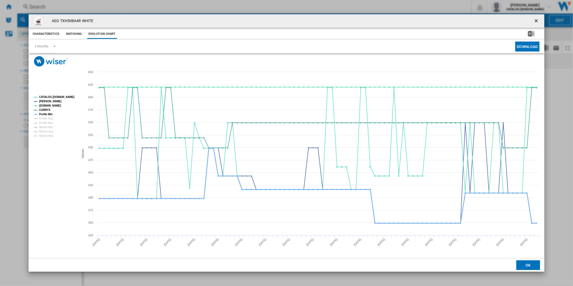
click at [45, 114] on tspan "Profile Min" at bounding box center [45, 114] width 13 height 3
click at [61, 94] on rect "Product popup" at bounding box center [53, 117] width 45 height 46
click at [60, 96] on tspan "CATALOG [DOMAIN_NAME]" at bounding box center [56, 97] width 35 height 3
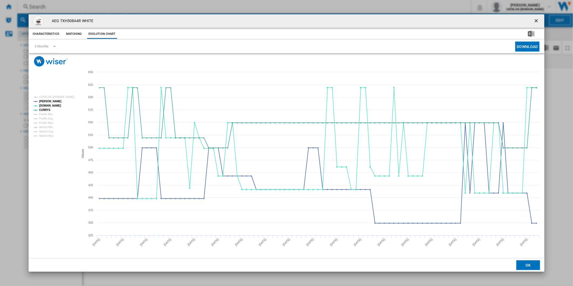
drag, startPoint x: 538, startPoint y: 22, endPoint x: 505, endPoint y: 16, distance: 33.6
click at [538, 22] on ng-md-icon "getI18NText('BUTTONS.CLOSE_DIALOG')" at bounding box center [537, 21] width 6 height 6
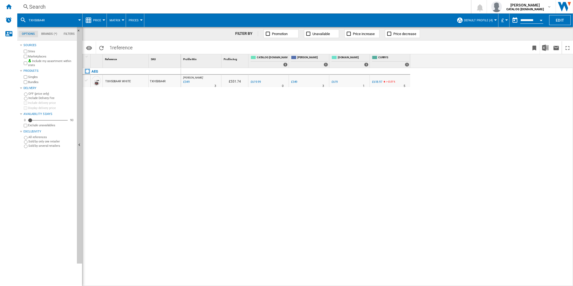
click at [392, 7] on div "Search" at bounding box center [243, 7] width 428 height 8
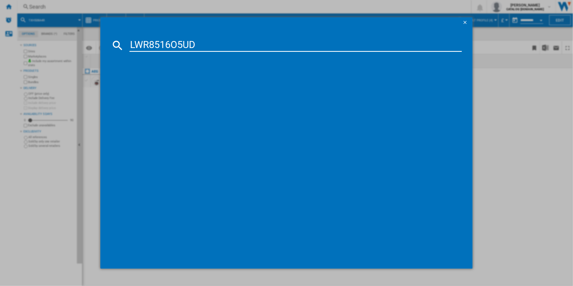
type input "LWR8516O5UD"
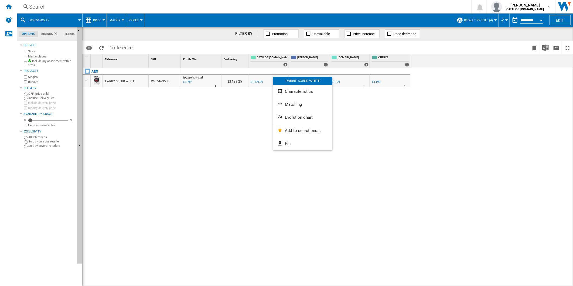
drag, startPoint x: 301, startPoint y: 112, endPoint x: 299, endPoint y: 114, distance: 2.9
click at [299, 114] on button "Evolution chart" at bounding box center [302, 117] width 59 height 13
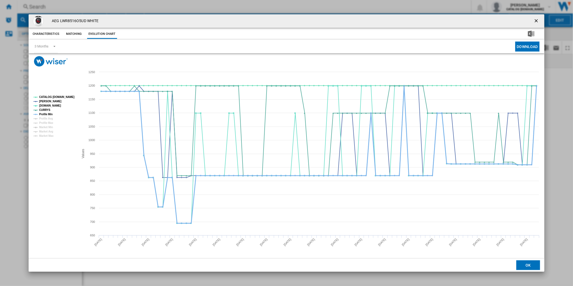
click at [48, 115] on tspan "Profile Min" at bounding box center [45, 114] width 13 height 3
click at [57, 98] on tspan "CATALOG [DOMAIN_NAME]" at bounding box center [56, 97] width 35 height 3
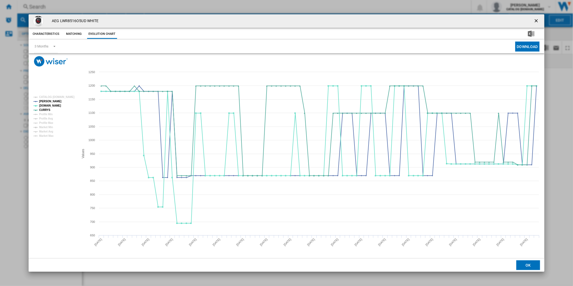
drag, startPoint x: 538, startPoint y: 19, endPoint x: 443, endPoint y: 19, distance: 94.4
click at [530, 19] on div "AEG LWR8516O5UD WHITE" at bounding box center [287, 20] width 516 height 13
click at [354, 11] on div "AEG LWR8516O5UD WHITE Characteristics Matching Evolution chart price £1,199.99 …" at bounding box center [286, 143] width 573 height 286
click at [538, 20] on ng-md-icon "getI18NText('BUTTONS.CLOSE_DIALOG')" at bounding box center [537, 21] width 6 height 6
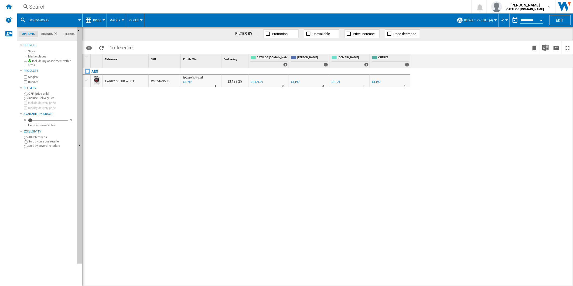
click at [379, 9] on div "Search" at bounding box center [243, 7] width 428 height 8
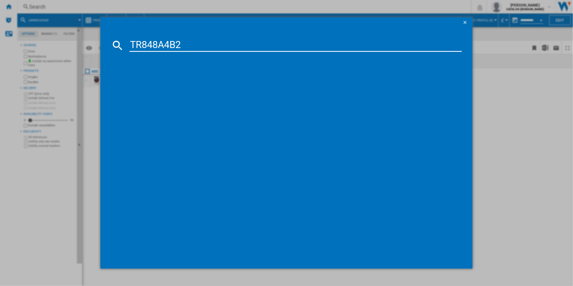
type input "TR848A4B2"
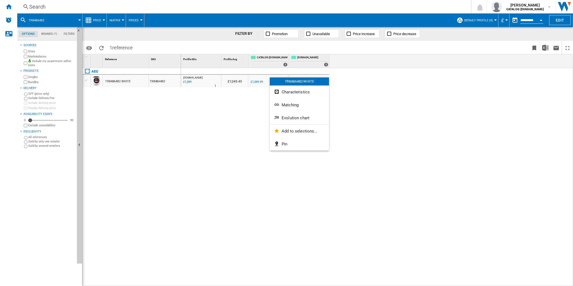
click at [295, 119] on span "Evolution chart" at bounding box center [296, 117] width 28 height 5
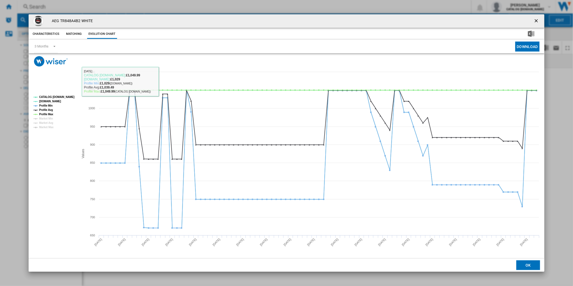
click at [537, 20] on ng-md-icon "getI18NText('BUTTONS.CLOSE_DIALOG')" at bounding box center [537, 21] width 6 height 6
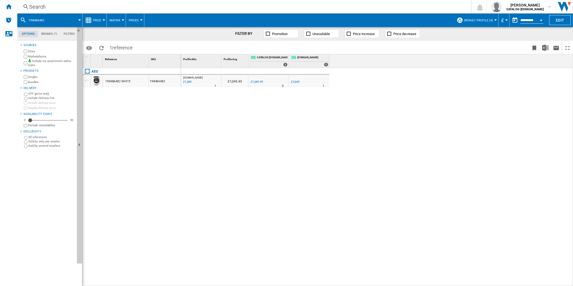
click at [301, 8] on div "Search" at bounding box center [243, 7] width 428 height 8
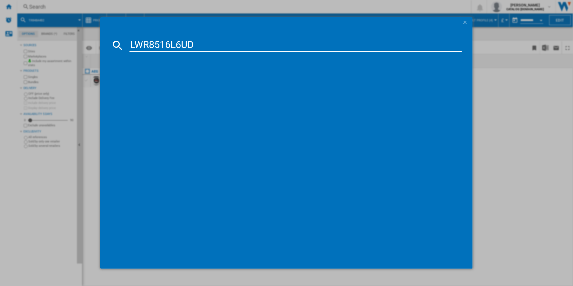
type input "LWR8516L6UD"
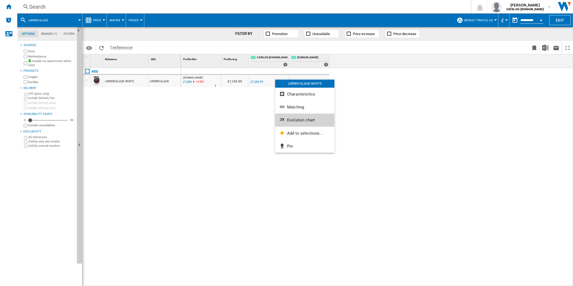
click at [298, 121] on span "Evolution chart" at bounding box center [301, 120] width 28 height 5
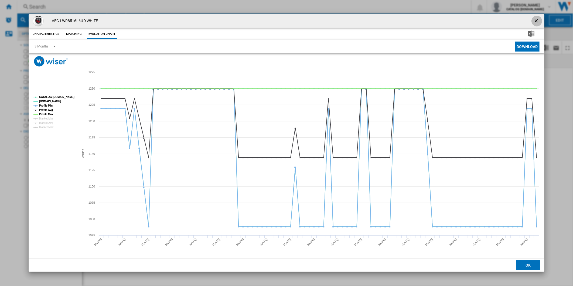
drag, startPoint x: 538, startPoint y: 21, endPoint x: 378, endPoint y: 13, distance: 160.7
click at [536, 20] on ng-md-icon "getI18NText('BUTTONS.CLOSE_DIALOG')" at bounding box center [537, 21] width 6 height 6
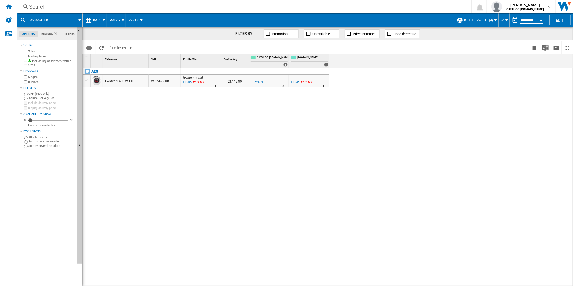
click at [344, 10] on div "Search" at bounding box center [243, 7] width 428 height 8
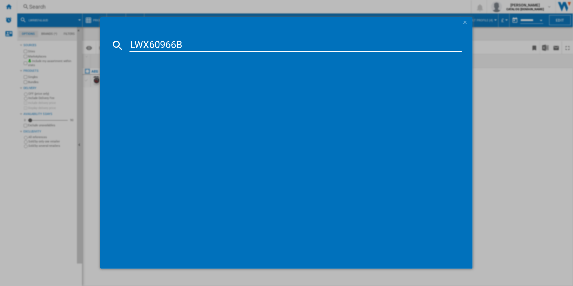
type input "LWX60966B"
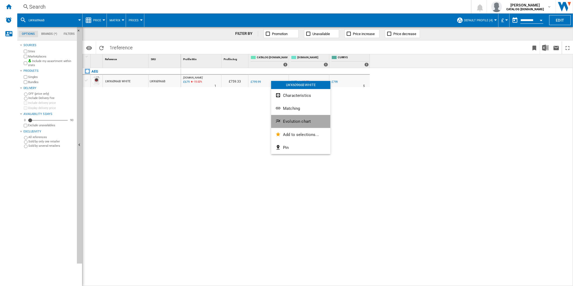
click at [297, 121] on span "Evolution chart" at bounding box center [297, 121] width 28 height 5
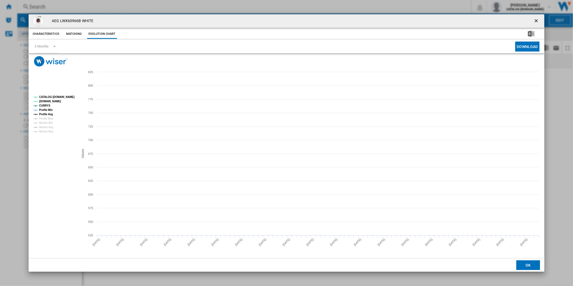
click at [47, 113] on tspan "Profile Avg" at bounding box center [46, 114] width 14 height 3
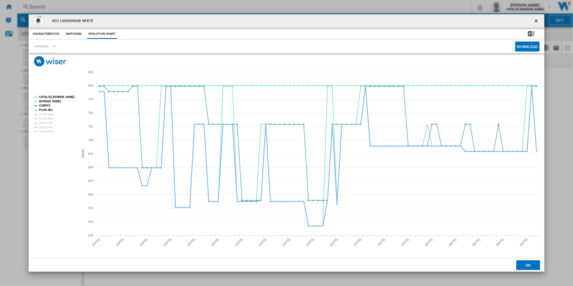
click at [48, 111] on tspan "Profile Min" at bounding box center [45, 109] width 13 height 3
click at [62, 98] on tspan "CATALOG [DOMAIN_NAME]" at bounding box center [56, 97] width 35 height 3
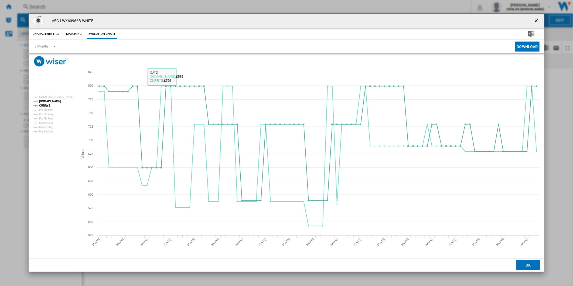
drag, startPoint x: 540, startPoint y: 21, endPoint x: 380, endPoint y: 14, distance: 159.3
click at [535, 20] on ng-md-icon "getI18NText('BUTTONS.CLOSE_DIALOG')" at bounding box center [537, 21] width 6 height 6
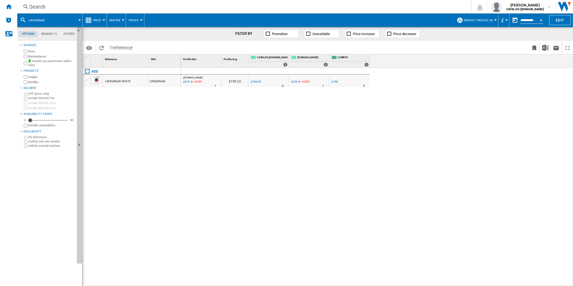
click at [339, 8] on div "Search" at bounding box center [243, 7] width 428 height 8
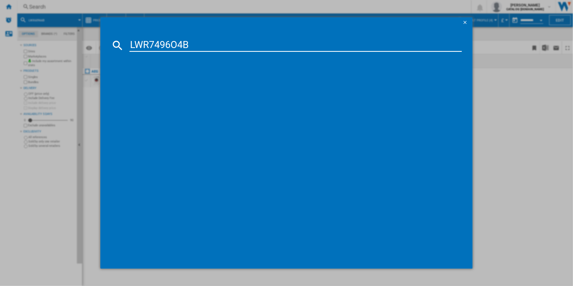
type input "LWR7496O4B"
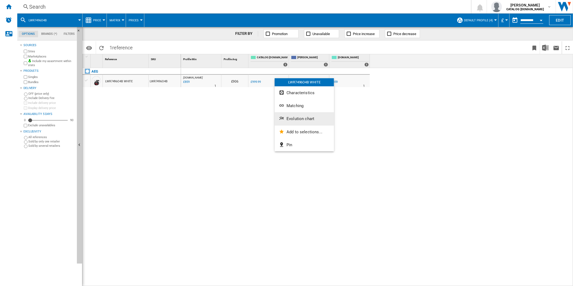
click at [300, 115] on button "Evolution chart" at bounding box center [304, 118] width 59 height 13
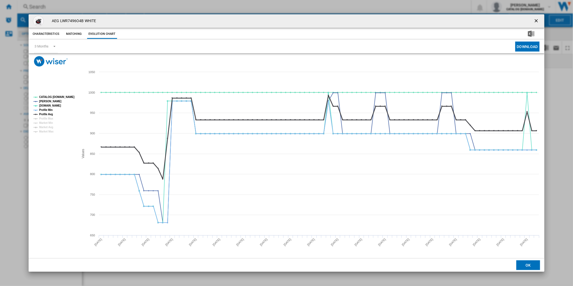
click at [52, 113] on tspan "Profile Avg" at bounding box center [46, 114] width 14 height 3
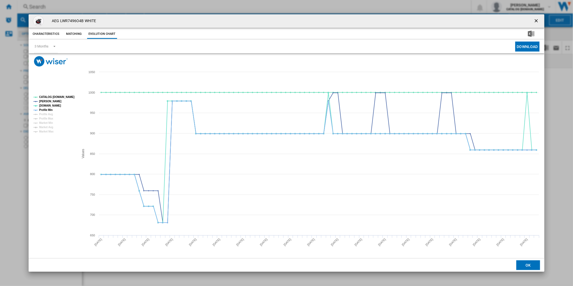
click at [47, 113] on tspan "Profile Avg" at bounding box center [46, 114] width 14 height 3
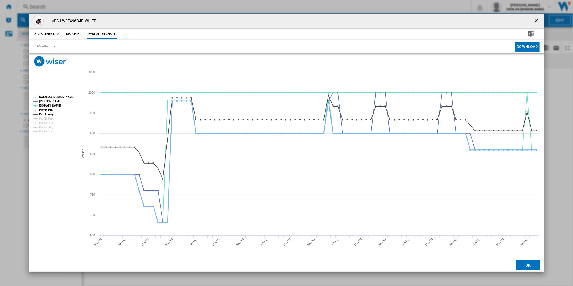
click at [49, 110] on tspan "Profile Min" at bounding box center [45, 109] width 13 height 3
click at [48, 113] on tspan "Profile Avg" at bounding box center [46, 114] width 14 height 3
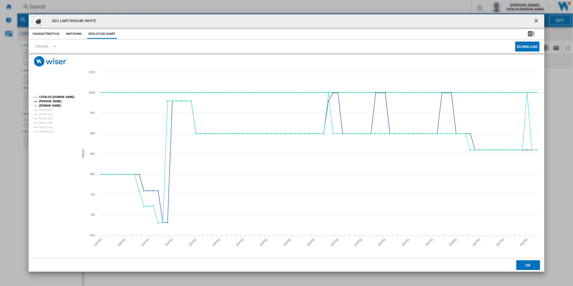
drag, startPoint x: 56, startPoint y: 96, endPoint x: 313, endPoint y: 103, distance: 257.2
click at [58, 96] on tspan "CATALOG [DOMAIN_NAME]" at bounding box center [56, 97] width 35 height 3
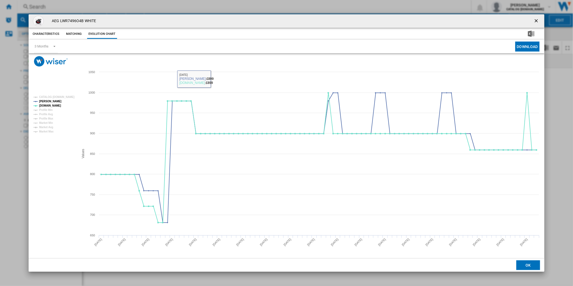
drag, startPoint x: 537, startPoint y: 18, endPoint x: 382, endPoint y: 14, distance: 155.2
click at [537, 19] on ng-md-icon "getI18NText('BUTTONS.CLOSE_DIALOG')" at bounding box center [537, 21] width 6 height 6
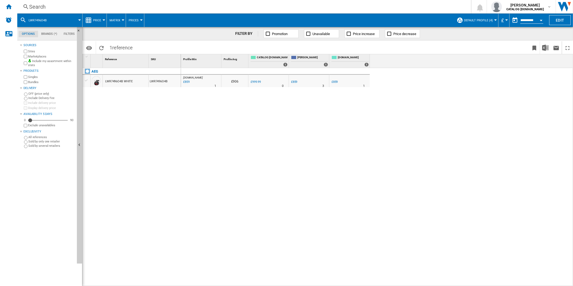
click at [312, 6] on div "Search" at bounding box center [243, 7] width 428 height 8
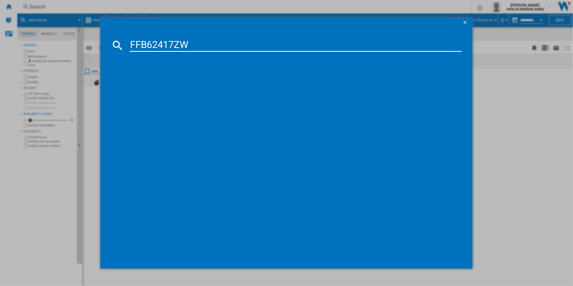
type input "FFB62417ZW"
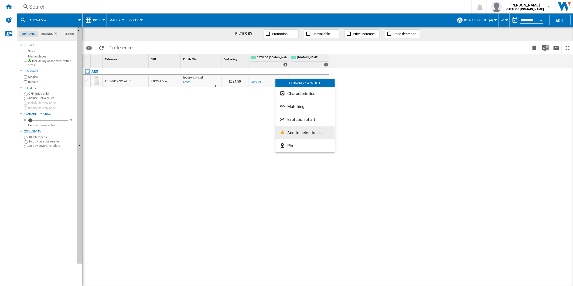
click at [304, 127] on button "Add to selections..." at bounding box center [305, 132] width 59 height 13
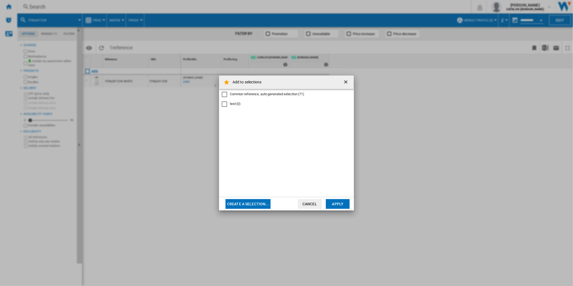
click at [344, 81] on ng-md-icon "getI18NText('BUTTONS.CLOSE_DIALOG')" at bounding box center [346, 82] width 6 height 6
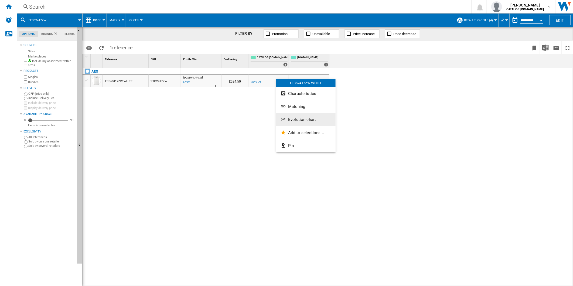
click at [310, 115] on button "Evolution chart" at bounding box center [305, 119] width 59 height 13
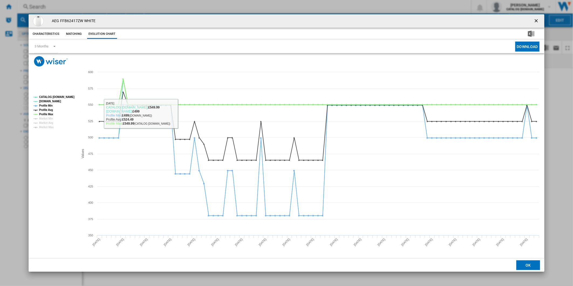
click at [46, 113] on tspan "Profile Max" at bounding box center [46, 114] width 14 height 3
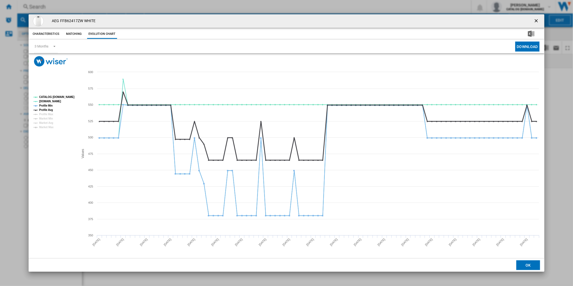
click at [49, 108] on tspan "Profile Avg" at bounding box center [46, 109] width 14 height 3
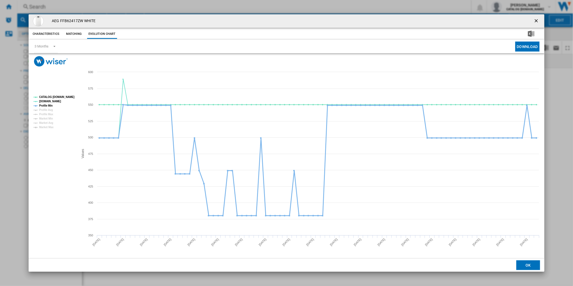
click at [49, 106] on tspan "Profile Min" at bounding box center [45, 105] width 13 height 3
click at [538, 16] on button "Product popup" at bounding box center [537, 21] width 11 height 11
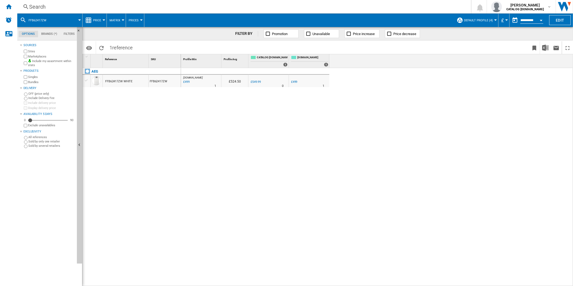
click at [308, 8] on div "Search" at bounding box center [243, 7] width 428 height 8
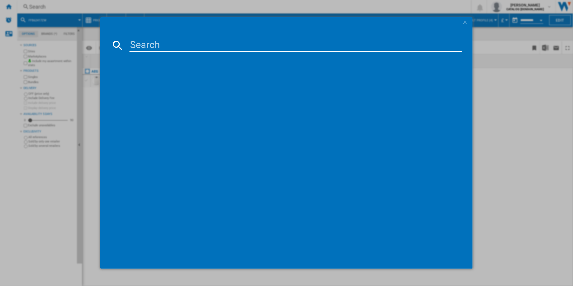
paste input "FFX32617ZW"
type input "FFX32617ZW"
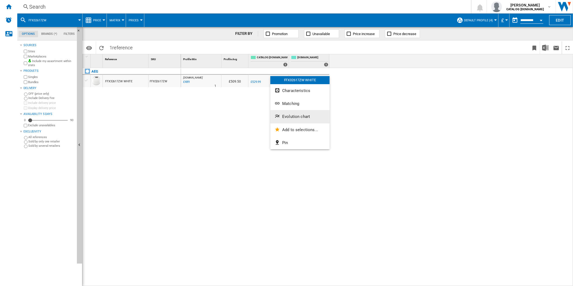
click at [293, 115] on span "Evolution chart" at bounding box center [296, 116] width 28 height 5
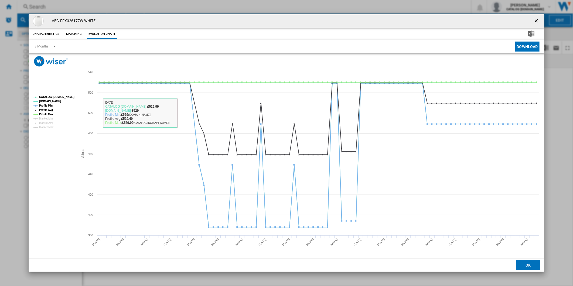
click at [50, 115] on tspan "Profile Max" at bounding box center [46, 114] width 14 height 3
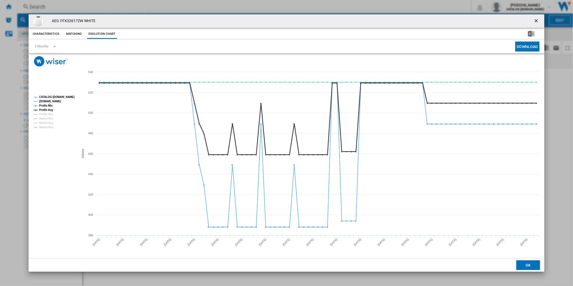
click at [49, 111] on tspan "Profile Avg" at bounding box center [46, 109] width 14 height 3
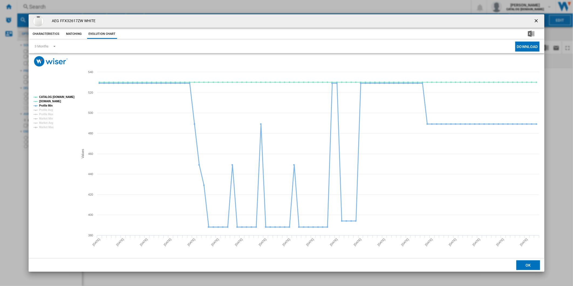
click at [50, 105] on tspan "Profile Min" at bounding box center [45, 105] width 13 height 3
click at [534, 20] on ng-md-icon "getI18NText('BUTTONS.CLOSE_DIALOG')" at bounding box center [537, 21] width 6 height 6
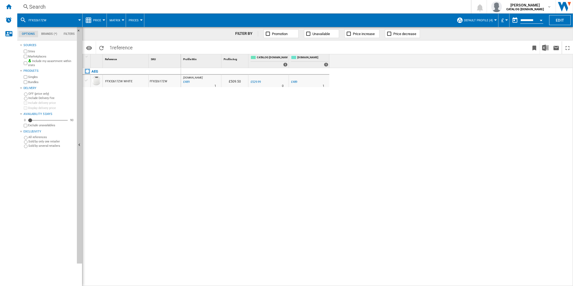
click at [276, 8] on div "Search" at bounding box center [243, 7] width 428 height 8
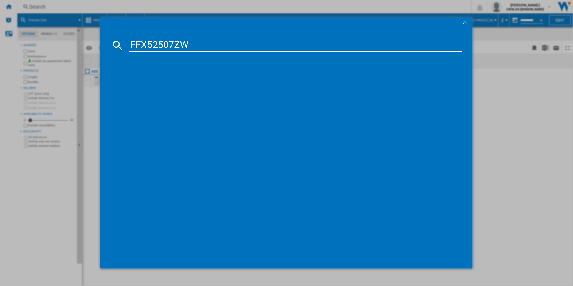
type input "FFX52507ZW"
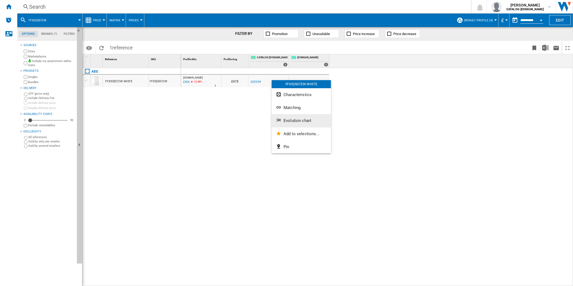
click at [293, 118] on button "Evolution chart" at bounding box center [301, 120] width 59 height 13
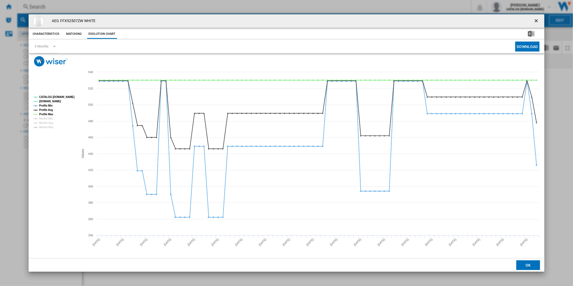
drag, startPoint x: 534, startPoint y: 19, endPoint x: 502, endPoint y: 19, distance: 31.6
click at [534, 19] on ng-md-icon "getI18NText('BUTTONS.CLOSE_DIALOG')" at bounding box center [537, 21] width 6 height 6
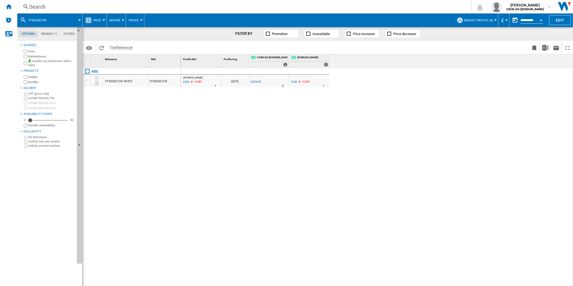
click at [318, 9] on div "Search" at bounding box center [243, 7] width 428 height 8
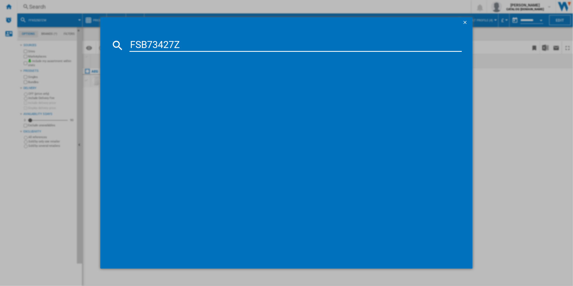
type input "FSB73427Z"
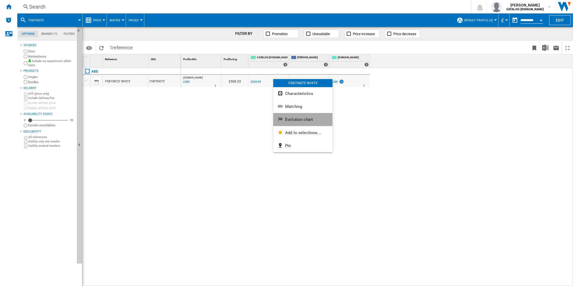
click at [293, 120] on span "Evolution chart" at bounding box center [299, 119] width 28 height 5
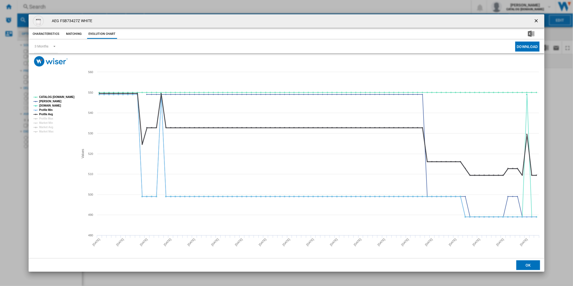
click at [49, 114] on tspan "Profile Avg" at bounding box center [46, 114] width 14 height 3
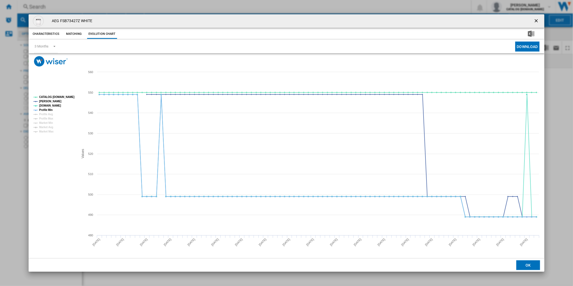
click at [49, 109] on tspan "Profile Min" at bounding box center [45, 109] width 13 height 3
click at [60, 96] on tspan "CATALOG [DOMAIN_NAME]" at bounding box center [56, 97] width 35 height 3
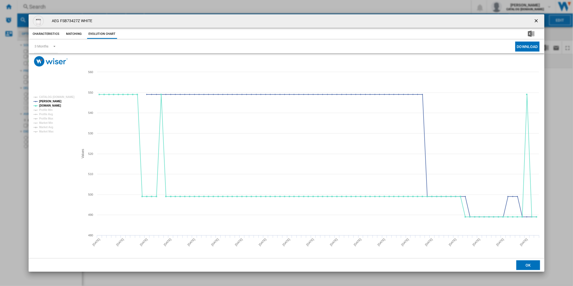
drag, startPoint x: 534, startPoint y: 19, endPoint x: 408, endPoint y: 18, distance: 125.5
click at [534, 19] on ng-md-icon "getI18NText('BUTTONS.CLOSE_DIALOG')" at bounding box center [537, 21] width 6 height 6
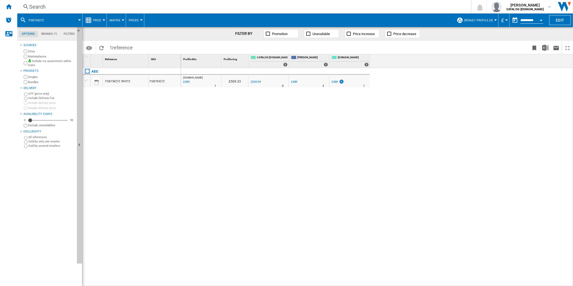
click at [321, 9] on div "Search" at bounding box center [243, 7] width 428 height 8
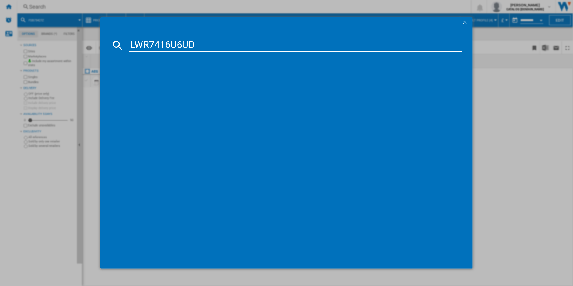
type input "LWR7416U6UD"
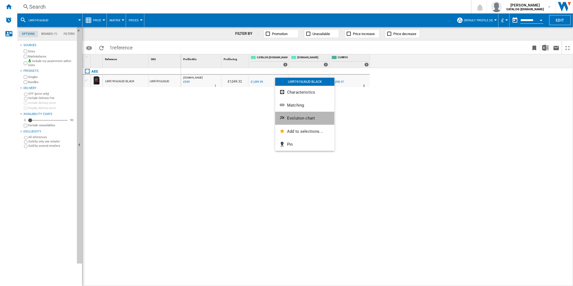
click at [306, 116] on span "Evolution chart" at bounding box center [301, 118] width 28 height 5
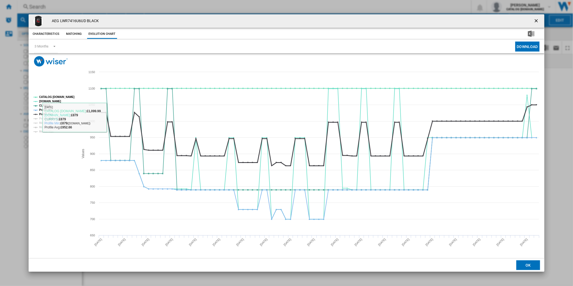
drag, startPoint x: 44, startPoint y: 114, endPoint x: 47, endPoint y: 111, distance: 5.0
click at [44, 114] on tspan "Profile Avg" at bounding box center [46, 114] width 14 height 3
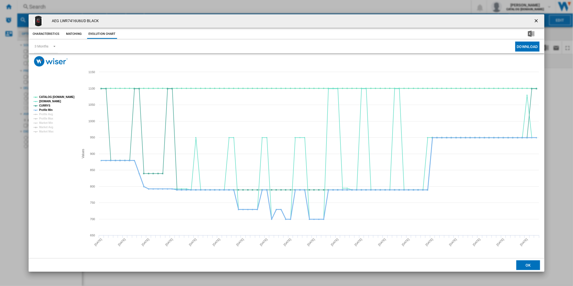
click at [47, 111] on tspan "Profile Min" at bounding box center [45, 109] width 13 height 3
click at [51, 97] on tspan "CATALOG [DOMAIN_NAME]" at bounding box center [56, 97] width 35 height 3
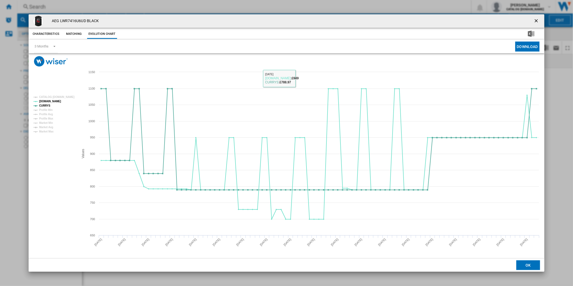
click at [539, 20] on ng-md-icon "getI18NText('BUTTONS.CLOSE_DIALOG')" at bounding box center [537, 21] width 6 height 6
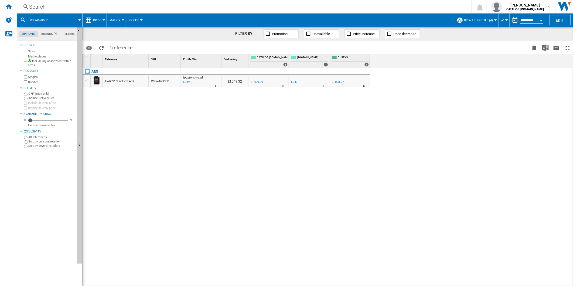
click at [311, 8] on div "Search" at bounding box center [243, 7] width 428 height 8
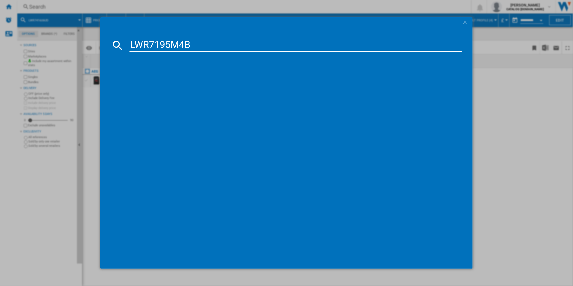
type input "LWR7195M4B"
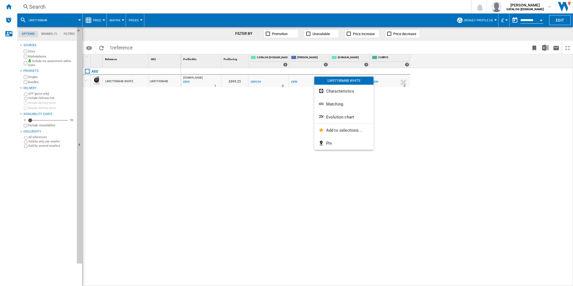
click at [347, 122] on button "Evolution chart" at bounding box center [343, 117] width 59 height 13
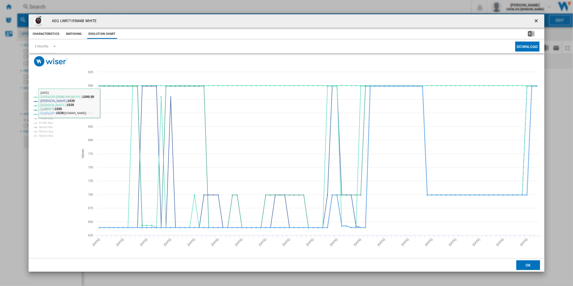
click at [45, 113] on tspan "Profile Min" at bounding box center [45, 114] width 13 height 3
click at [52, 96] on tspan "CATALOG [DOMAIN_NAME]" at bounding box center [56, 97] width 35 height 3
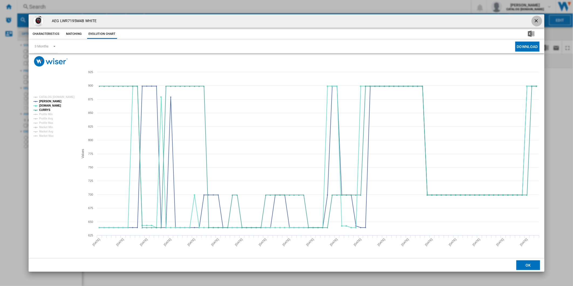
click at [535, 20] on ng-md-icon "getI18NText('BUTTONS.CLOSE_DIALOG')" at bounding box center [537, 21] width 6 height 6
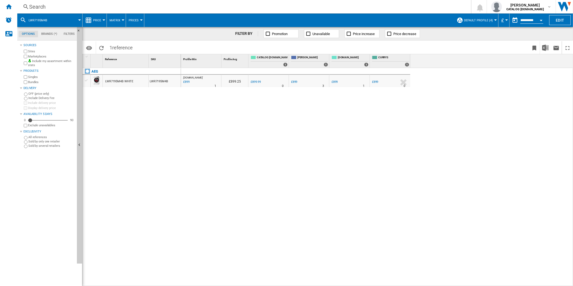
click at [363, 9] on div "Search" at bounding box center [243, 7] width 428 height 8
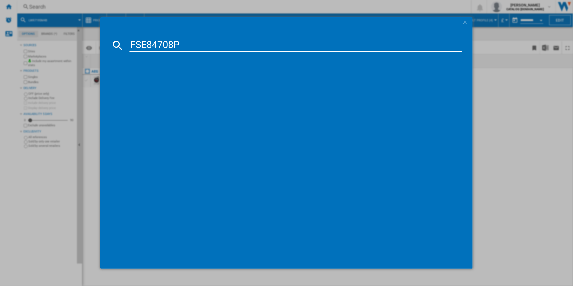
type input "FSE84708P"
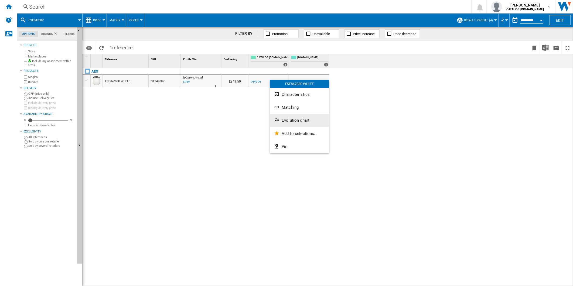
click at [298, 118] on span "Evolution chart" at bounding box center [296, 120] width 28 height 5
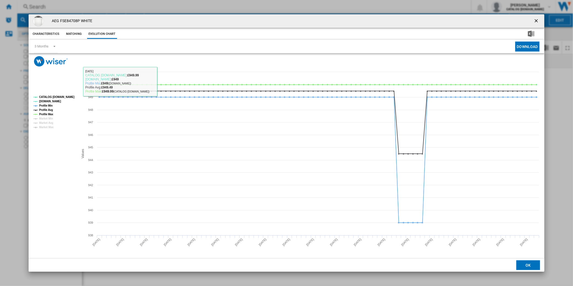
drag, startPoint x: 533, startPoint y: 18, endPoint x: 456, endPoint y: 17, distance: 76.7
click at [533, 19] on button "Product popup" at bounding box center [537, 21] width 11 height 11
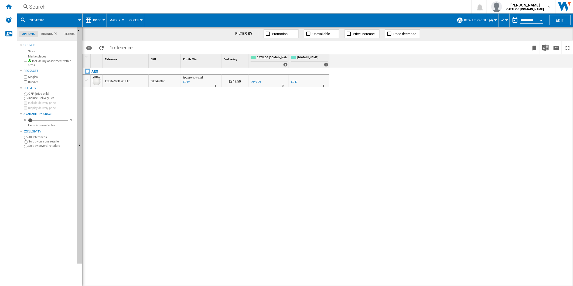
click at [318, 8] on div "Search" at bounding box center [243, 7] width 428 height 8
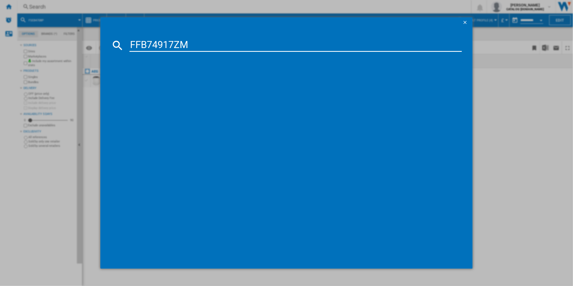
type input "FFB74917ZM"
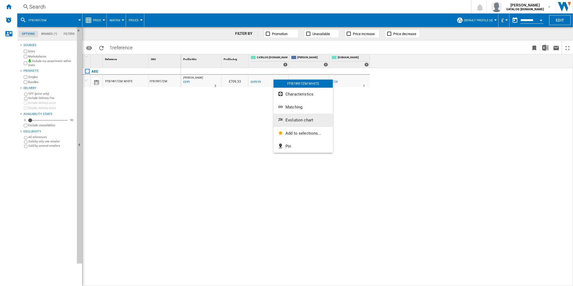
click at [296, 119] on span "Evolution chart" at bounding box center [299, 120] width 28 height 5
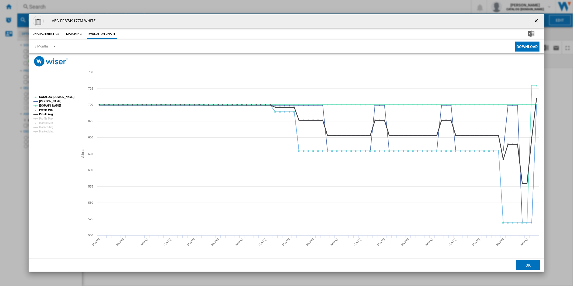
click at [43, 113] on tspan "Profile Avg" at bounding box center [46, 114] width 14 height 3
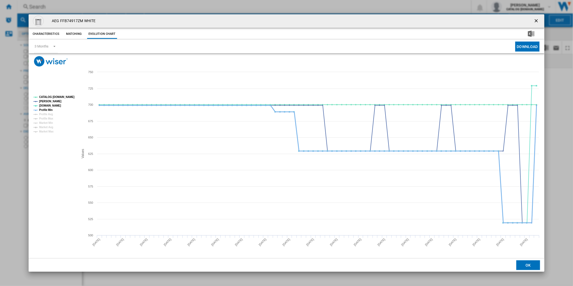
click at [46, 109] on tspan "Profile Min" at bounding box center [45, 109] width 13 height 3
click at [60, 97] on tspan "CATALOG [DOMAIN_NAME]" at bounding box center [56, 97] width 35 height 3
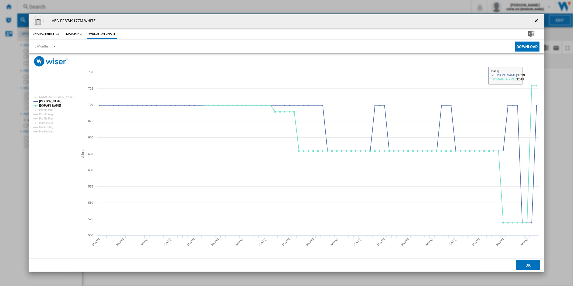
drag, startPoint x: 537, startPoint y: 20, endPoint x: 451, endPoint y: 20, distance: 85.5
click at [536, 20] on ng-md-icon "getI18NText('BUTTONS.CLOSE_DIALOG')" at bounding box center [537, 21] width 6 height 6
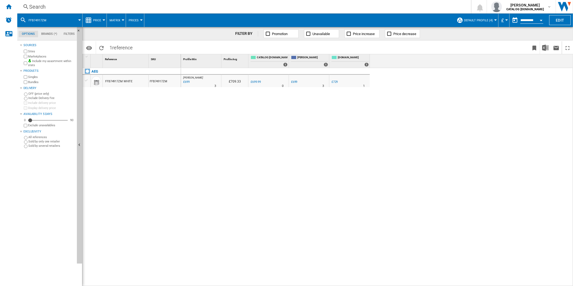
click at [321, 8] on div "Search" at bounding box center [243, 7] width 428 height 8
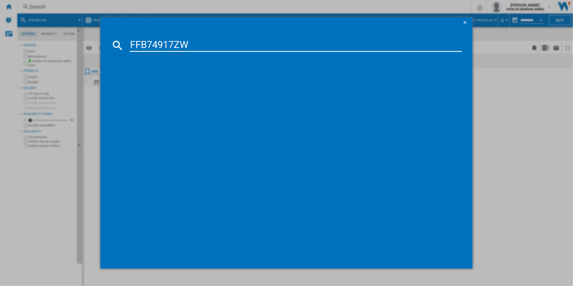
type input "FFB74917ZW"
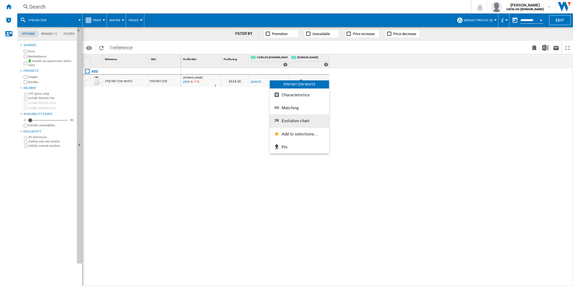
click at [293, 117] on button "Evolution chart" at bounding box center [299, 120] width 59 height 13
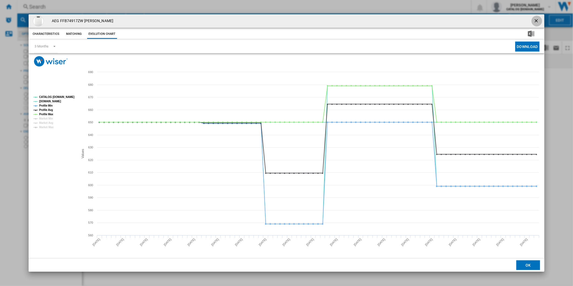
click at [535, 22] on ng-md-icon "getI18NText('BUTTONS.CLOSE_DIALOG')" at bounding box center [537, 21] width 6 height 6
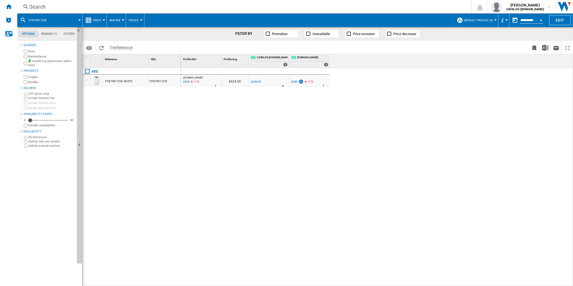
click at [289, 10] on div "Search" at bounding box center [243, 7] width 428 height 8
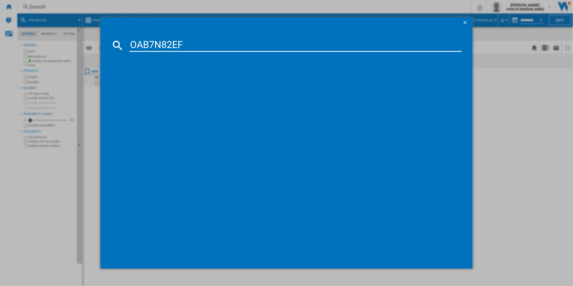
type input "OAB7N82EF"
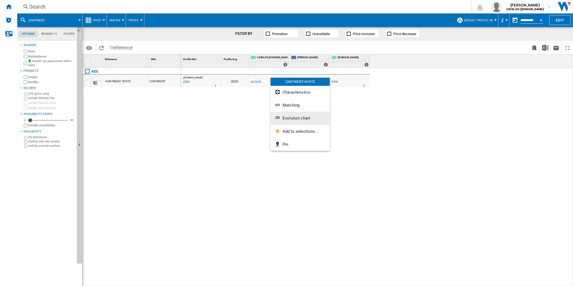
click at [296, 119] on span "Evolution chart" at bounding box center [297, 118] width 28 height 5
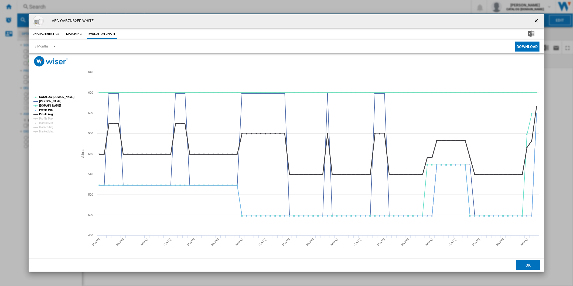
click at [47, 114] on tspan "Profile Avg" at bounding box center [46, 114] width 14 height 3
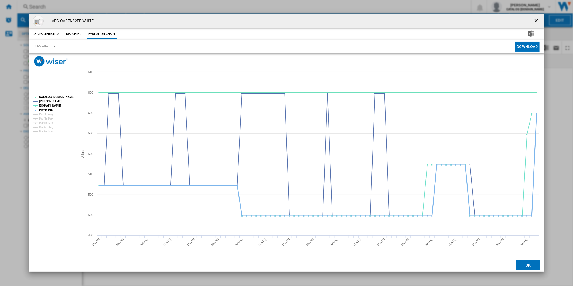
click at [49, 109] on tspan "Profile Min" at bounding box center [45, 109] width 13 height 3
click at [57, 97] on tspan "CATALOG [DOMAIN_NAME]" at bounding box center [56, 97] width 35 height 3
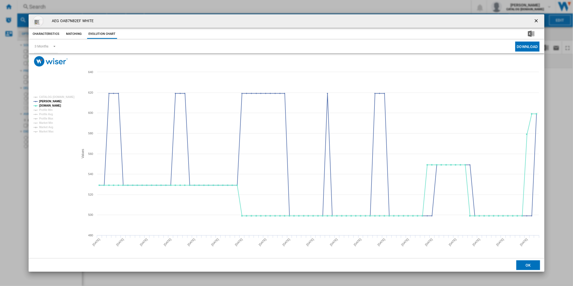
drag, startPoint x: 536, startPoint y: 18, endPoint x: 397, endPoint y: 22, distance: 139.6
click at [536, 18] on ng-md-icon "getI18NText('BUTTONS.CLOSE_DIALOG')" at bounding box center [537, 21] width 6 height 6
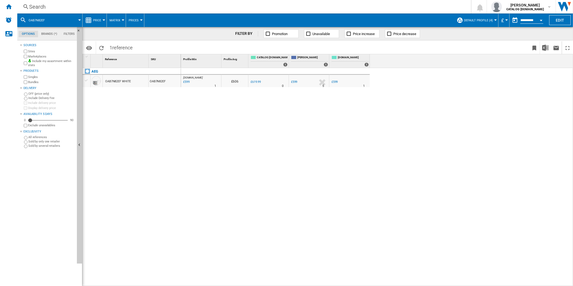
click at [271, 9] on div "Search" at bounding box center [243, 7] width 428 height 8
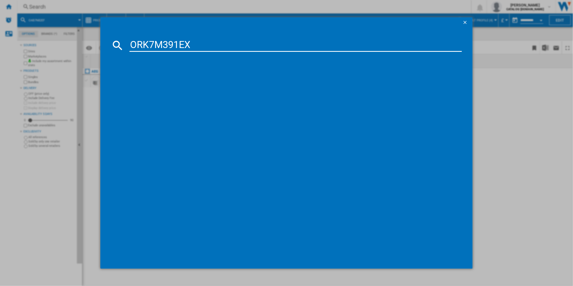
type input "ORK7M391EX"
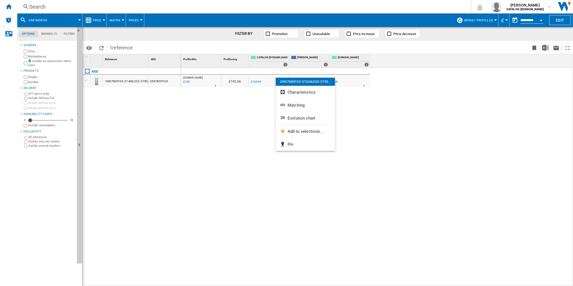
click at [293, 117] on span "Evolution chart" at bounding box center [302, 118] width 28 height 5
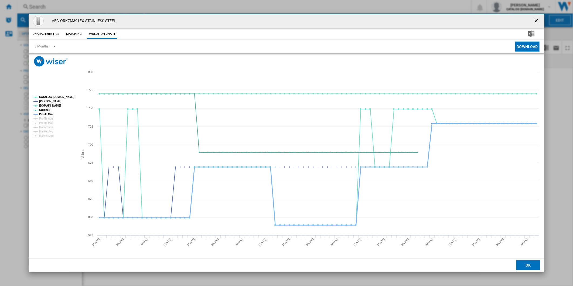
click at [48, 115] on tspan "Profile Min" at bounding box center [45, 114] width 13 height 3
click at [59, 94] on rect "Product popup" at bounding box center [53, 117] width 45 height 46
click at [57, 97] on tspan "CATALOG [DOMAIN_NAME]" at bounding box center [56, 97] width 35 height 3
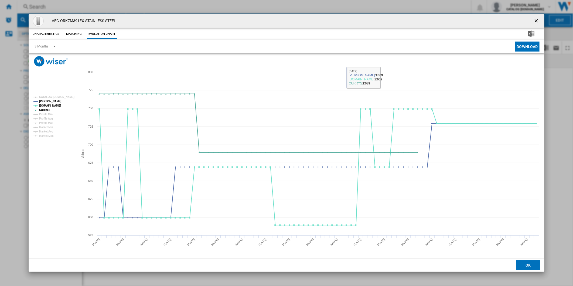
click at [533, 17] on button "Product popup" at bounding box center [537, 21] width 11 height 11
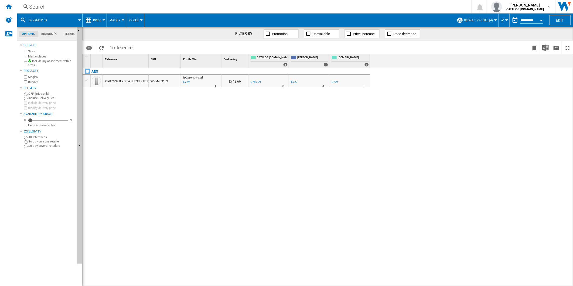
click at [337, 6] on div "Search" at bounding box center [243, 7] width 428 height 8
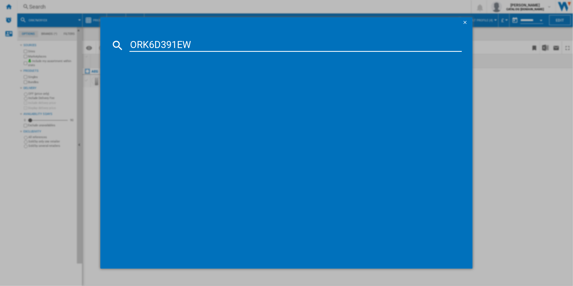
type input "ORK6D391EW"
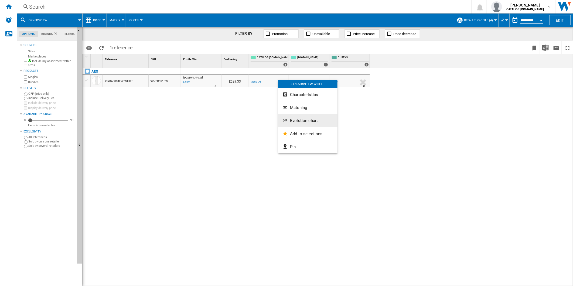
click at [306, 121] on span "Evolution chart" at bounding box center [304, 120] width 28 height 5
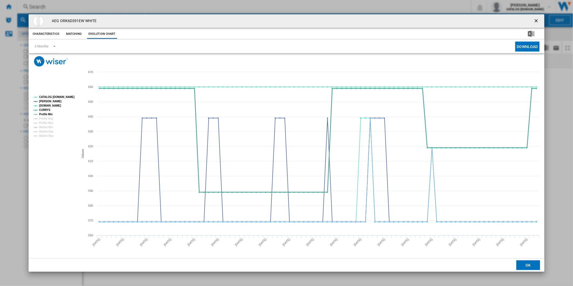
click at [46, 113] on tspan "Profile Min" at bounding box center [45, 114] width 13 height 3
click at [63, 96] on tspan "CATALOG [DOMAIN_NAME]" at bounding box center [56, 97] width 35 height 3
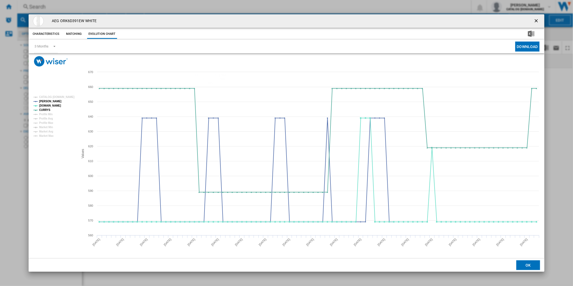
drag, startPoint x: 542, startPoint y: 20, endPoint x: 528, endPoint y: 20, distance: 14.0
click at [538, 20] on div "AEG ORK6D391EW WHITE" at bounding box center [287, 20] width 516 height 13
click at [534, 18] on ng-md-icon "getI18NText('BUTTONS.CLOSE_DIALOG')" at bounding box center [537, 21] width 6 height 6
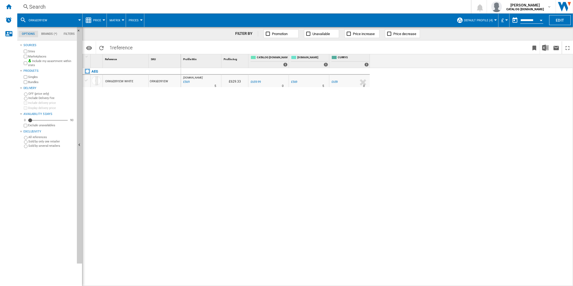
click at [303, 7] on div "Search" at bounding box center [243, 7] width 428 height 8
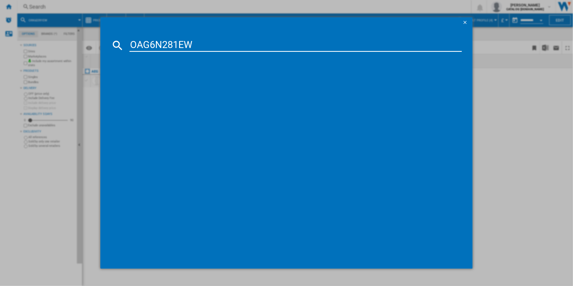
type input "OAG6N281EW"
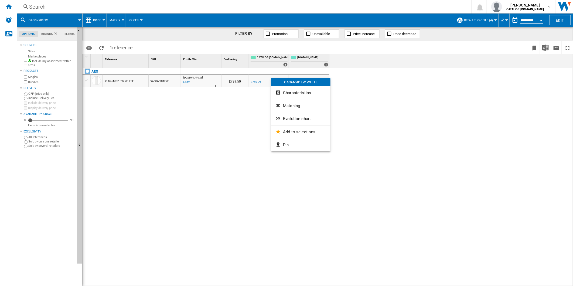
drag, startPoint x: 298, startPoint y: 117, endPoint x: 294, endPoint y: 117, distance: 4.4
click at [299, 117] on span "Evolution chart" at bounding box center [297, 118] width 28 height 5
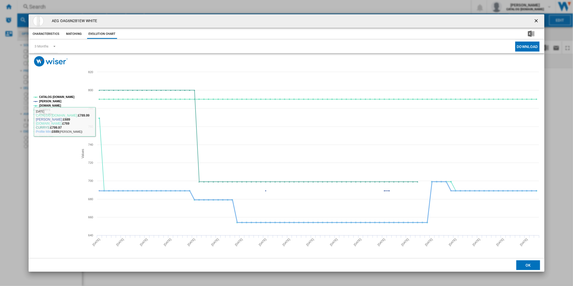
click at [43, 113] on tspan "Profile Min" at bounding box center [45, 114] width 13 height 3
click at [58, 97] on tspan "CATALOG [DOMAIN_NAME]" at bounding box center [56, 97] width 35 height 3
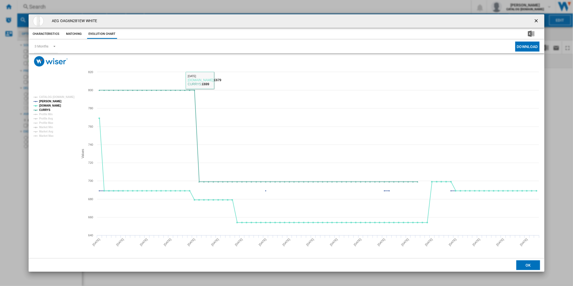
click at [540, 18] on button "Product popup" at bounding box center [537, 21] width 11 height 11
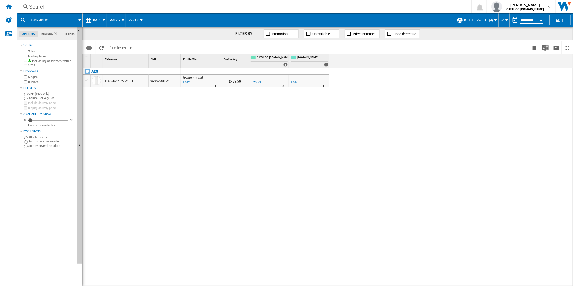
click at [313, 8] on div "Search" at bounding box center [243, 7] width 428 height 8
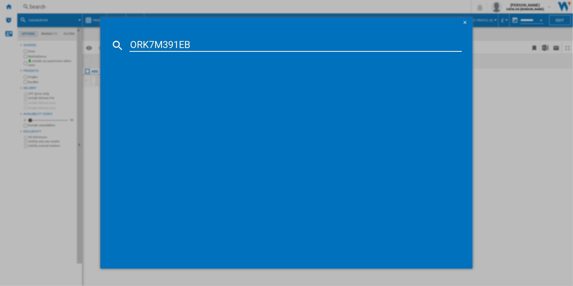
type input "ORK7M391EB"
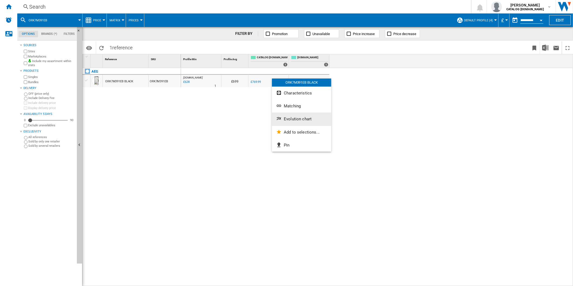
click at [299, 113] on button "Evolution chart" at bounding box center [301, 119] width 59 height 13
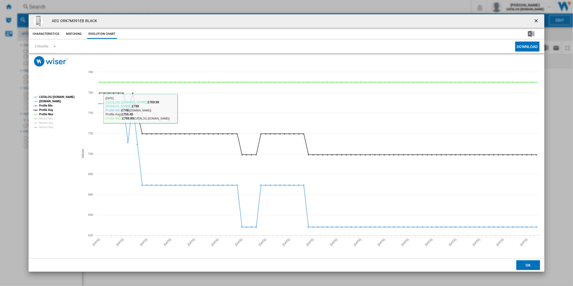
click at [43, 111] on tspan "Profile Avg" at bounding box center [46, 109] width 14 height 3
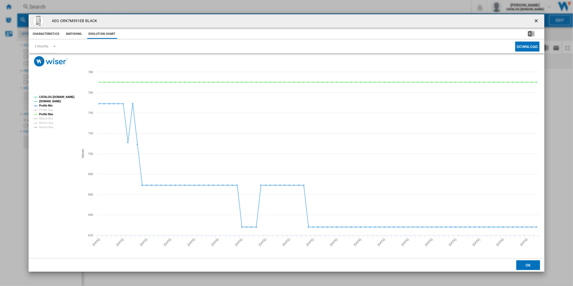
drag, startPoint x: 535, startPoint y: 19, endPoint x: 380, endPoint y: 18, distance: 154.9
click at [535, 19] on ng-md-icon "getI18NText('BUTTONS.CLOSE_DIALOG')" at bounding box center [537, 21] width 6 height 6
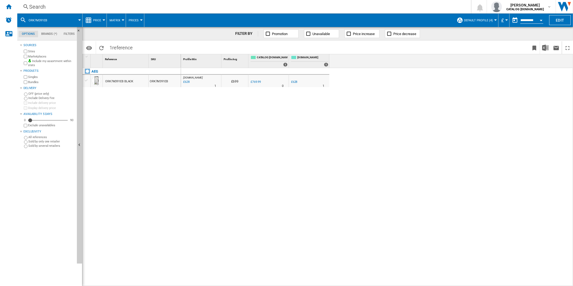
click at [301, 8] on div "Search" at bounding box center [243, 7] width 428 height 8
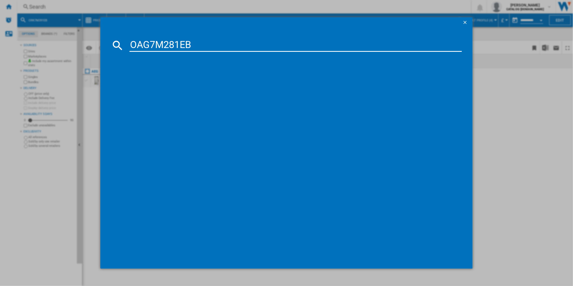
type input "OAG7M281EB"
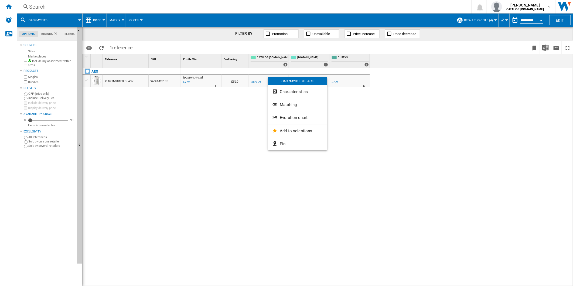
click at [287, 118] on span "Evolution chart" at bounding box center [294, 117] width 28 height 5
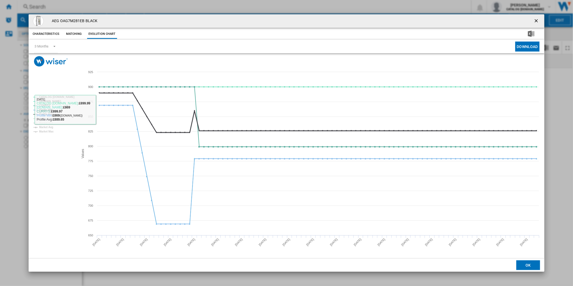
click at [42, 113] on tspan "Profile Avg" at bounding box center [46, 114] width 14 height 3
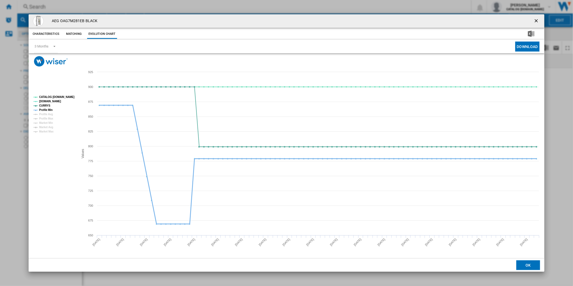
click at [45, 110] on tspan "Profile Min" at bounding box center [45, 109] width 13 height 3
click at [60, 96] on tspan "CATALOG [DOMAIN_NAME]" at bounding box center [56, 97] width 35 height 3
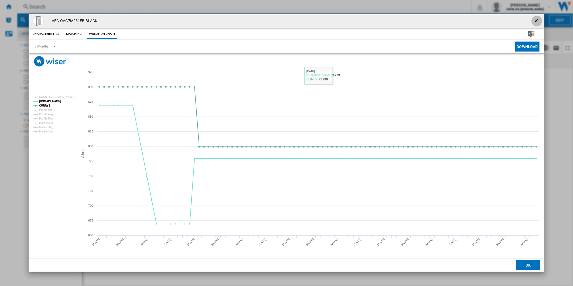
click at [540, 22] on ng-md-icon "getI18NText('BUTTONS.CLOSE_DIALOG')" at bounding box center [537, 21] width 6 height 6
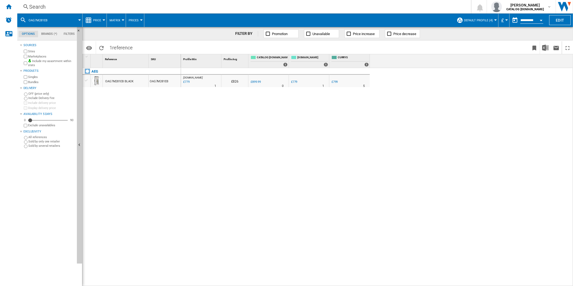
click at [296, 3] on div "Search Search 0 [PERSON_NAME] CATALOG [DOMAIN_NAME] CATALOG [DOMAIN_NAME] My se…" at bounding box center [295, 6] width 556 height 13
drag, startPoint x: 290, startPoint y: 11, endPoint x: 281, endPoint y: 8, distance: 9.7
click at [290, 11] on div "Search Search 0 [PERSON_NAME] CATALOG [DOMAIN_NAME] CATALOG [DOMAIN_NAME] My se…" at bounding box center [295, 6] width 556 height 13
click at [279, 8] on div "Search" at bounding box center [243, 7] width 428 height 8
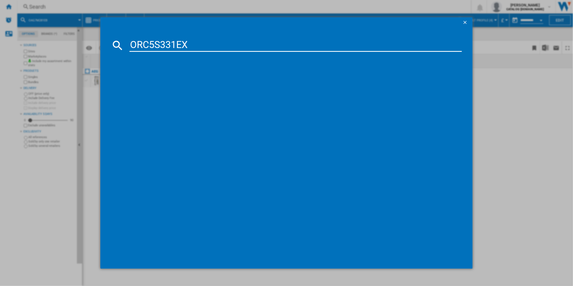
type input "ORC5S331EX"
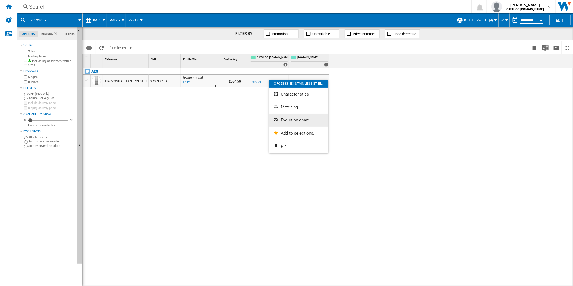
click at [290, 124] on button "Evolution chart" at bounding box center [298, 120] width 59 height 13
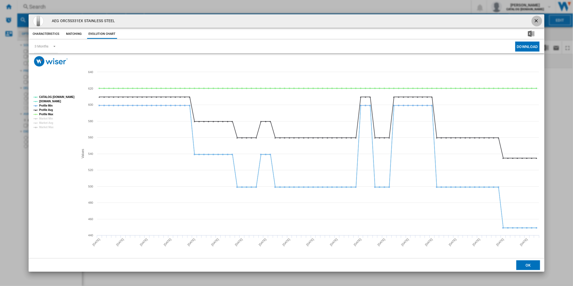
click at [536, 17] on button "Product popup" at bounding box center [537, 21] width 11 height 11
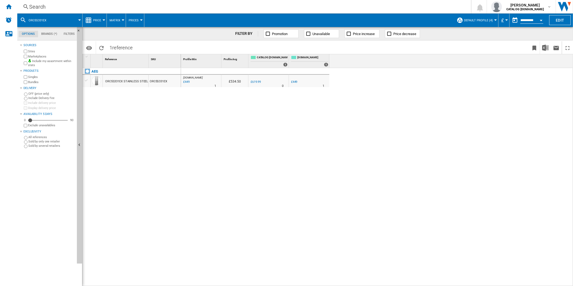
click at [314, 10] on div "Search" at bounding box center [243, 7] width 428 height 8
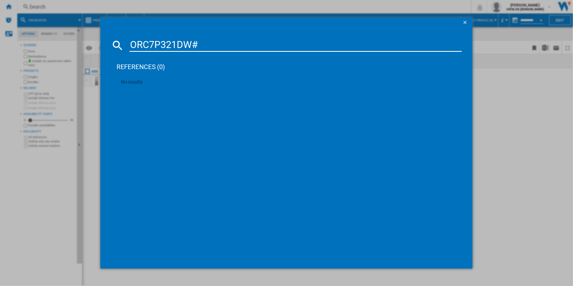
type input "ORC7P321DW"
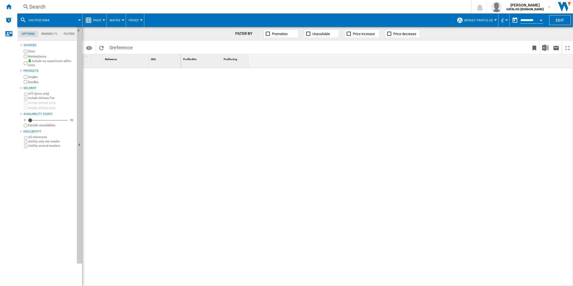
click at [251, 5] on div "Search" at bounding box center [243, 7] width 428 height 8
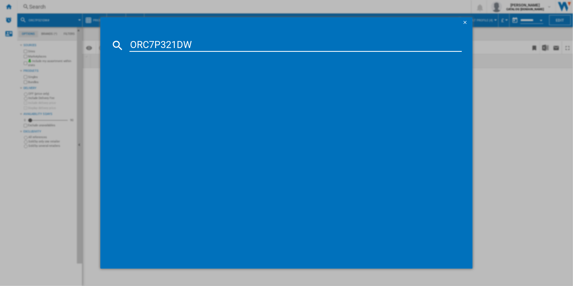
type input "ORC7P321DW"
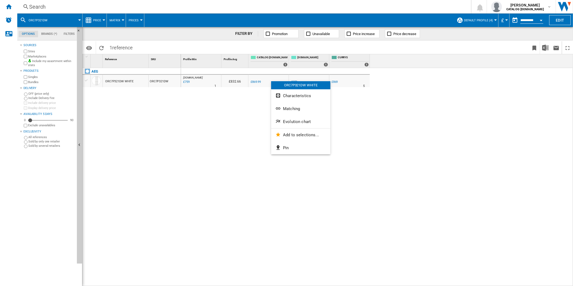
drag, startPoint x: 297, startPoint y: 124, endPoint x: 292, endPoint y: 124, distance: 5.1
click at [295, 124] on span "Evolution chart" at bounding box center [297, 121] width 28 height 5
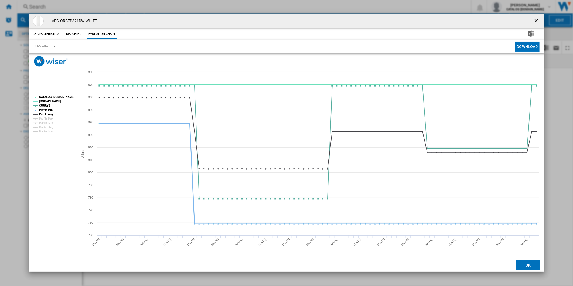
click at [51, 113] on tspan "Profile Avg" at bounding box center [46, 114] width 14 height 3
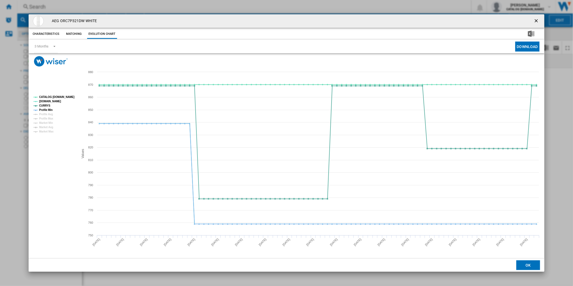
click at [50, 115] on tspan "Profile Avg" at bounding box center [46, 114] width 14 height 3
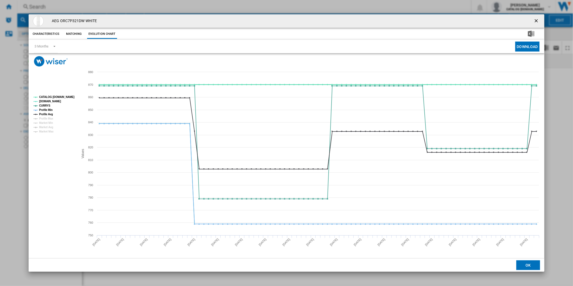
click at [53, 97] on tspan "CATALOG [DOMAIN_NAME]" at bounding box center [56, 97] width 35 height 3
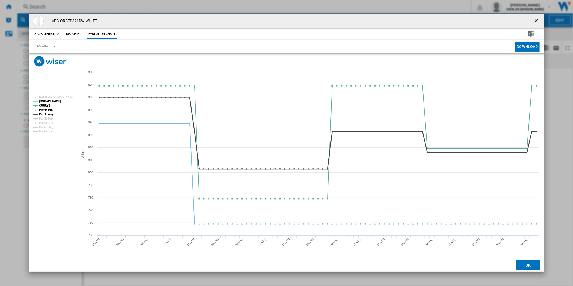
click at [51, 113] on tspan "Profile Avg" at bounding box center [46, 114] width 14 height 3
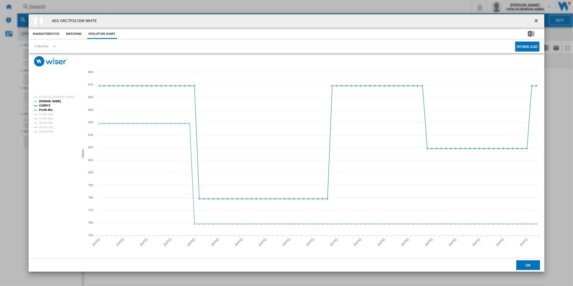
click at [50, 113] on tspan "Profile Avg" at bounding box center [46, 114] width 14 height 3
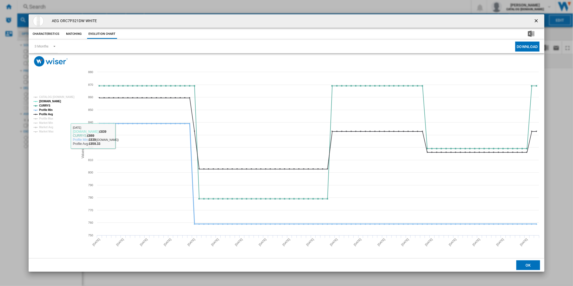
click at [42, 110] on tspan "Profile Min" at bounding box center [45, 109] width 13 height 3
click at [44, 115] on tspan "Profile Avg" at bounding box center [46, 114] width 14 height 3
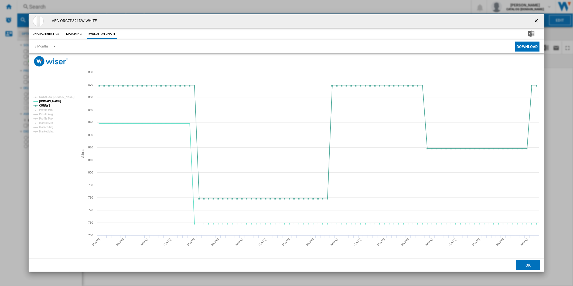
click at [534, 18] on ng-md-icon "getI18NText('BUTTONS.CLOSE_DIALOG')" at bounding box center [537, 21] width 6 height 6
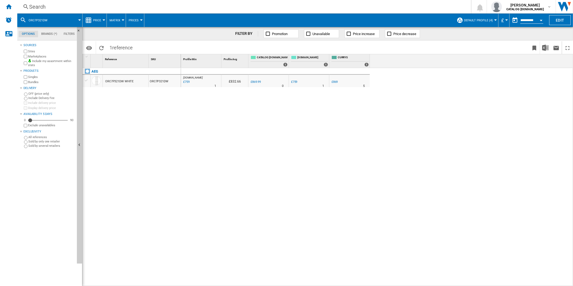
click at [315, 6] on div "Search" at bounding box center [243, 7] width 428 height 8
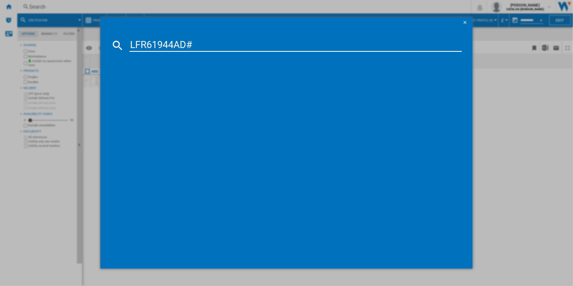
type input "LFR61944AD#"
drag, startPoint x: 465, startPoint y: 20, endPoint x: 354, endPoint y: 22, distance: 110.6
click at [465, 20] on ng-md-icon "getI18NText('BUTTONS.CLOSE_DIALOG')" at bounding box center [466, 23] width 6 height 6
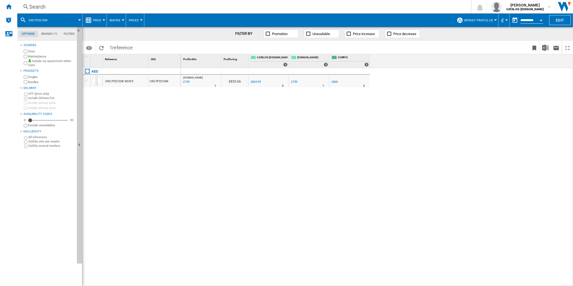
click at [313, 11] on div "Search Search 0 [PERSON_NAME] CATALOG [DOMAIN_NAME] CATALOG [DOMAIN_NAME] My se…" at bounding box center [295, 6] width 556 height 13
drag, startPoint x: 301, startPoint y: 7, endPoint x: 298, endPoint y: 7, distance: 3.5
click at [298, 7] on div "Search" at bounding box center [243, 7] width 428 height 8
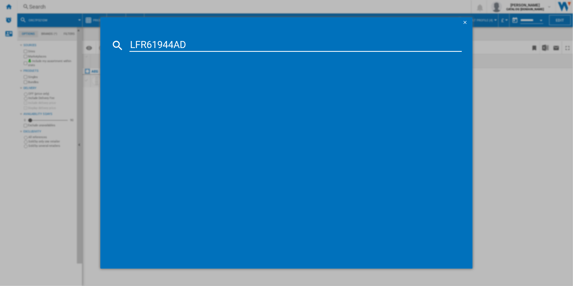
type input "LFR61944AD"
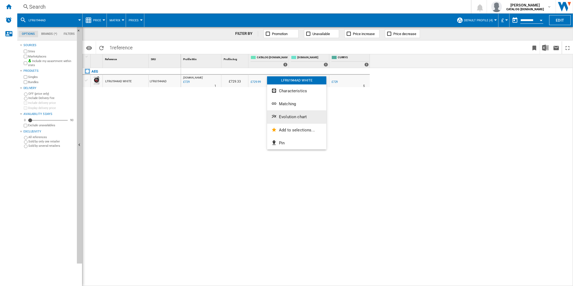
click at [289, 122] on button "Evolution chart" at bounding box center [296, 116] width 59 height 13
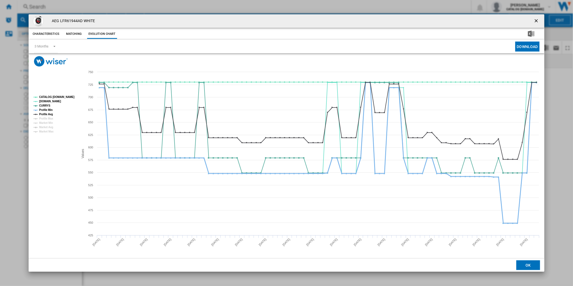
click at [45, 111] on tspan "Profile Min" at bounding box center [45, 109] width 13 height 3
click at [46, 115] on tspan "Profile Avg" at bounding box center [46, 114] width 14 height 3
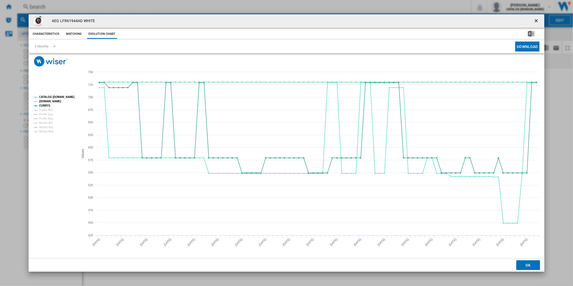
click at [55, 97] on tspan "CATALOG [DOMAIN_NAME]" at bounding box center [56, 97] width 35 height 3
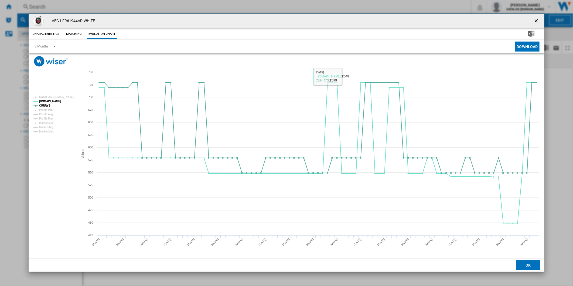
click at [535, 18] on ng-md-icon "getI18NText('BUTTONS.CLOSE_DIALOG')" at bounding box center [537, 21] width 6 height 6
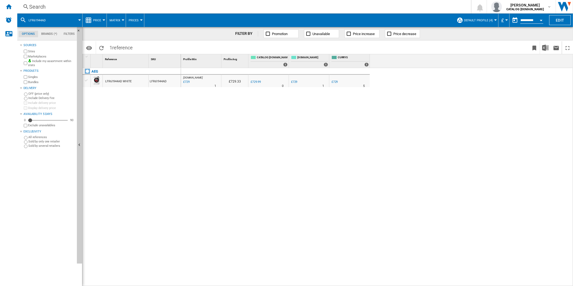
click at [339, 6] on div "Search" at bounding box center [243, 7] width 428 height 8
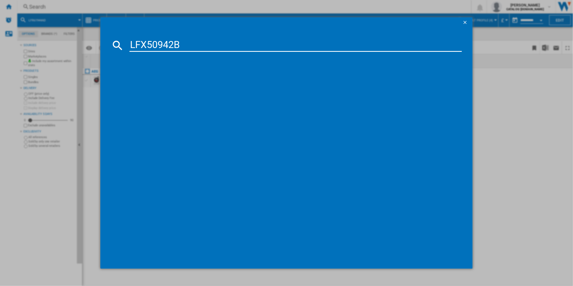
type input "LFX50942B"
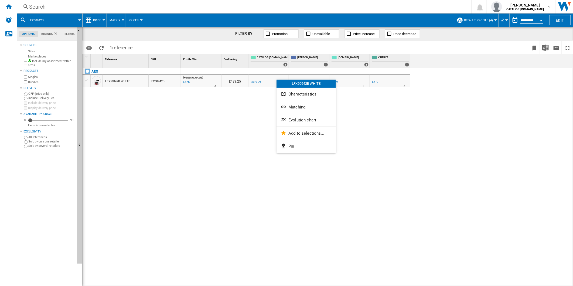
click at [302, 123] on button "Evolution chart" at bounding box center [306, 120] width 59 height 13
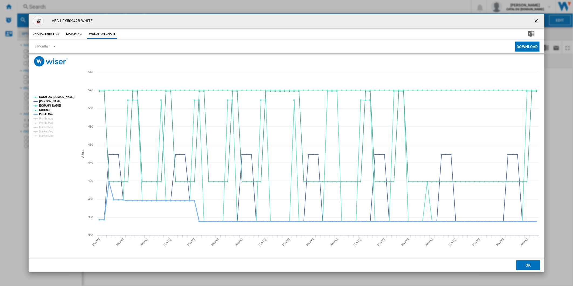
click at [47, 113] on tspan "Profile Min" at bounding box center [45, 114] width 13 height 3
click at [56, 97] on tspan "CATALOG [DOMAIN_NAME]" at bounding box center [56, 97] width 35 height 3
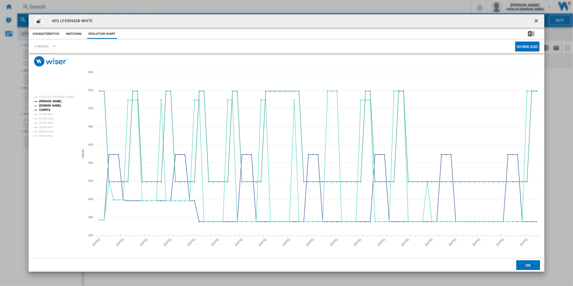
click at [534, 19] on ng-md-icon "getI18NText('BUTTONS.CLOSE_DIALOG')" at bounding box center [537, 21] width 6 height 6
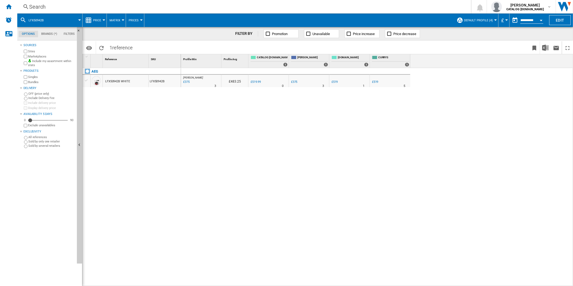
click at [345, 1] on div "Search Search 0 [PERSON_NAME] CATALOG [DOMAIN_NAME] CATALOG [DOMAIN_NAME] My se…" at bounding box center [295, 6] width 556 height 13
click at [341, 7] on div "Search" at bounding box center [243, 7] width 428 height 8
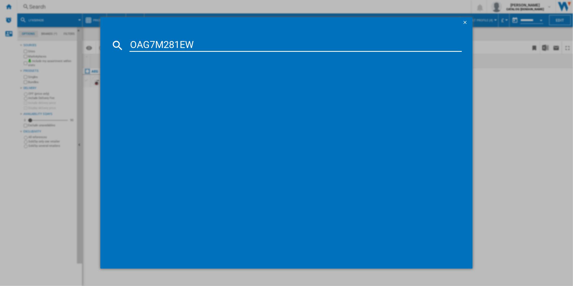
type input "OAG7M281EW"
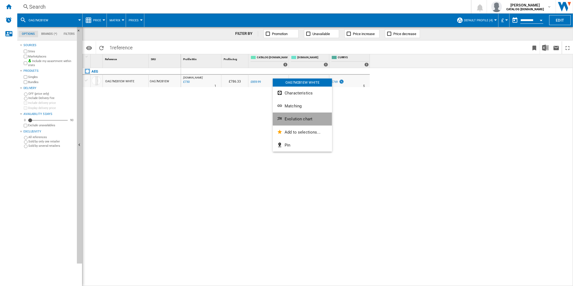
click at [308, 120] on span "Evolution chart" at bounding box center [299, 119] width 28 height 5
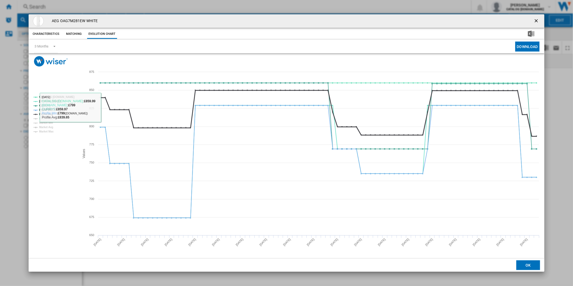
click at [44, 113] on tspan "Profile Avg" at bounding box center [46, 114] width 14 height 3
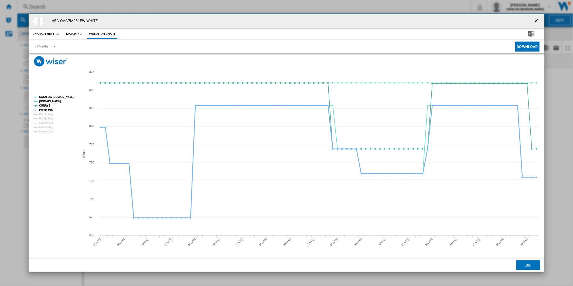
click at [47, 109] on tspan "Profile Min" at bounding box center [45, 109] width 13 height 3
click at [57, 98] on tspan "CATALOG [DOMAIN_NAME]" at bounding box center [56, 97] width 35 height 3
